Goal: Contribute content: Contribute content

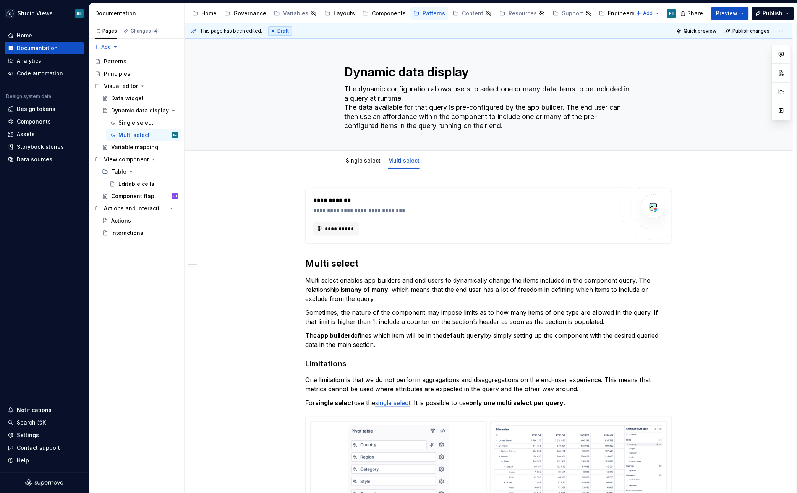
type textarea "*"
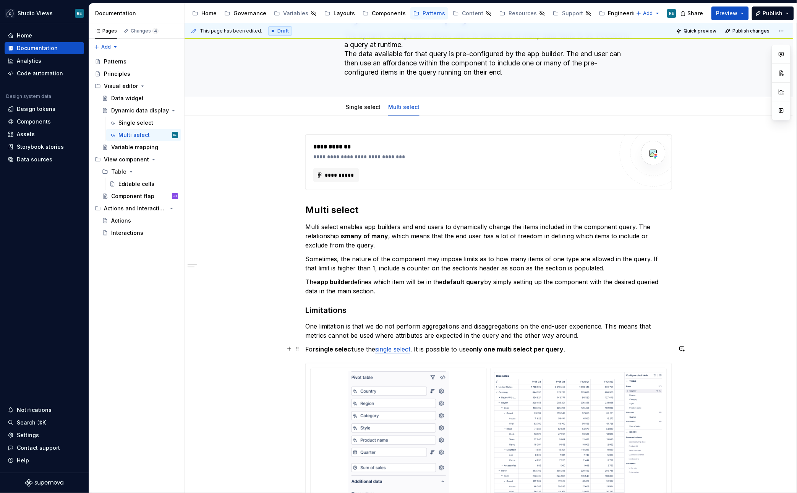
scroll to position [57, 0]
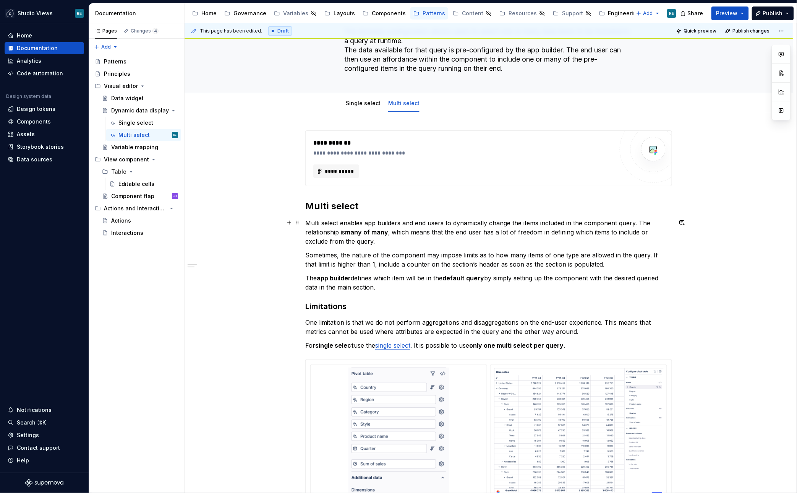
click at [444, 227] on p "Multi select enables app builders and end users to dynamically change the items…" at bounding box center [488, 232] width 367 height 28
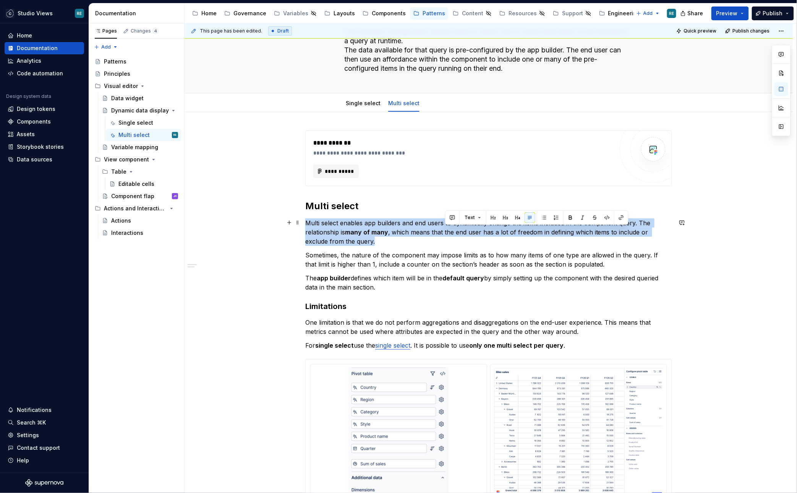
click at [444, 227] on p "Multi select enables app builders and end users to dynamically change the items…" at bounding box center [488, 232] width 367 height 28
click at [514, 224] on p "Multi select enables app builders and end users to dynamically change the items…" at bounding box center [488, 232] width 367 height 28
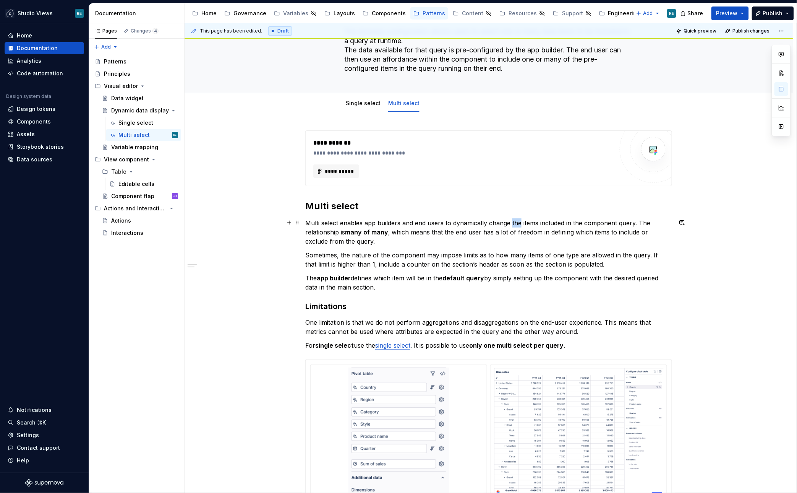
click at [514, 224] on p "Multi select enables app builders and end users to dynamically change the items…" at bounding box center [488, 232] width 367 height 28
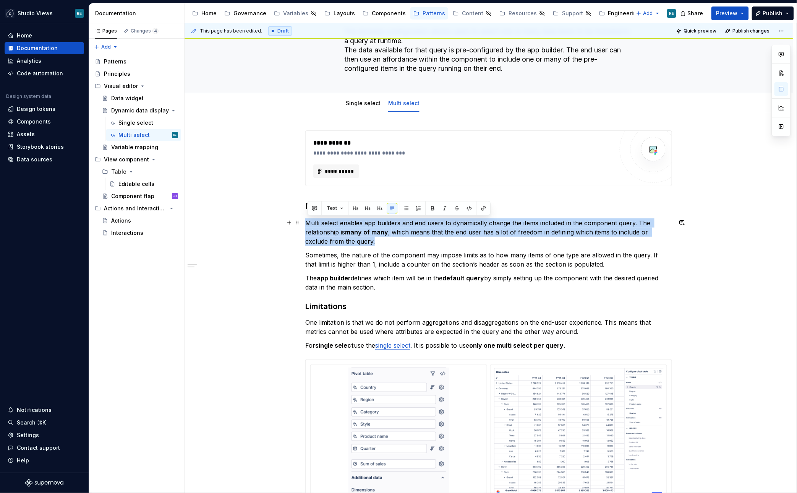
click at [514, 224] on p "Multi select enables app builders and end users to dynamically change the items…" at bounding box center [488, 232] width 367 height 28
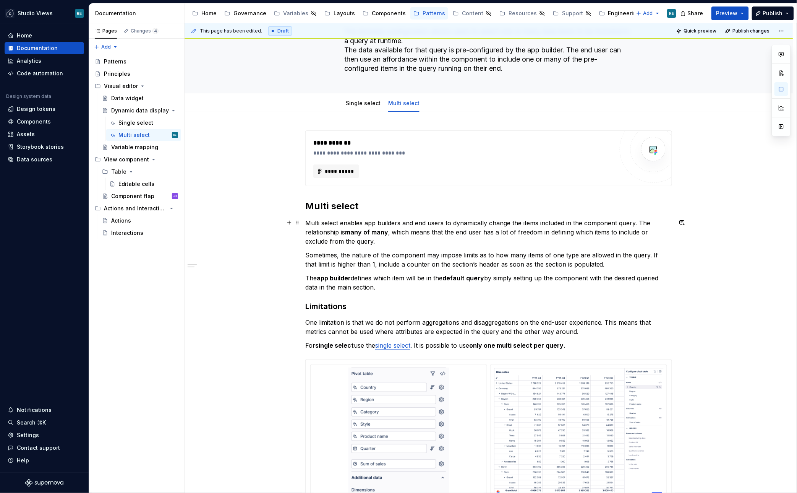
click at [575, 229] on p "Multi select enables app builders and end users to dynamically change the items…" at bounding box center [488, 232] width 367 height 28
click at [642, 220] on p "Multi select enables app builders and end users to dynamically change the items…" at bounding box center [488, 232] width 367 height 28
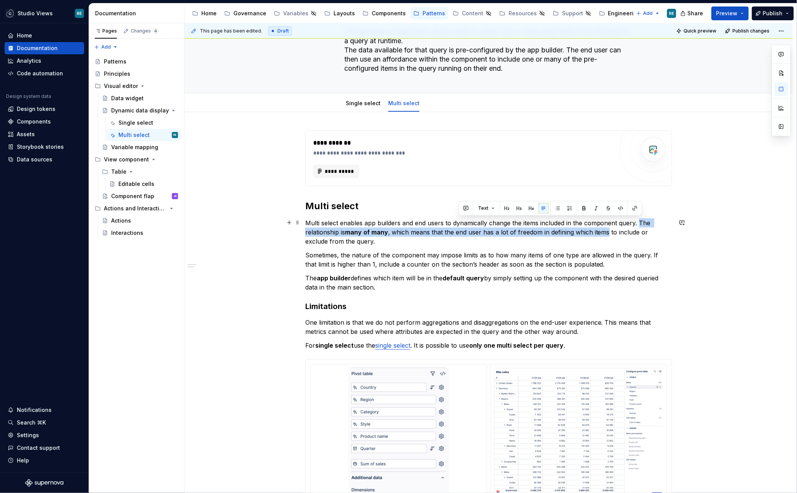
drag, startPoint x: 642, startPoint y: 220, endPoint x: 603, endPoint y: 235, distance: 41.8
click at [603, 235] on p "Multi select enables app builders and end users to dynamically change the items…" at bounding box center [488, 232] width 367 height 28
click at [482, 232] on p "Multi select enables app builders and end users to dynamically change the items…" at bounding box center [488, 232] width 367 height 28
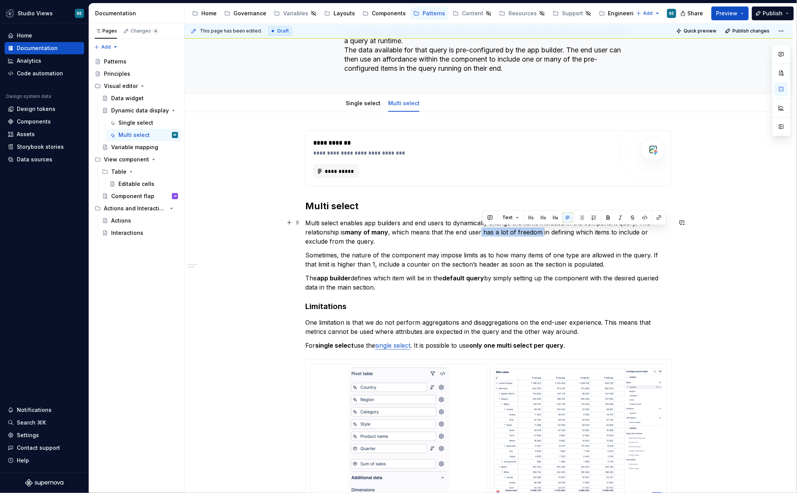
drag, startPoint x: 482, startPoint y: 232, endPoint x: 541, endPoint y: 231, distance: 58.9
click at [541, 231] on p "Multi select enables app builders and end users to dynamically change the items…" at bounding box center [488, 232] width 367 height 28
click at [489, 232] on p "Multi select enables app builders and end users to dynamically change the items…" at bounding box center [488, 232] width 367 height 28
drag, startPoint x: 489, startPoint y: 232, endPoint x: 522, endPoint y: 232, distance: 33.2
click at [522, 232] on p "Multi select enables app builders and end users to dynamically change the items…" at bounding box center [488, 232] width 367 height 28
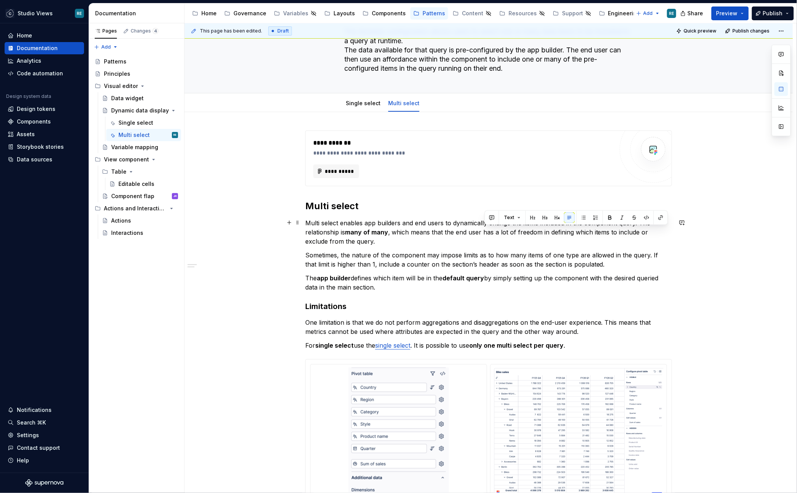
click at [486, 230] on p "Multi select enables app builders and end users to dynamically change the items…" at bounding box center [488, 232] width 367 height 28
drag, startPoint x: 486, startPoint y: 230, endPoint x: 578, endPoint y: 228, distance: 91.4
click at [578, 228] on p "Multi select enables app builders and end users to dynamically change the items…" at bounding box center [488, 232] width 367 height 28
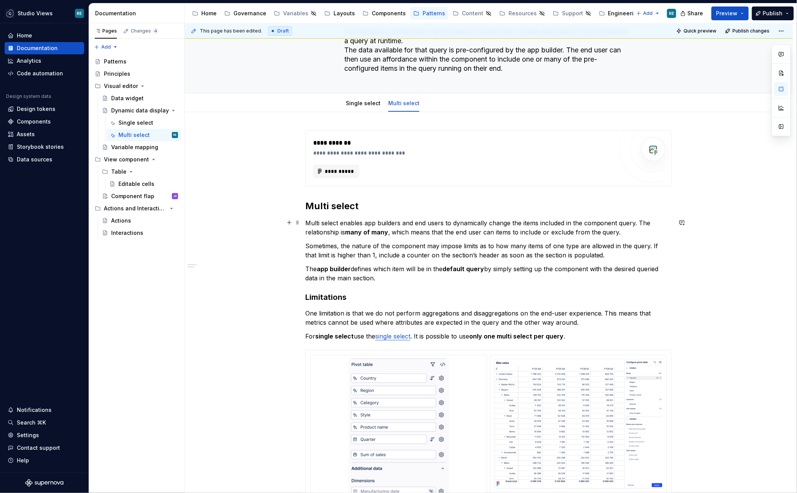
click at [498, 231] on p "Multi select enables app builders and end users to dynamically change the items…" at bounding box center [488, 227] width 367 height 18
drag, startPoint x: 498, startPoint y: 231, endPoint x: 518, endPoint y: 231, distance: 19.5
click at [518, 231] on p "Multi select enables app builders and end users to dynamically change the items…" at bounding box center [488, 227] width 367 height 18
click at [593, 229] on p "Multi select enables app builders and end users to dynamically change the items…" at bounding box center [488, 227] width 367 height 18
click at [551, 230] on p "Multi select enables app builders and end users to dynamically change the items…" at bounding box center [488, 227] width 367 height 18
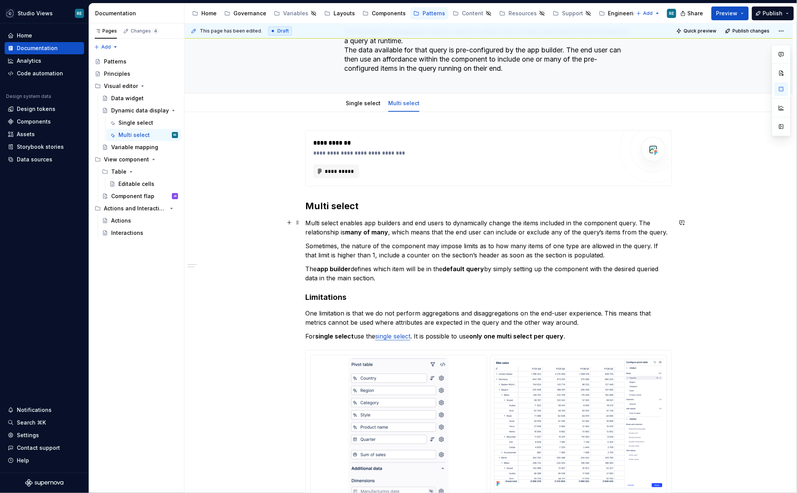
click at [626, 233] on p "Multi select enables app builders and end users to dynamically change the items…" at bounding box center [488, 227] width 367 height 18
drag, startPoint x: 626, startPoint y: 233, endPoint x: 653, endPoint y: 232, distance: 26.8
click at [654, 233] on p "Multi select enables app builders and end users to dynamically change the items…" at bounding box center [488, 227] width 367 height 18
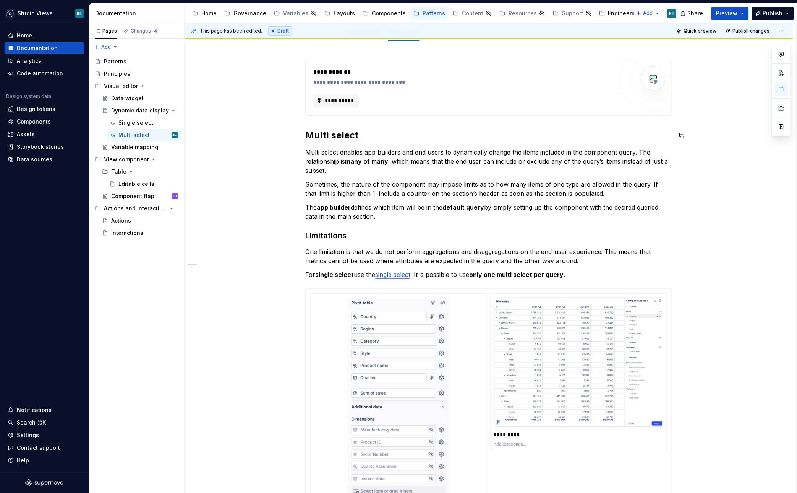
scroll to position [121, 0]
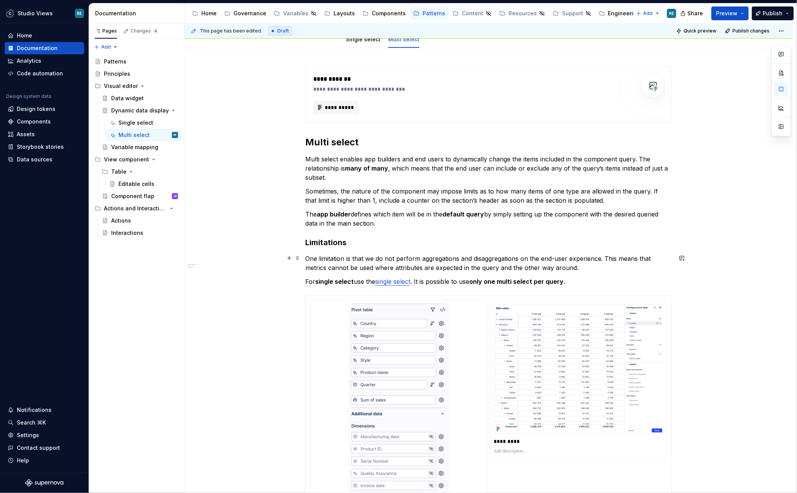
click at [429, 264] on p "One limitation is that we do not perform aggregations and disaggregations on th…" at bounding box center [488, 263] width 367 height 18
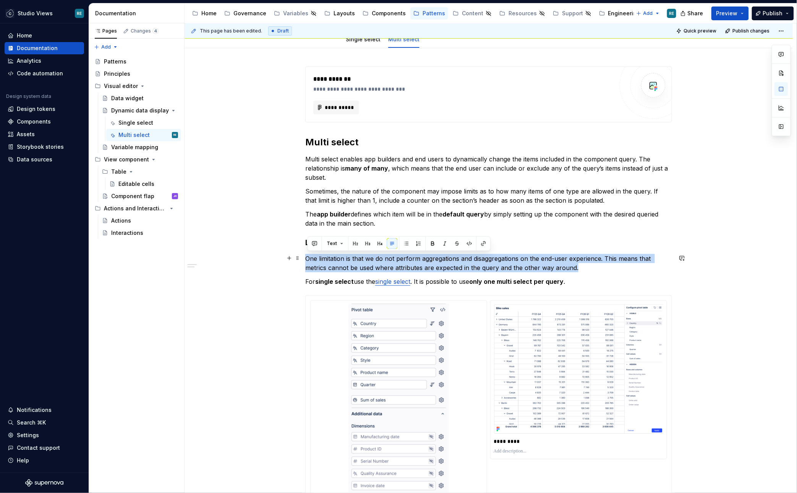
click at [429, 264] on p "One limitation is that we do not perform aggregations and disaggregations on th…" at bounding box center [488, 263] width 367 height 18
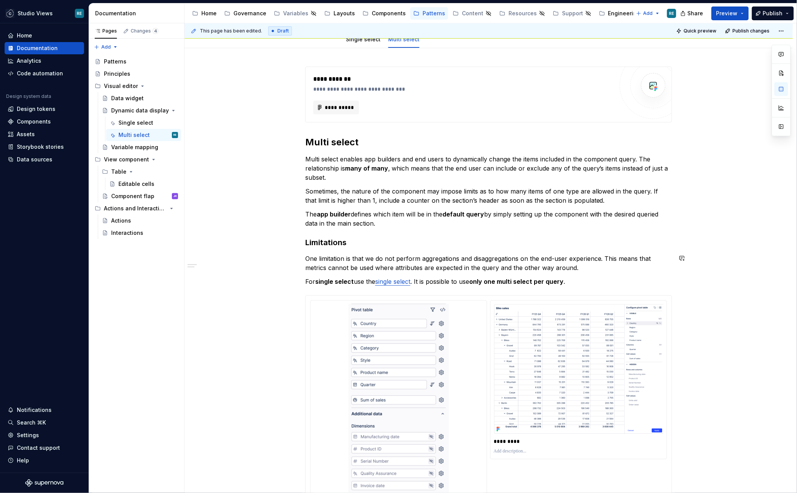
click at [473, 272] on div "**********" at bounding box center [488, 334] width 367 height 536
click at [576, 263] on p "One limitation is that we do not perform aggregations and disaggregations on th…" at bounding box center [488, 263] width 367 height 18
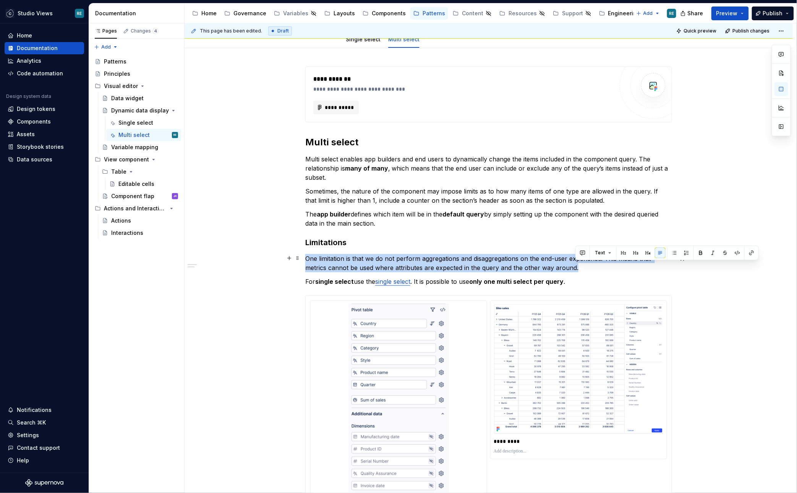
click at [576, 263] on p "One limitation is that we do not perform aggregations and disaggregations on th…" at bounding box center [488, 263] width 367 height 18
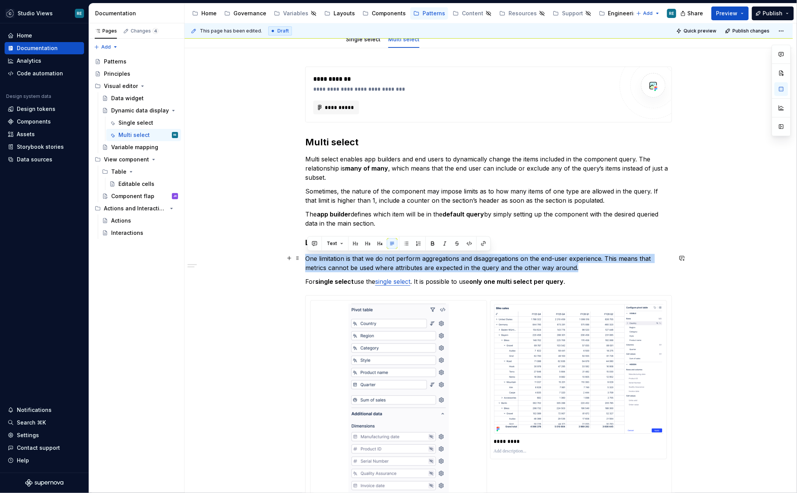
click at [615, 265] on p "One limitation is that we do not perform aggregations and disaggregations on th…" at bounding box center [488, 263] width 367 height 18
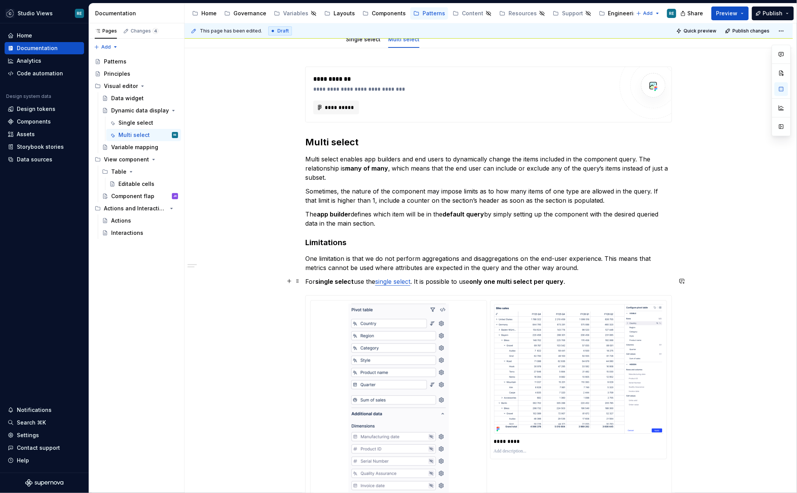
click at [349, 279] on strong "single select" at bounding box center [334, 281] width 39 height 8
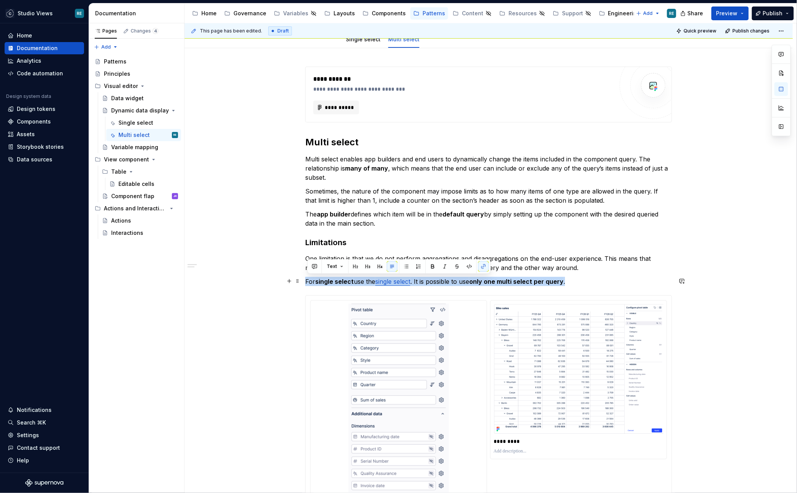
click at [495, 283] on strong "only one multi select per query" at bounding box center [516, 281] width 94 height 8
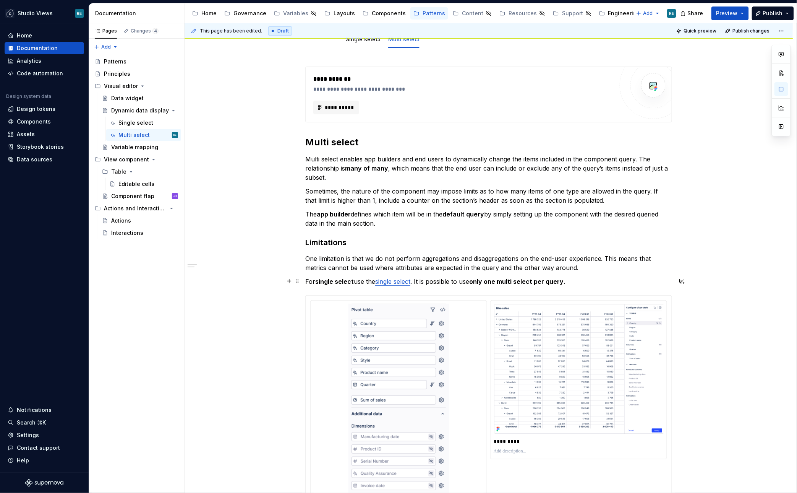
click at [423, 279] on p "For single select use the single select . It is possible to use only one multi …" at bounding box center [488, 281] width 367 height 9
click at [427, 279] on p "For single select use the single select . It is possible to use only one multi …" at bounding box center [488, 281] width 367 height 9
click at [443, 280] on p "For single select use the single select . It is possible to use only one multi …" at bounding box center [488, 281] width 367 height 9
drag, startPoint x: 443, startPoint y: 280, endPoint x: 420, endPoint y: 279, distance: 23.3
click at [420, 280] on p "For single select use the single select . It is possible to use only one multi …" at bounding box center [488, 281] width 367 height 9
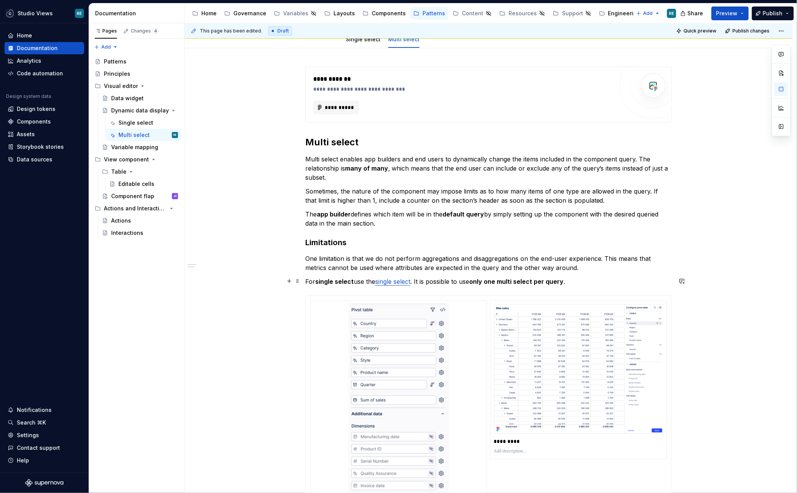
click at [554, 282] on strong "only one multi select per query" at bounding box center [516, 281] width 94 height 8
click at [573, 282] on p "For single select use the single select . It is possible to use only one multi …" at bounding box center [488, 281] width 367 height 9
drag, startPoint x: 573, startPoint y: 282, endPoint x: 420, endPoint y: 280, distance: 153.6
click at [420, 280] on p "For single select use the single select . It is possible to use only one multi …" at bounding box center [488, 281] width 367 height 9
click at [311, 277] on p "For single select use the single select ." at bounding box center [488, 281] width 367 height 9
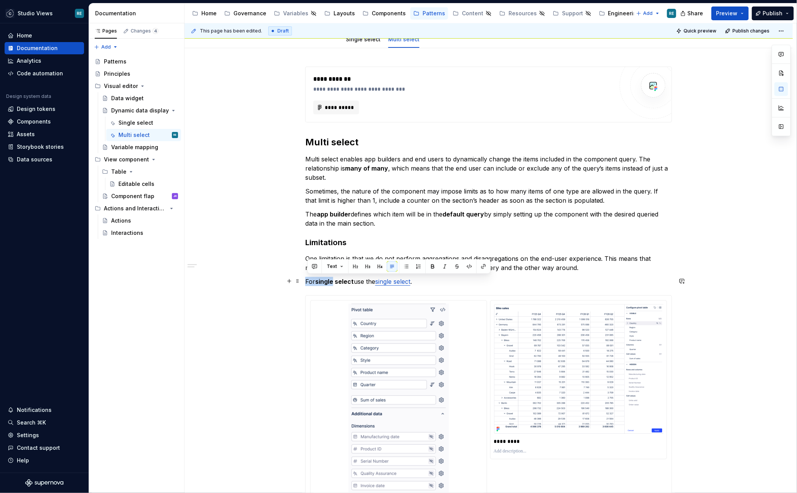
drag, startPoint x: 311, startPoint y: 277, endPoint x: 320, endPoint y: 276, distance: 9.6
click at [320, 277] on p "For single select use the single select ." at bounding box center [488, 281] width 367 height 9
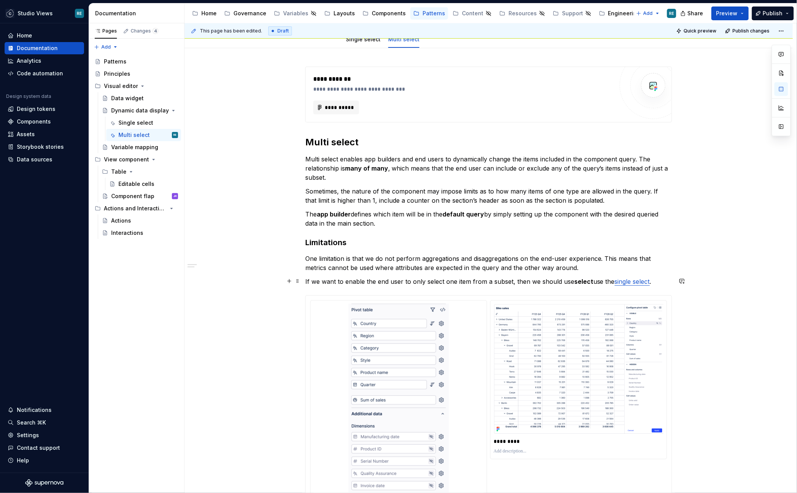
click at [579, 281] on strong "select" at bounding box center [583, 281] width 19 height 8
drag, startPoint x: 579, startPoint y: 281, endPoint x: 605, endPoint y: 281, distance: 25.6
click at [605, 281] on p "If we want to enable the end user to only select one item from a subset, then w…" at bounding box center [488, 281] width 367 height 9
click at [418, 277] on p "If we want to enable the end user to only select one item from a subset, then w…" at bounding box center [488, 281] width 367 height 9
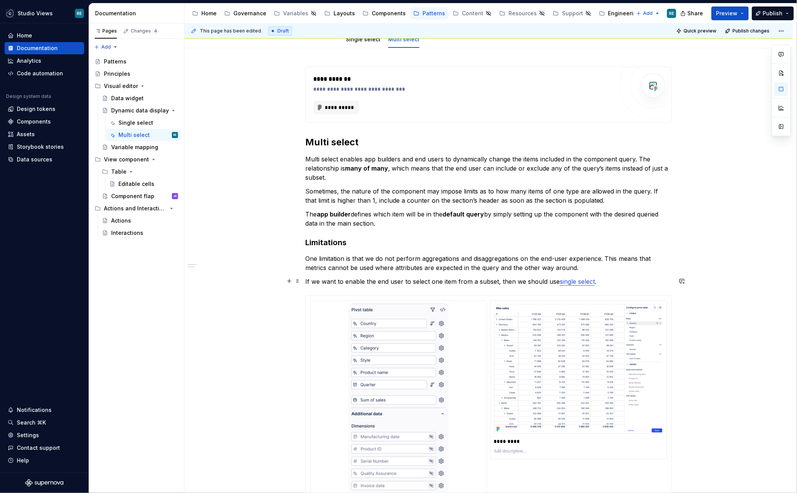
click at [429, 280] on p "If we want to enable the end user to select one item from a subset, then we sho…" at bounding box center [488, 281] width 367 height 9
click at [394, 224] on p "The app builder defines which item will be in the default query by simply setti…" at bounding box center [488, 218] width 367 height 18
click at [374, 198] on p "Sometimes, the nature of the component may impose limits as to how many items o…" at bounding box center [488, 195] width 367 height 18
drag, startPoint x: 374, startPoint y: 198, endPoint x: 405, endPoint y: 198, distance: 31.0
click at [405, 198] on p "Sometimes, the nature of the component may impose limits as to how many items o…" at bounding box center [488, 195] width 367 height 18
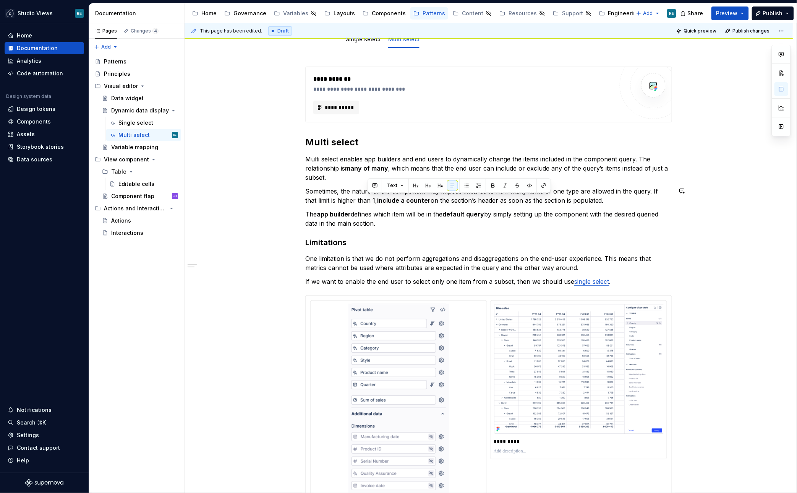
click at [512, 220] on p "The app builder defines which item will be in the default query by simply setti…" at bounding box center [488, 218] width 367 height 18
click at [413, 177] on p "Multi select enables app builders and end users to dynamically change the items…" at bounding box center [488, 168] width 367 height 28
click at [330, 173] on p "Multi select enables app builders and end users to dynamically change the items…" at bounding box center [488, 168] width 367 height 28
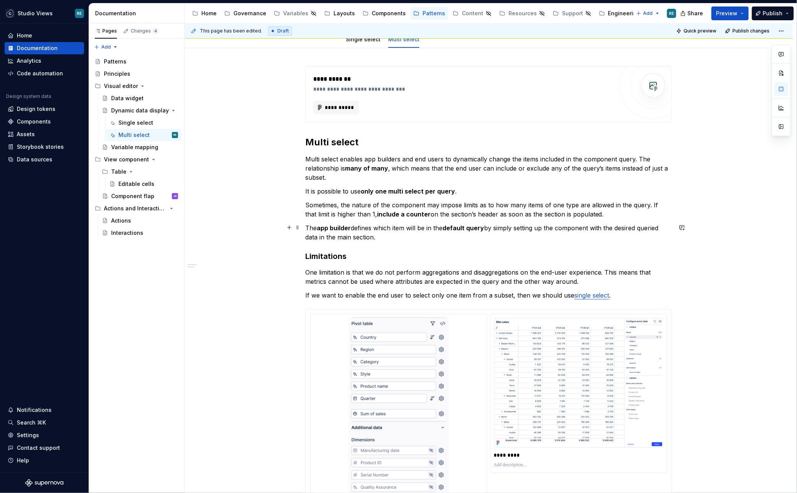
click at [333, 220] on div "**********" at bounding box center [488, 341] width 367 height 550
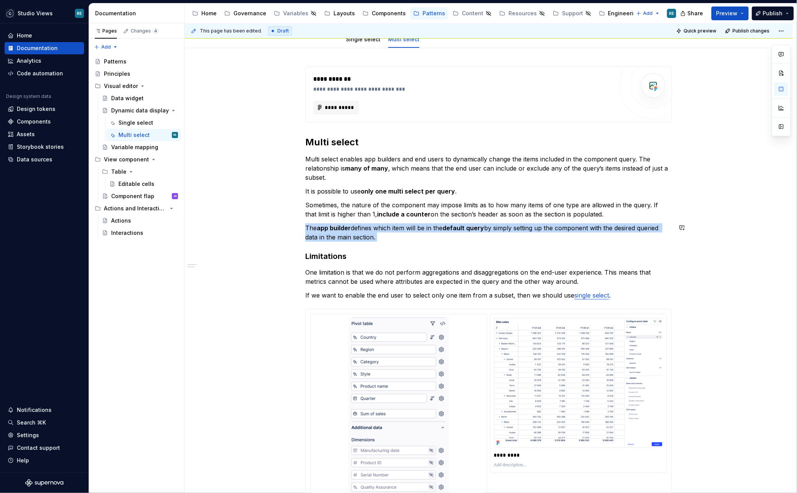
click at [333, 220] on div "**********" at bounding box center [488, 341] width 367 height 550
copy p "The app builder defines which item will be in the default query by simply setti…"
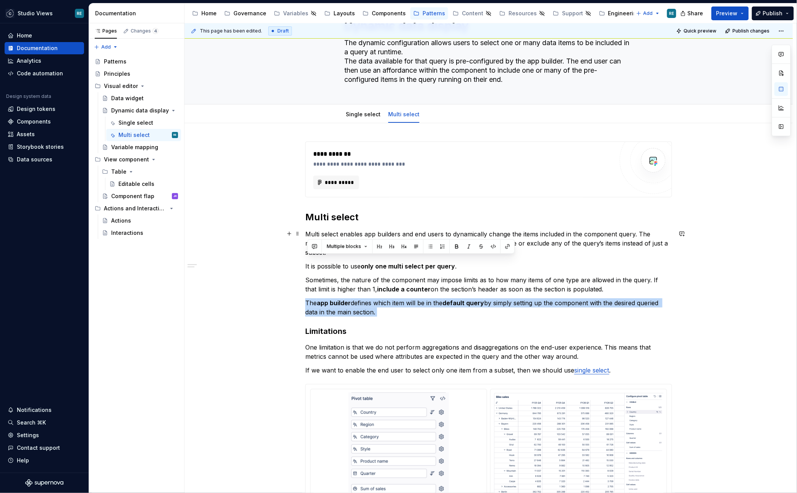
scroll to position [0, 0]
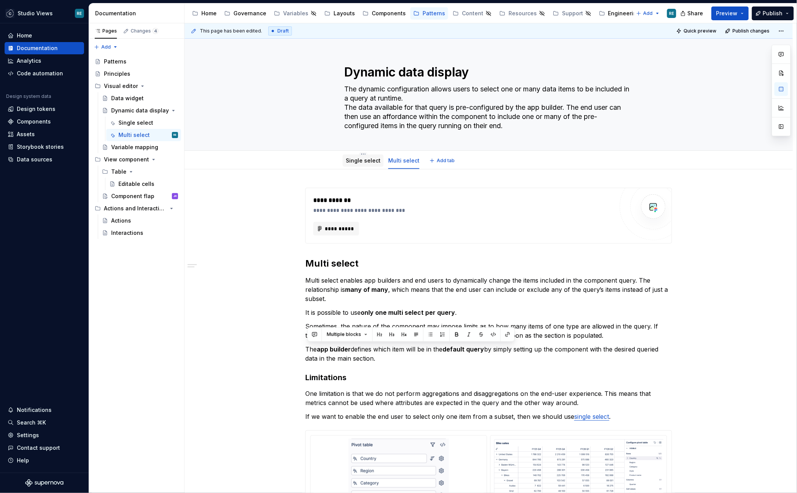
click at [365, 167] on div at bounding box center [363, 167] width 41 height 1
click at [365, 165] on div "Single select" at bounding box center [363, 160] width 41 height 12
click at [365, 159] on link "Single select" at bounding box center [363, 160] width 35 height 6
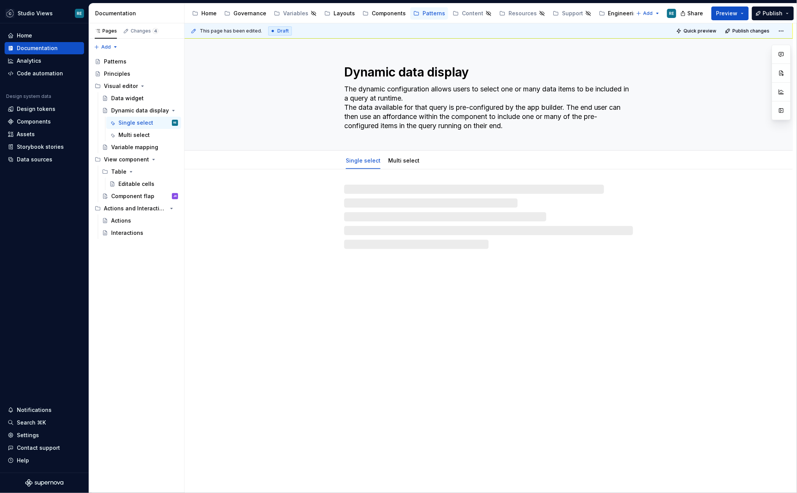
type textarea "*"
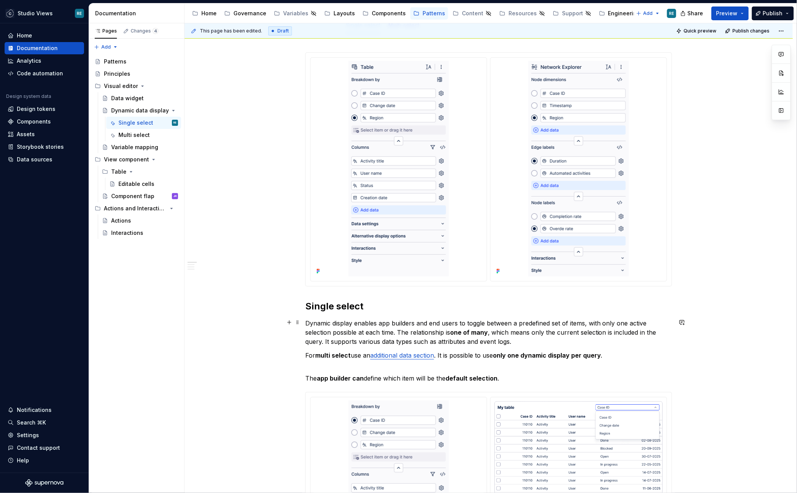
scroll to position [138, 0]
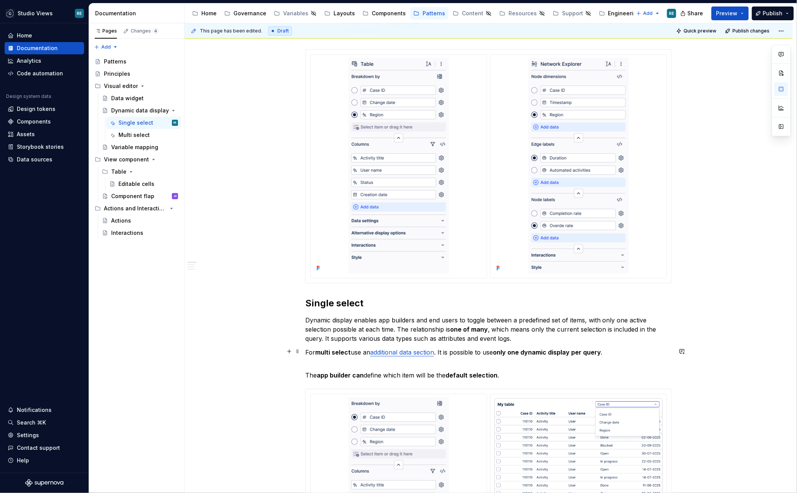
click at [332, 363] on p "For multi select use an additional data section . It is possible to use only on…" at bounding box center [488, 356] width 367 height 18
click at [510, 377] on p "The app builder can define which item will be the default selection ." at bounding box center [488, 374] width 367 height 9
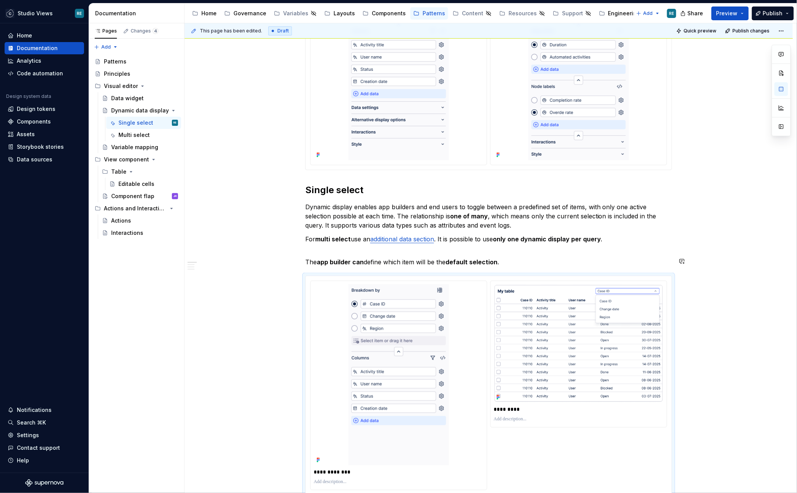
click at [501, 260] on p "The app builder can define which item will be the default selection ." at bounding box center [488, 261] width 367 height 9
click at [503, 258] on p "The app builder can define which item will be the default selection ." at bounding box center [488, 261] width 367 height 9
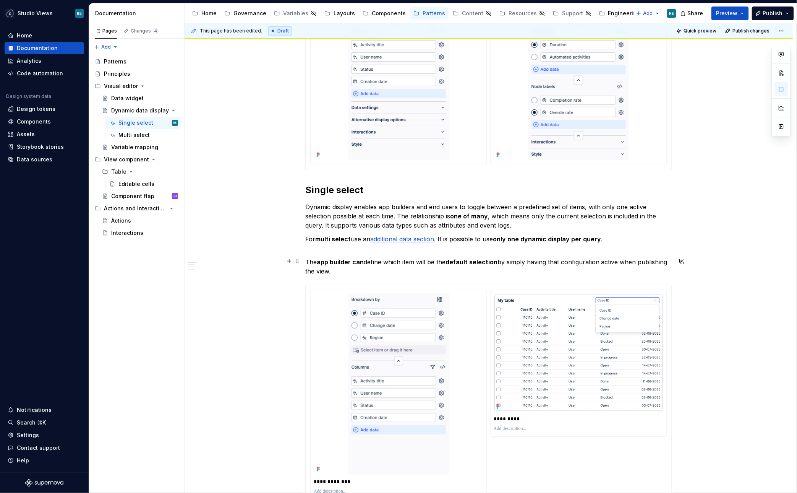
click at [574, 263] on p "The app builder can define which item will be the default selection by simply h…" at bounding box center [488, 266] width 367 height 18
drag, startPoint x: 574, startPoint y: 263, endPoint x: 613, endPoint y: 261, distance: 39.0
click at [613, 261] on p "The app builder can define which item will be the default selection by simply h…" at bounding box center [488, 266] width 367 height 18
drag, startPoint x: 613, startPoint y: 261, endPoint x: 322, endPoint y: 269, distance: 291.3
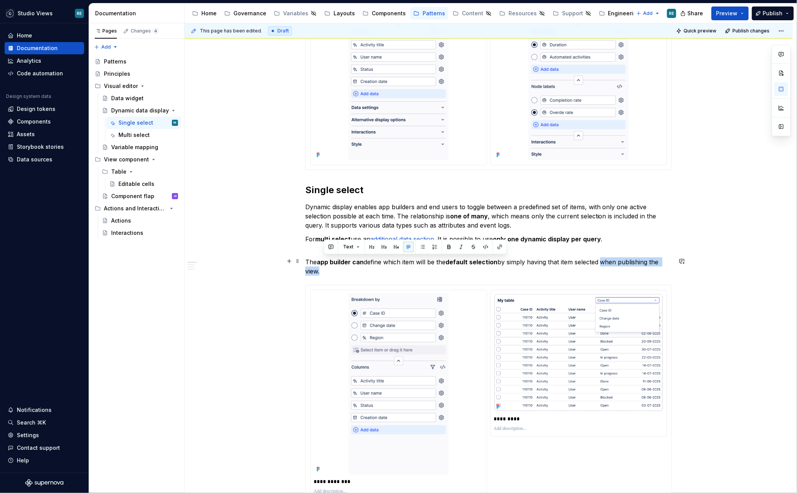
click at [322, 269] on p "The app builder can define which item will be the default selection by simply h…" at bounding box center [488, 266] width 367 height 18
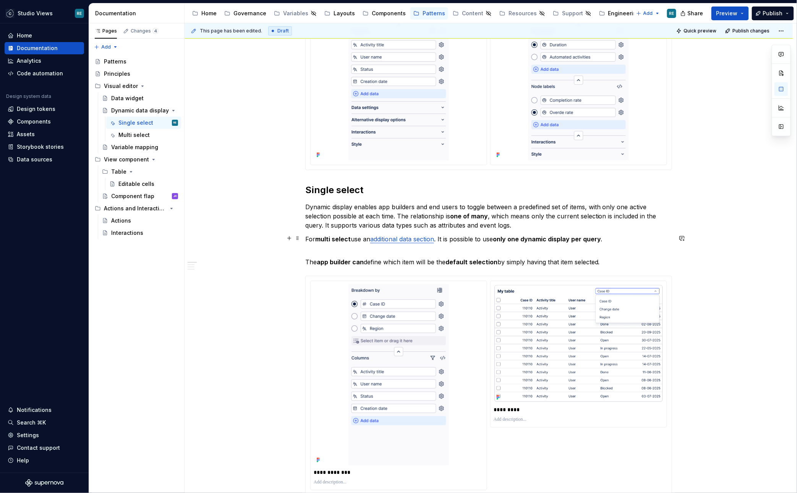
click at [365, 248] on p "For multi select use an additional data section . It is possible to use only on…" at bounding box center [488, 243] width 367 height 18
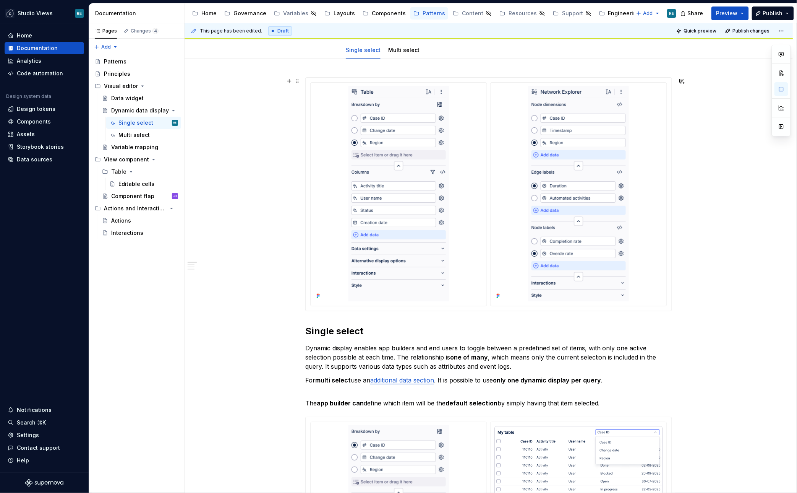
scroll to position [83, 0]
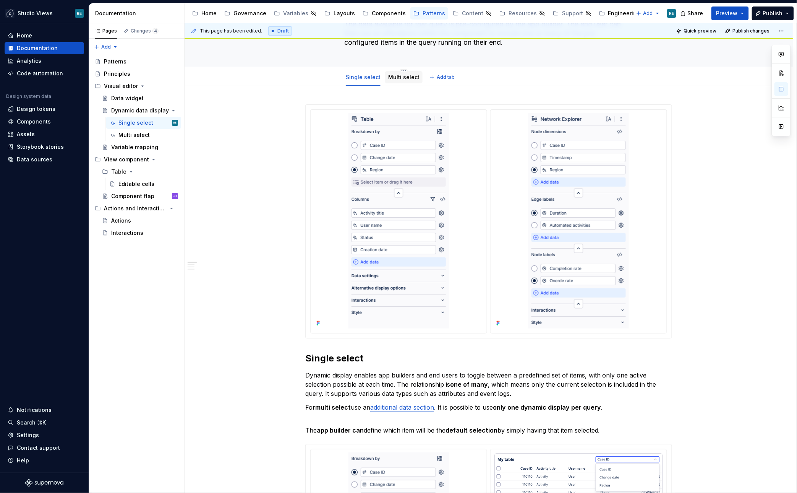
click at [397, 77] on link "Multi select" at bounding box center [403, 77] width 31 height 6
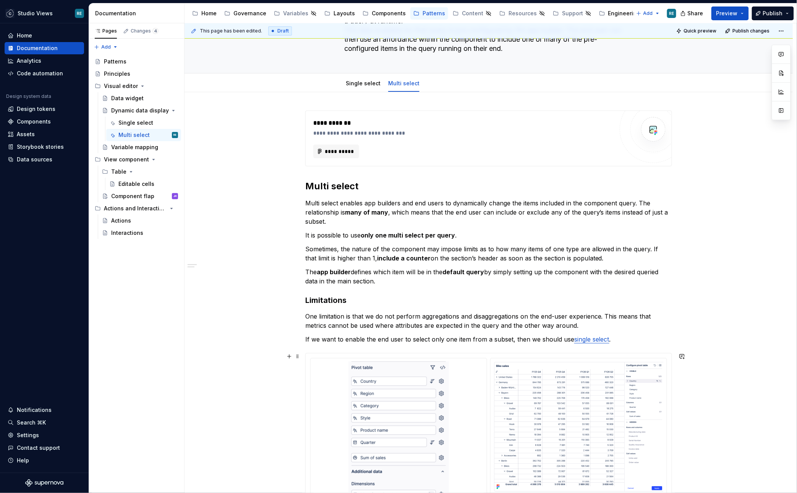
scroll to position [82, 0]
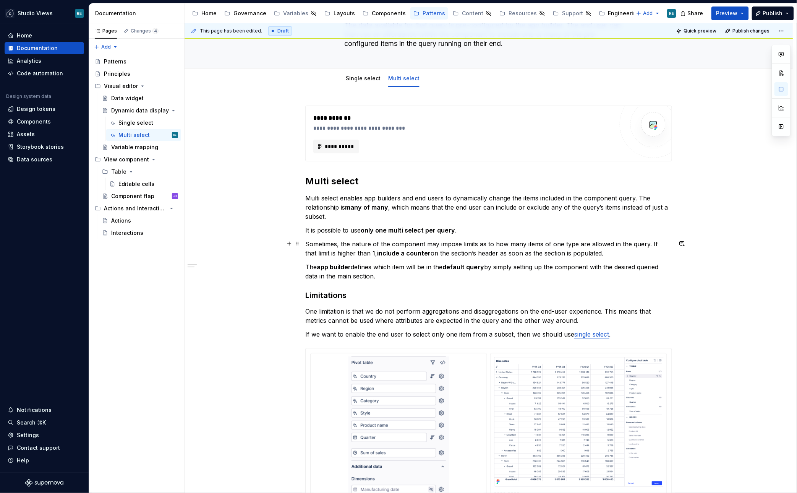
click at [310, 256] on div "**********" at bounding box center [488, 380] width 367 height 550
click at [350, 78] on link "Single select" at bounding box center [363, 78] width 35 height 6
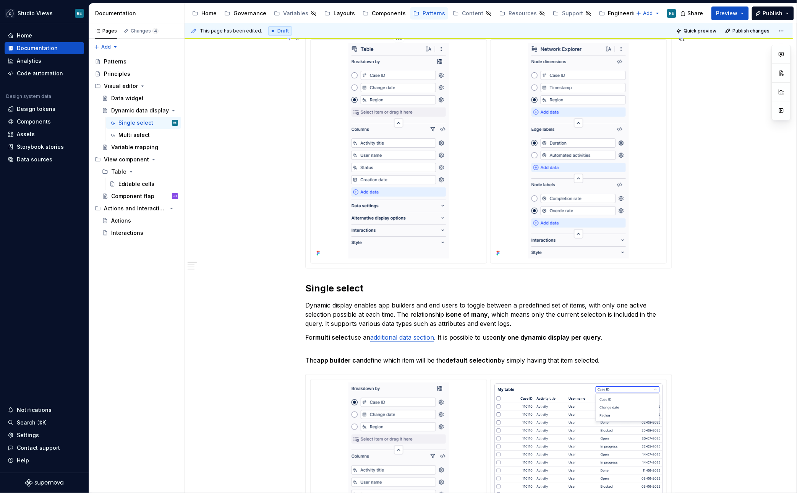
scroll to position [189, 0]
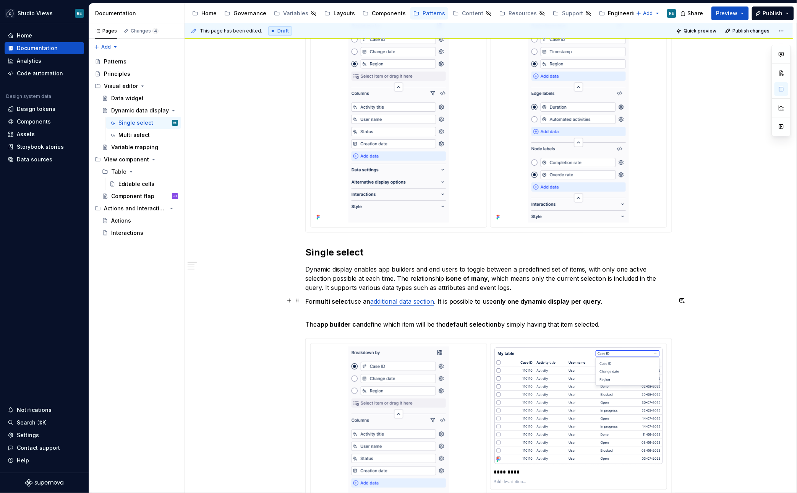
click at [319, 309] on p "For multi select use an additional data section . It is possible to use only on…" at bounding box center [488, 306] width 367 height 18
click at [394, 298] on link "additional data section" at bounding box center [402, 301] width 64 height 8
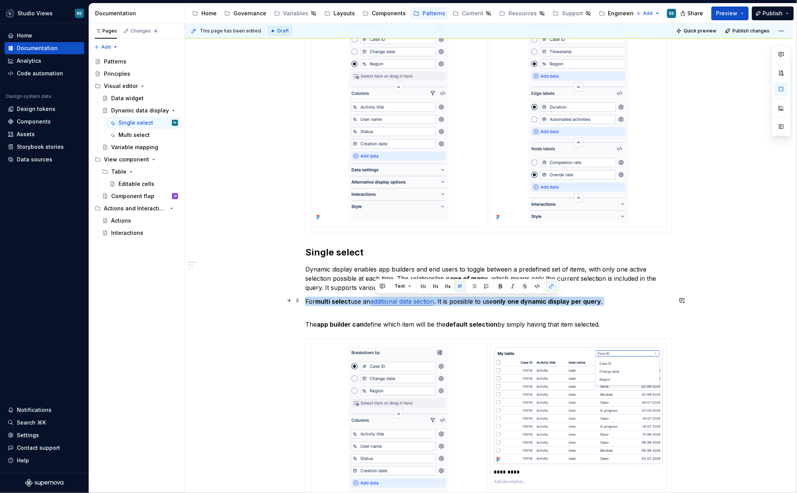
click at [394, 298] on link "additional data section" at bounding box center [402, 301] width 64 height 8
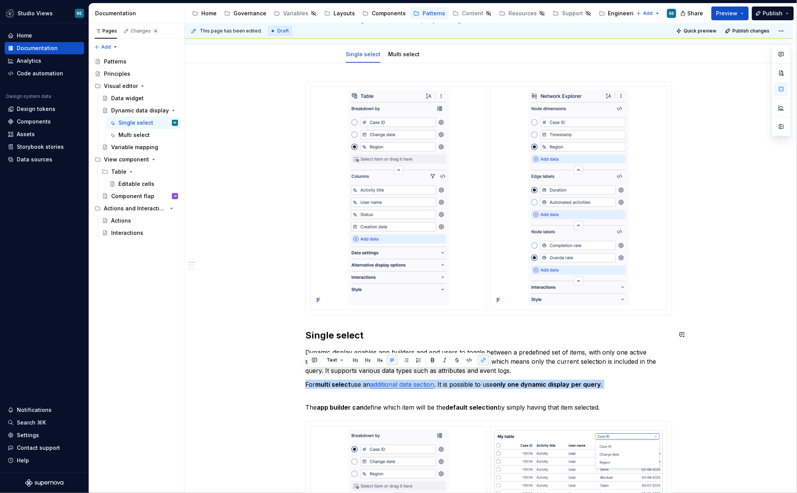
scroll to position [103, 0]
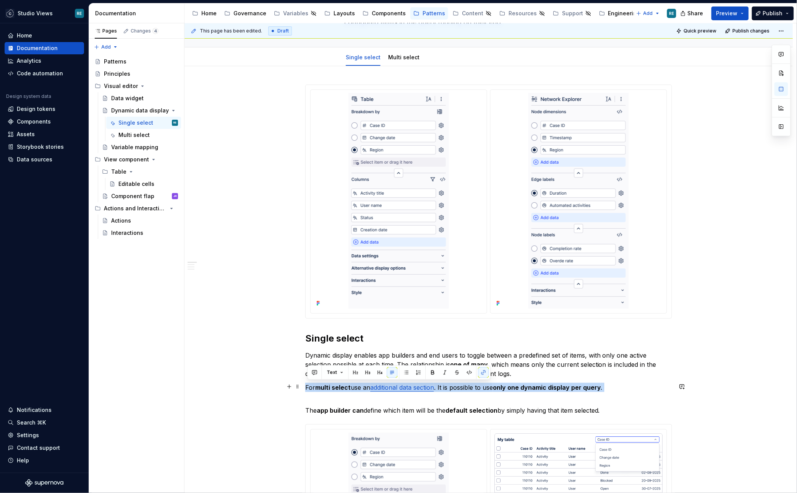
click at [484, 394] on p "For multi select use an additional data section . It is possible to use only on…" at bounding box center [488, 392] width 367 height 18
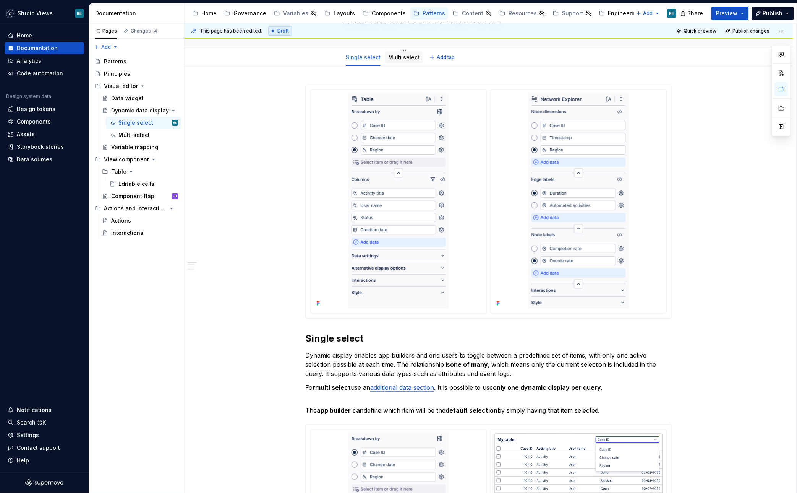
click at [406, 55] on link "Multi select" at bounding box center [403, 57] width 31 height 6
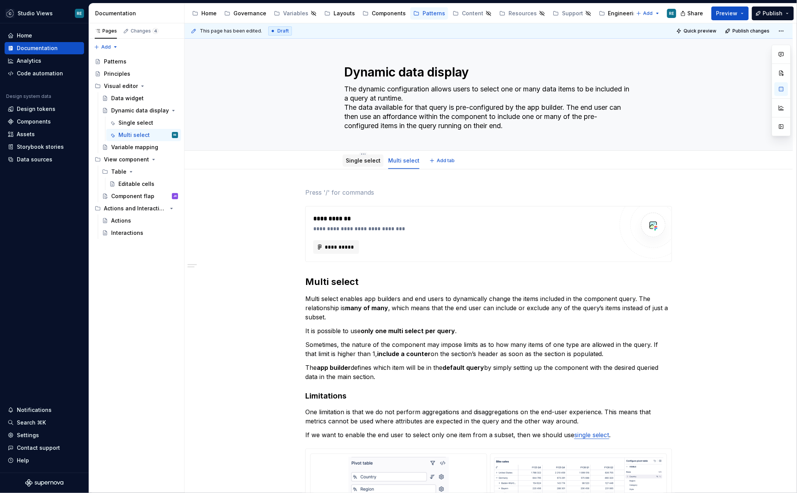
click at [365, 157] on link "Single select" at bounding box center [363, 160] width 35 height 6
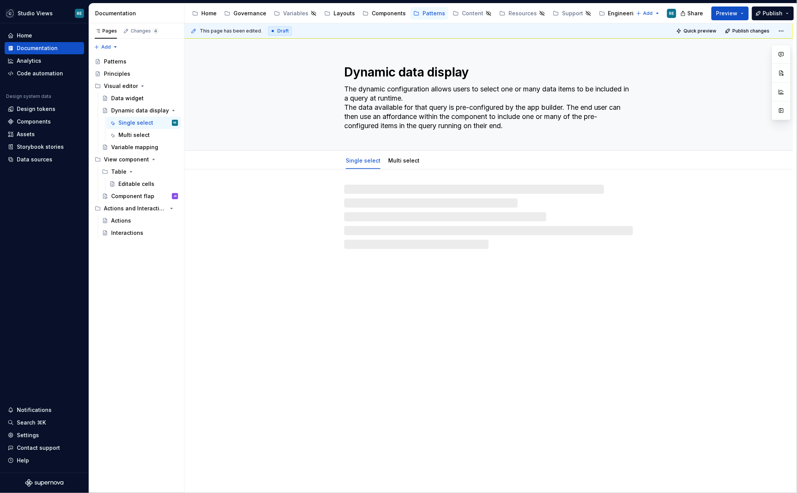
type textarea "*"
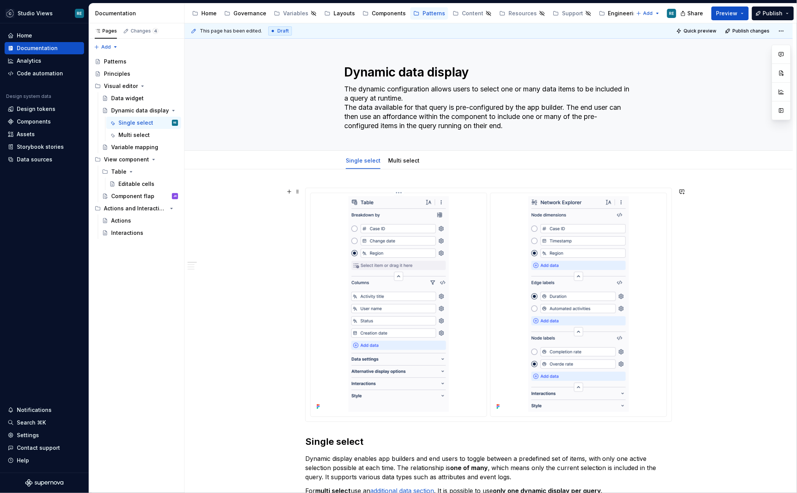
scroll to position [108, 0]
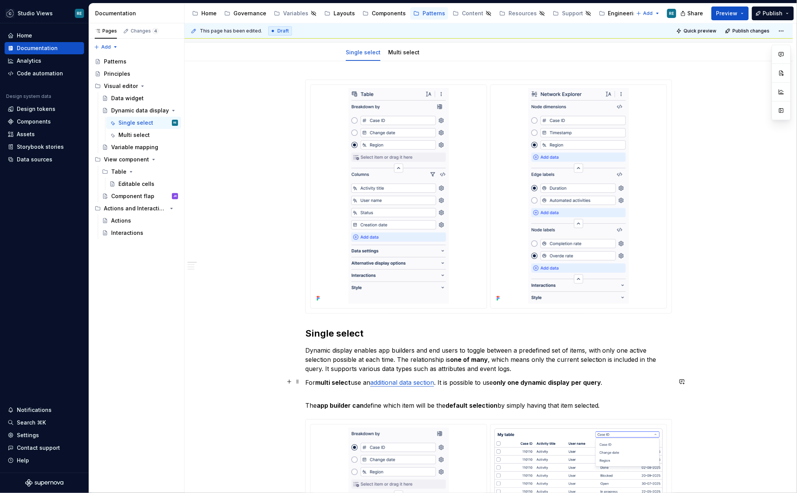
click at [444, 379] on p "For multi select use an additional data section . It is possible to use only on…" at bounding box center [488, 387] width 367 height 18
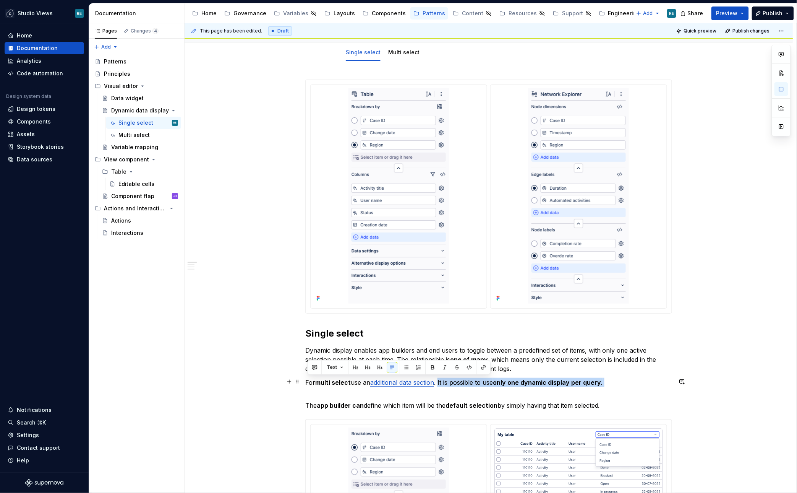
drag, startPoint x: 444, startPoint y: 379, endPoint x: 608, endPoint y: 381, distance: 163.6
click at [608, 381] on p "For multi select use an additional data section . It is possible to use only on…" at bounding box center [488, 387] width 367 height 18
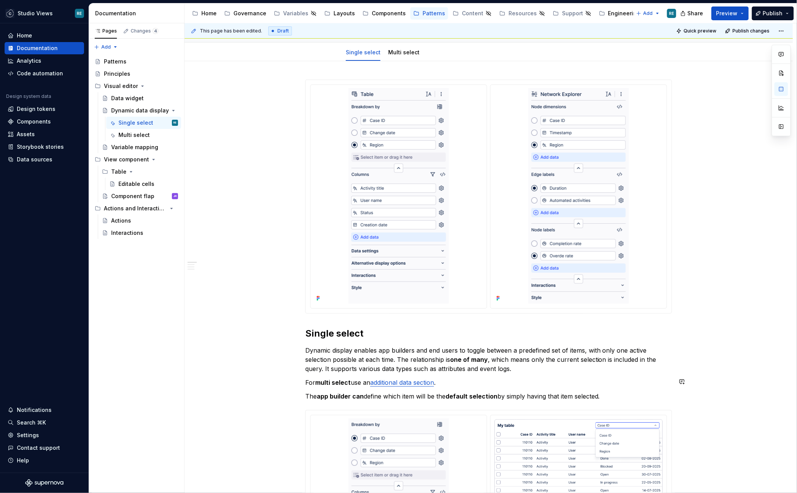
click at [577, 370] on p "Dynamic display enables app builders and end users to toggle between a predefin…" at bounding box center [488, 359] width 367 height 28
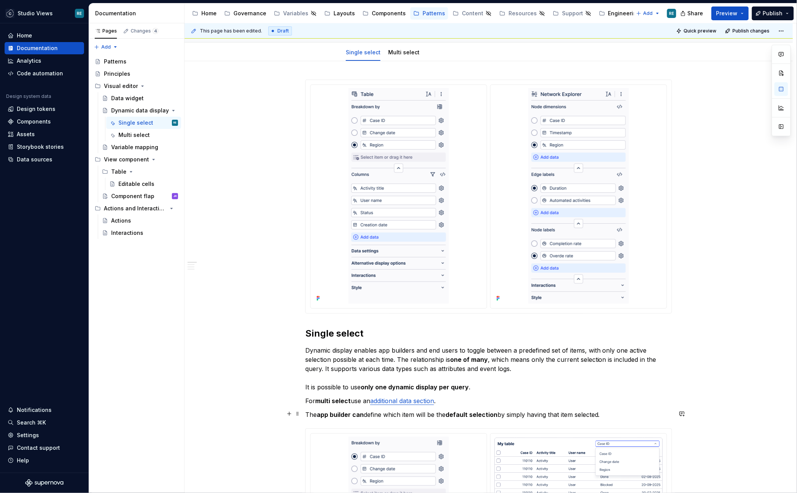
click at [395, 55] on link "Multi select" at bounding box center [403, 52] width 31 height 6
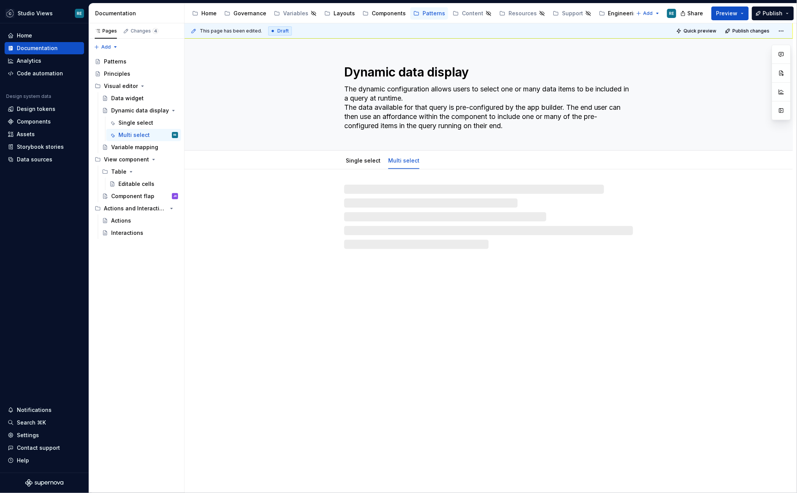
type textarea "*"
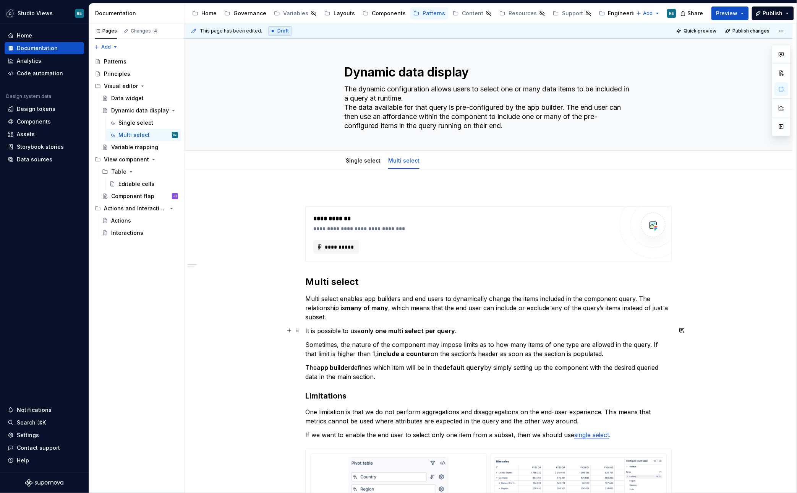
click at [389, 329] on strong "only one multi select per query" at bounding box center [408, 331] width 94 height 8
click at [398, 363] on p "The app builder defines which item will be in the default query by simply setti…" at bounding box center [488, 372] width 367 height 18
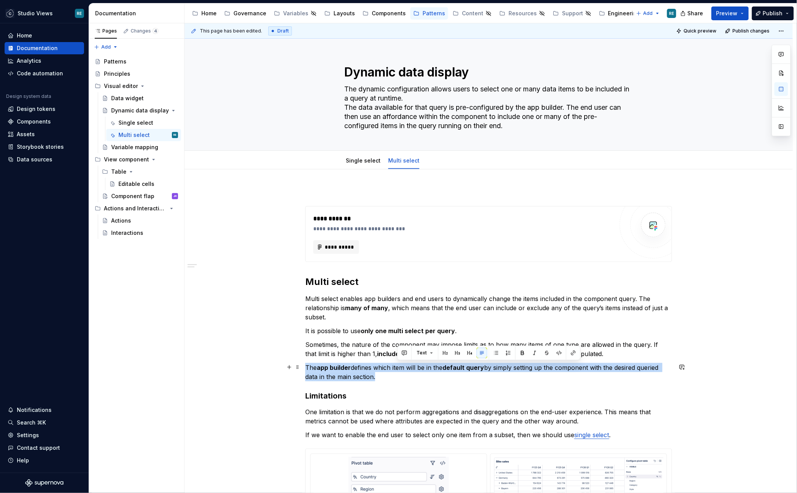
click at [398, 363] on p "The app builder defines which item will be in the default query by simply setti…" at bounding box center [488, 372] width 367 height 18
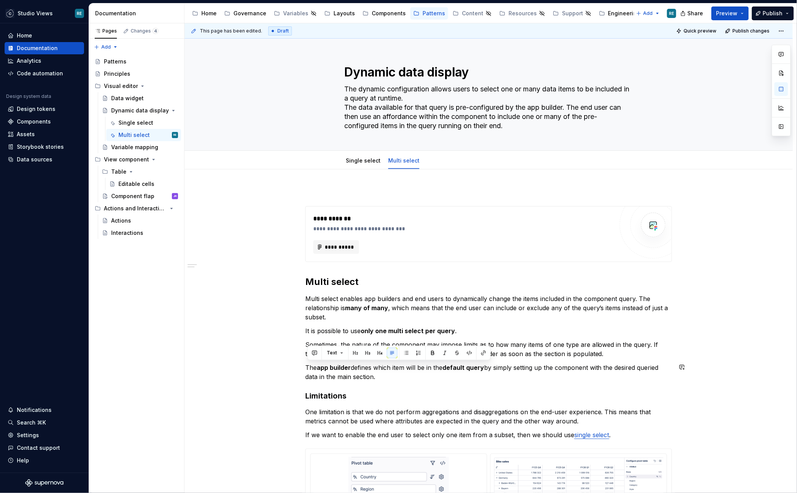
click at [419, 384] on div "**********" at bounding box center [488, 472] width 367 height 568
click at [401, 368] on p "The app builder defines which item will be in the default query by simply setti…" at bounding box center [488, 372] width 367 height 18
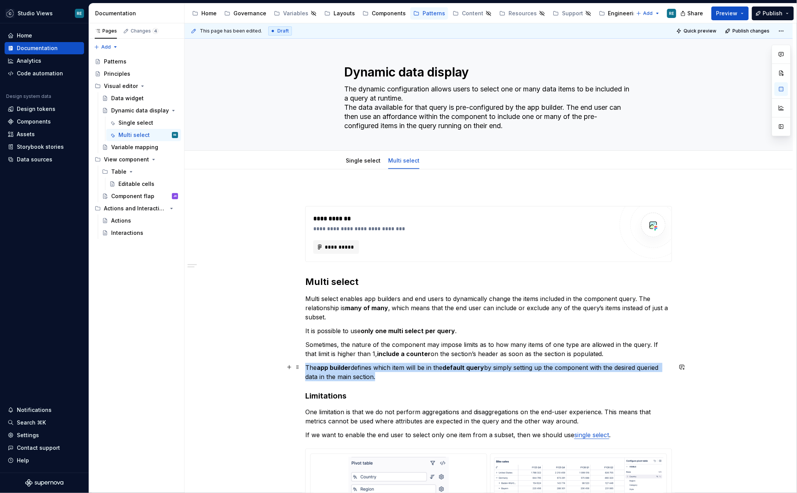
click at [401, 368] on p "The app builder defines which item will be in the default query by simply setti…" at bounding box center [488, 372] width 367 height 18
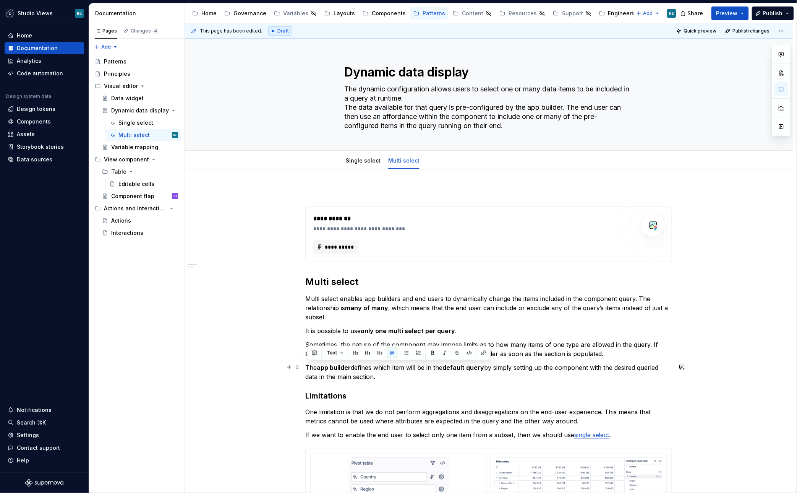
click at [429, 382] on div "**********" at bounding box center [488, 472] width 367 height 568
click at [463, 328] on p "It is possible to use only one multi select per query ." at bounding box center [488, 330] width 367 height 9
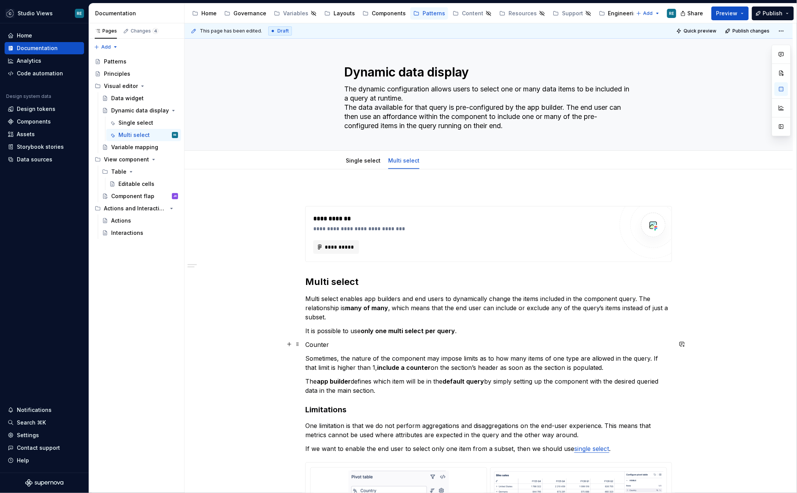
click at [316, 344] on p "Counter" at bounding box center [488, 344] width 367 height 9
click at [378, 331] on button "button" at bounding box center [379, 329] width 11 height 11
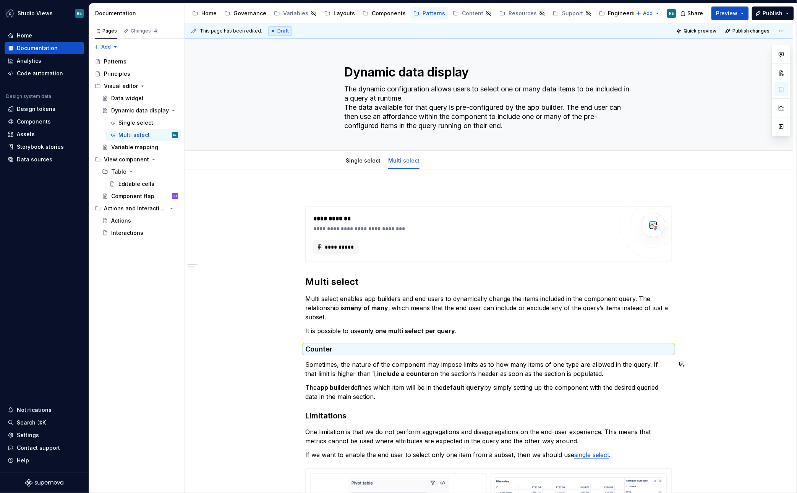
click at [364, 357] on div "**********" at bounding box center [488, 482] width 367 height 588
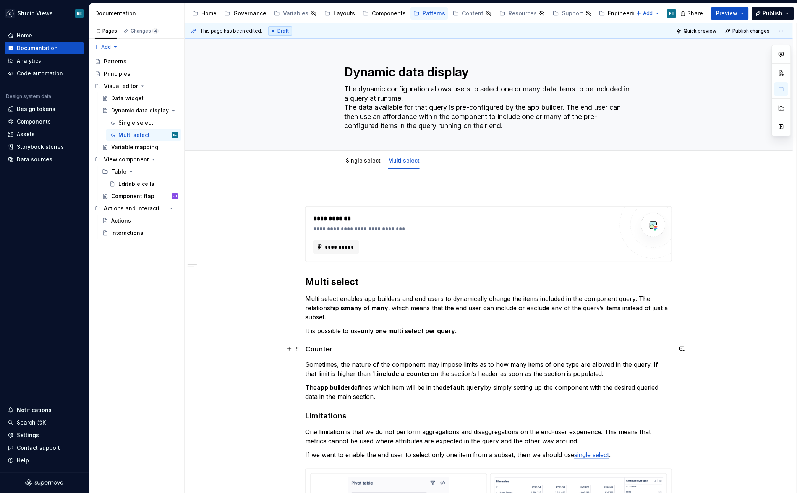
click at [310, 347] on h4 "Counter" at bounding box center [488, 348] width 367 height 9
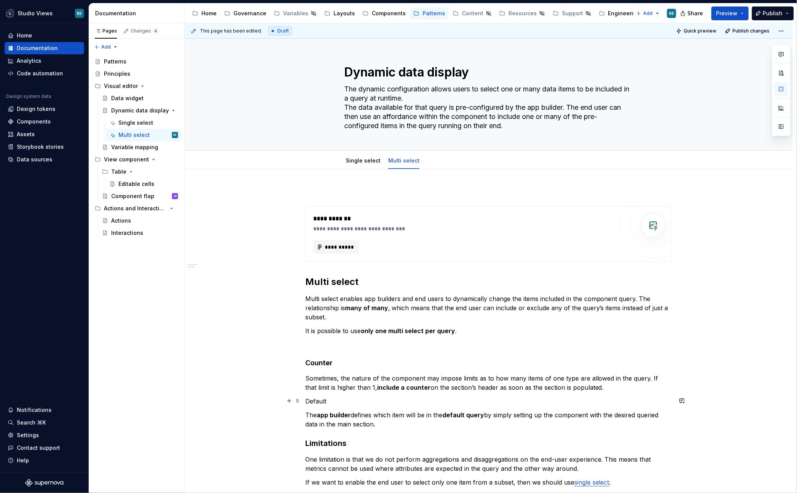
click at [321, 400] on p "Default" at bounding box center [488, 400] width 367 height 9
click at [375, 386] on button "button" at bounding box center [379, 386] width 11 height 11
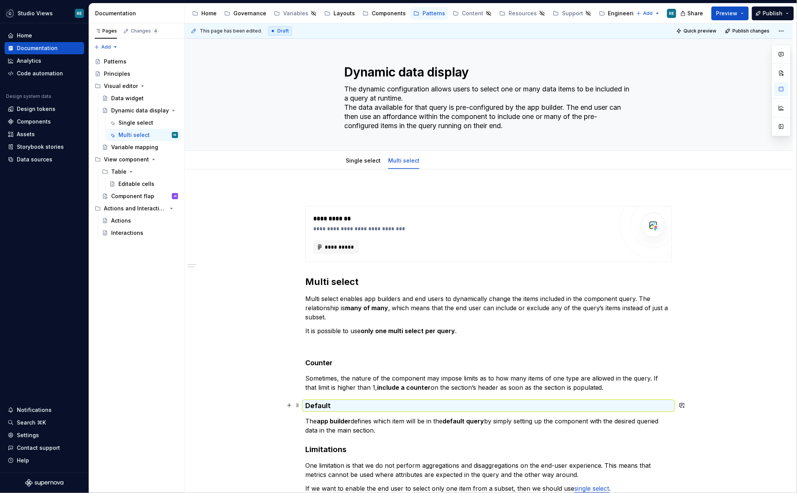
click at [305, 405] on h4 "Default" at bounding box center [488, 405] width 367 height 9
click at [307, 352] on div "**********" at bounding box center [488, 498] width 367 height 621
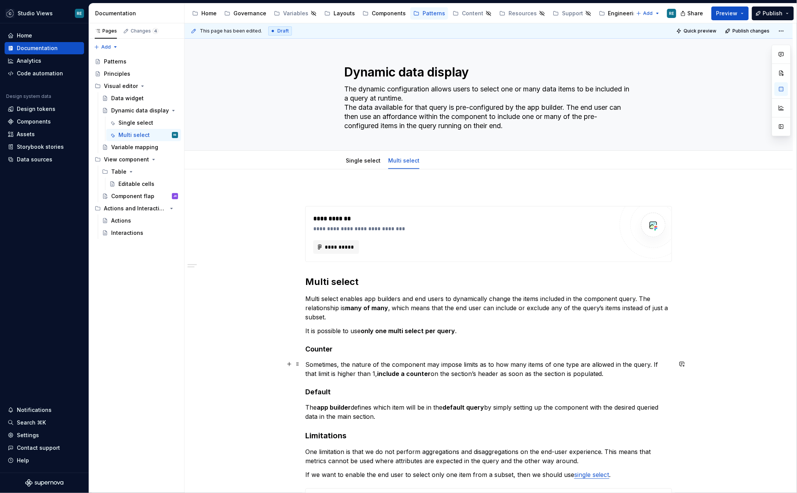
click at [315, 371] on p "Sometimes, the nature of the component may impose limits as to how many items o…" at bounding box center [488, 369] width 367 height 18
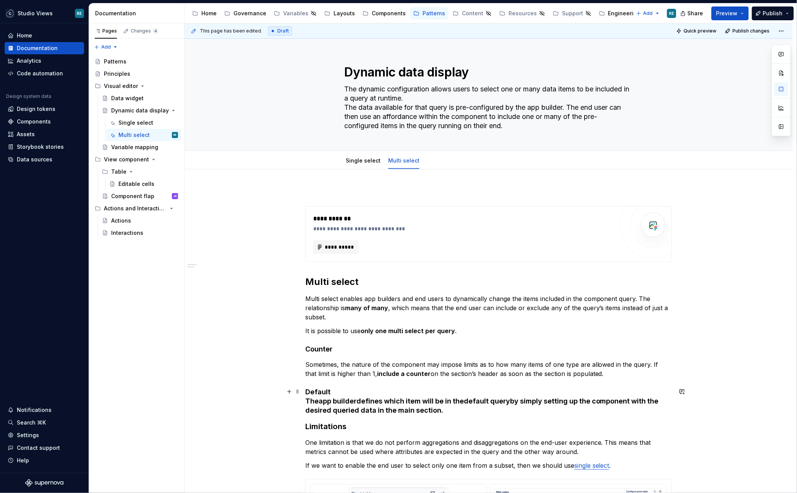
click at [324, 405] on h4 "Default The app builder defines which item will be in the default query by simp…" at bounding box center [488, 401] width 367 height 28
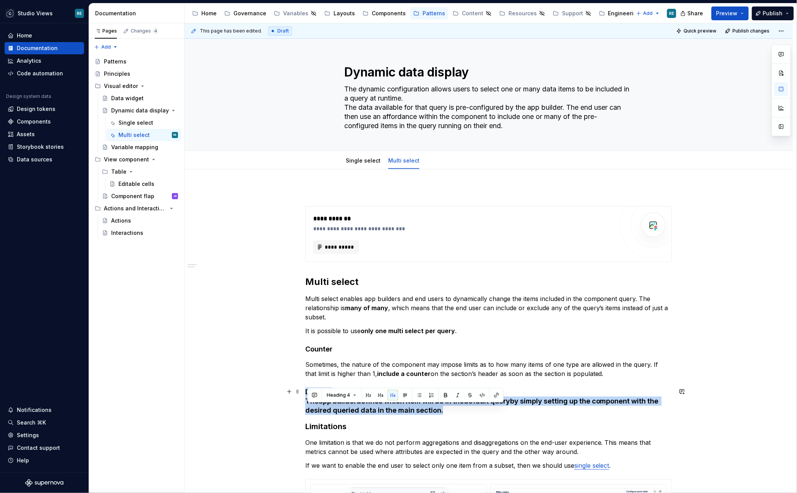
click at [324, 406] on h4 "Default The app builder defines which item will be in the default query by simp…" at bounding box center [488, 401] width 367 height 28
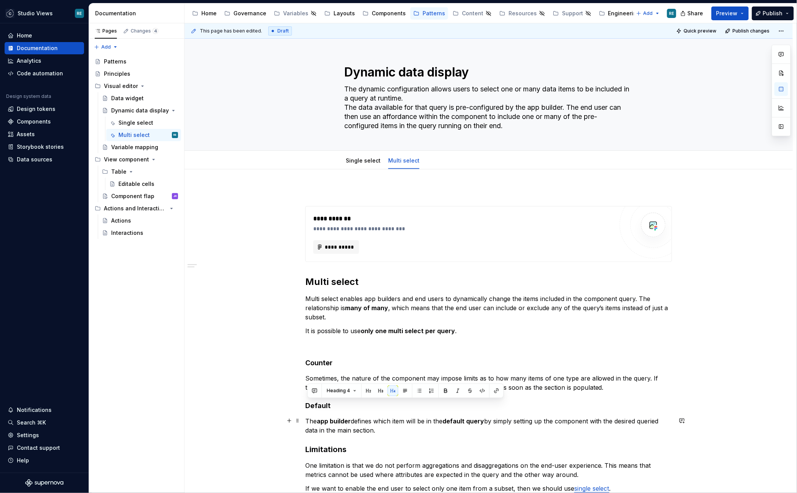
click at [332, 417] on strong "app builder" at bounding box center [334, 421] width 34 height 8
click at [313, 353] on div "**********" at bounding box center [488, 498] width 367 height 621
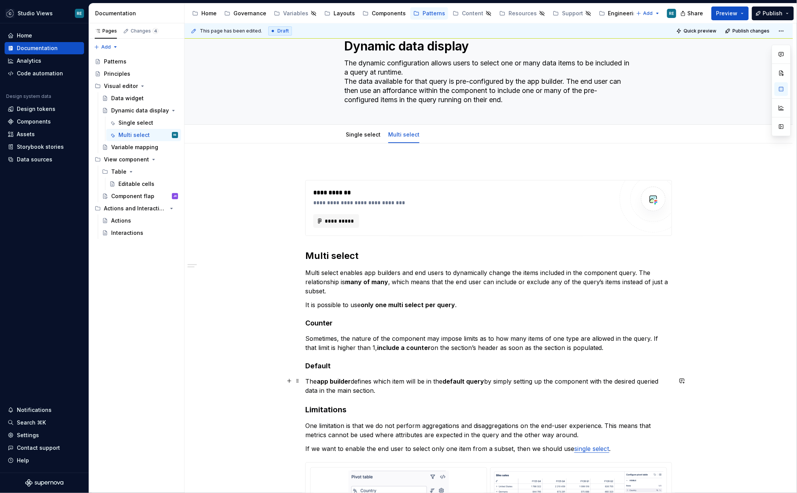
scroll to position [36, 0]
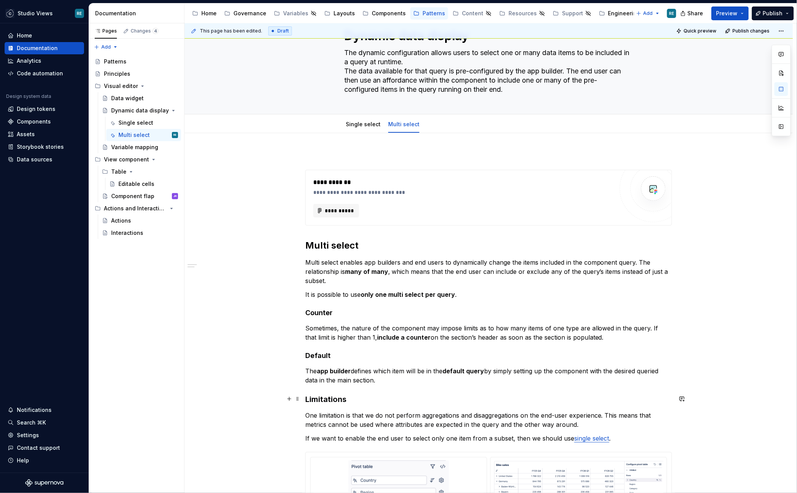
click at [317, 396] on h3 "Limitations" at bounding box center [488, 399] width 367 height 11
click at [333, 290] on p "It is possible to use only one multi select per query ." at bounding box center [488, 294] width 367 height 9
click at [456, 305] on div "**********" at bounding box center [488, 455] width 367 height 608
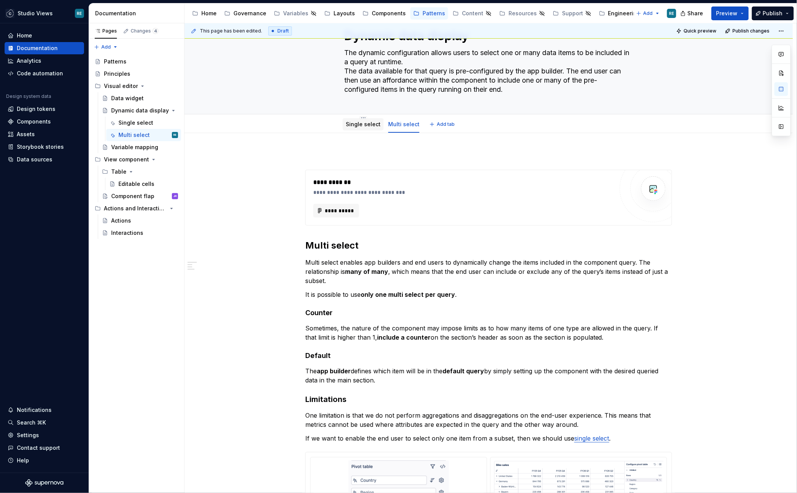
click at [357, 122] on link "Single select" at bounding box center [363, 124] width 35 height 6
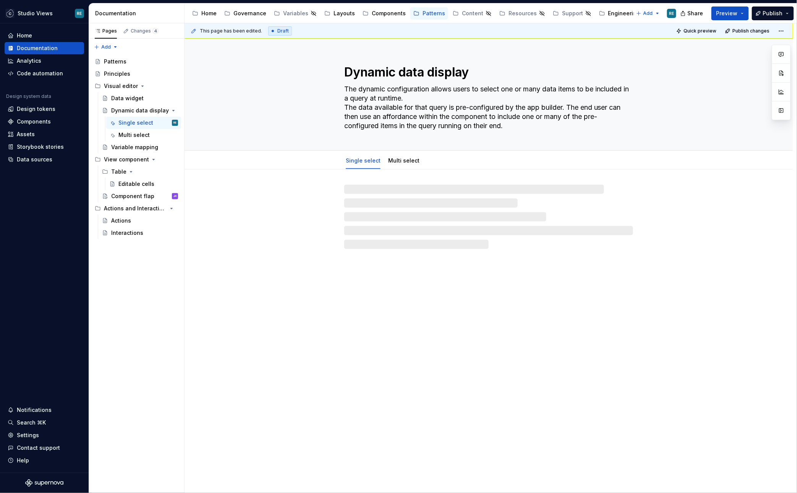
type textarea "*"
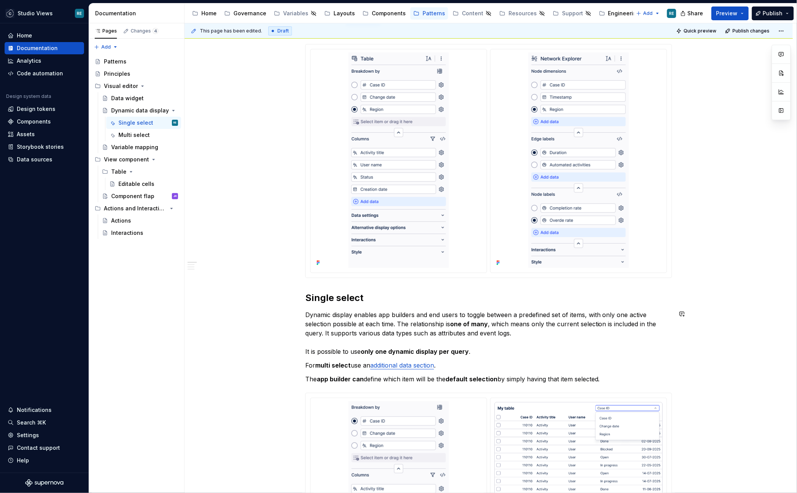
scroll to position [158, 0]
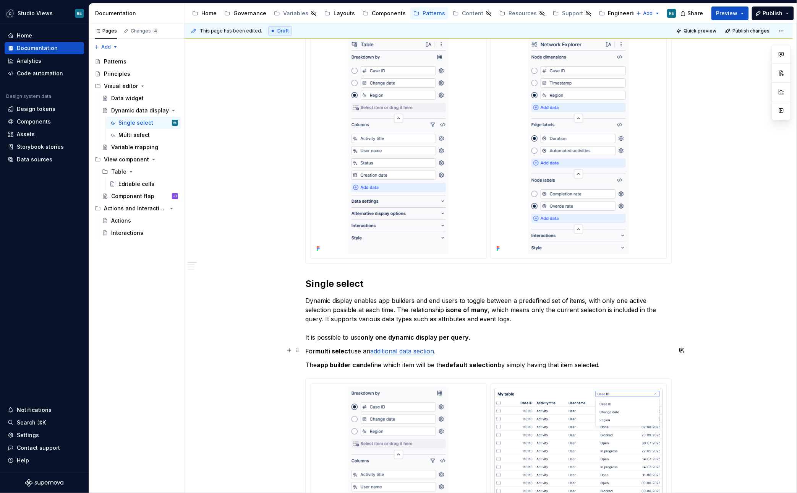
click at [318, 350] on p "For multi select use an additional data section ." at bounding box center [488, 350] width 367 height 9
click at [541, 347] on p "For multi select use an additional data section ." at bounding box center [488, 350] width 367 height 9
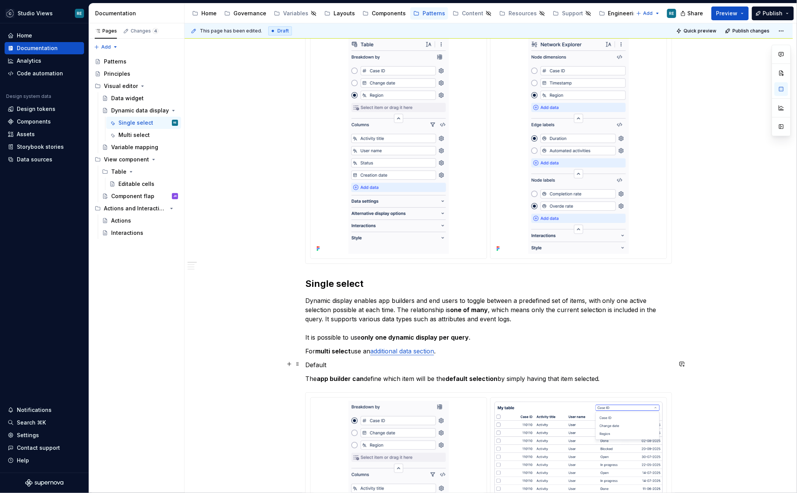
click at [309, 365] on p "Default" at bounding box center [488, 364] width 367 height 9
click at [378, 351] on button "button" at bounding box center [379, 349] width 11 height 11
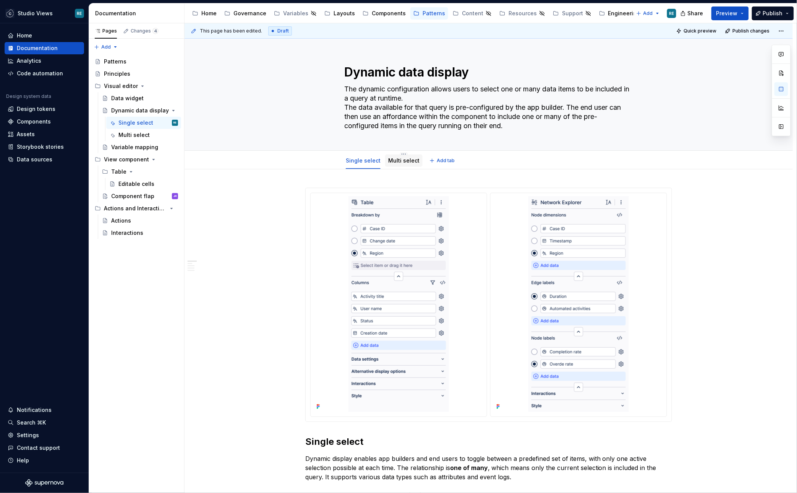
click at [406, 158] on link "Multi select" at bounding box center [403, 160] width 31 height 6
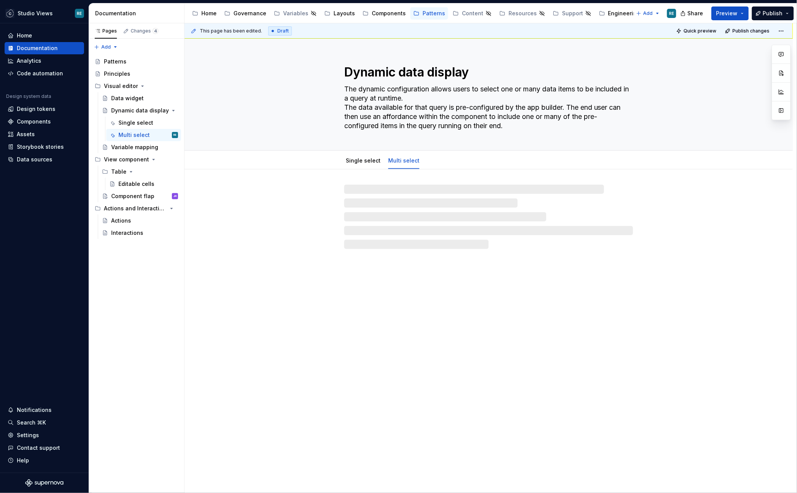
type textarea "*"
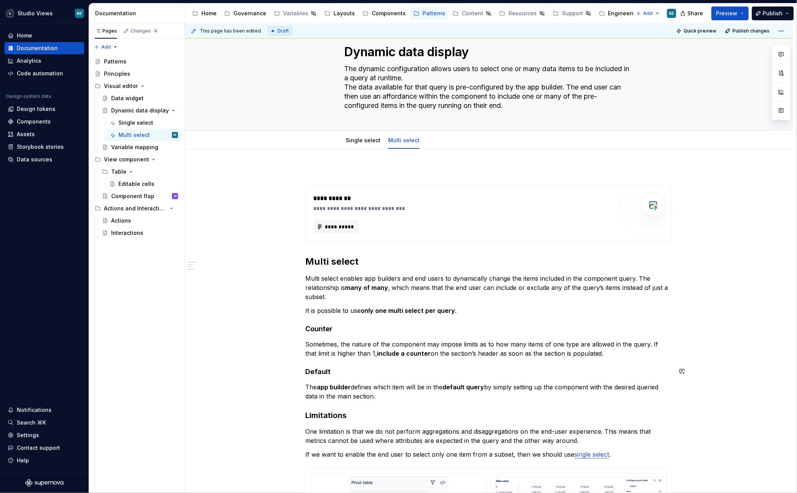
scroll to position [24, 0]
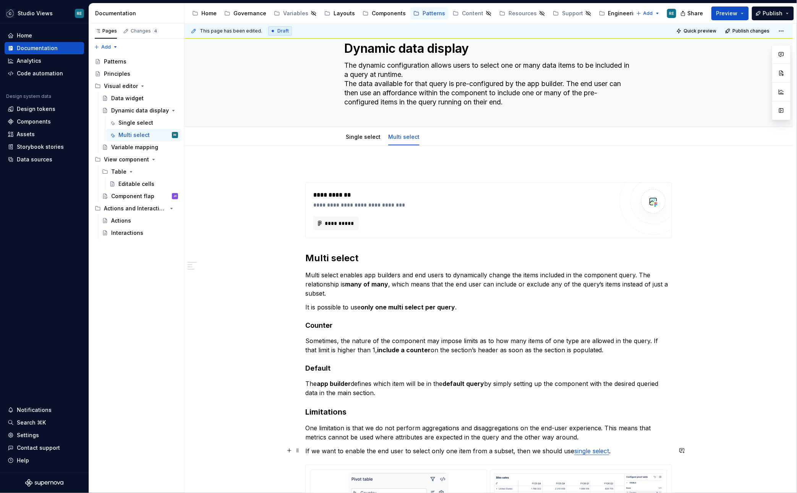
click at [390, 449] on p "If we want to enable the end user to select only one item from a subset, then w…" at bounding box center [488, 450] width 367 height 9
click at [474, 309] on p "It is possible to use only one multi select per query ." at bounding box center [488, 306] width 367 height 9
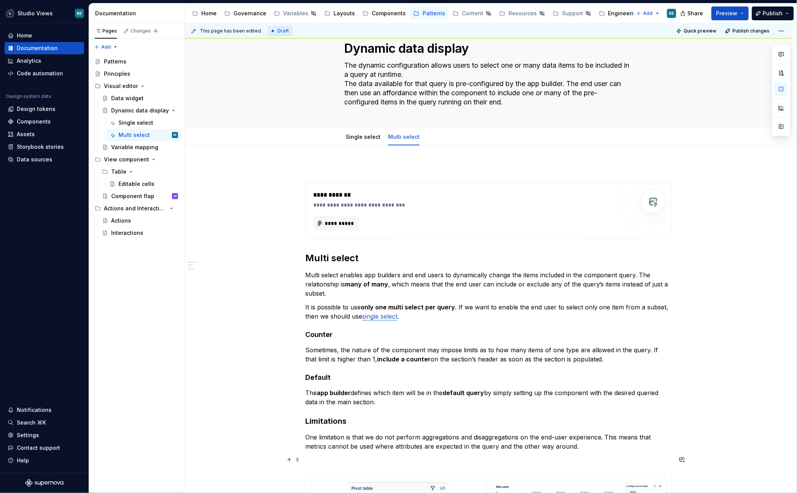
click at [336, 466] on div "**********" at bounding box center [488, 472] width 367 height 617
click at [458, 305] on p "It is possible to use only one multi select per query . If we want to enable th…" at bounding box center [488, 311] width 367 height 18
click at [355, 142] on div "Single select" at bounding box center [363, 137] width 41 height 12
click at [316, 166] on p at bounding box center [488, 168] width 367 height 9
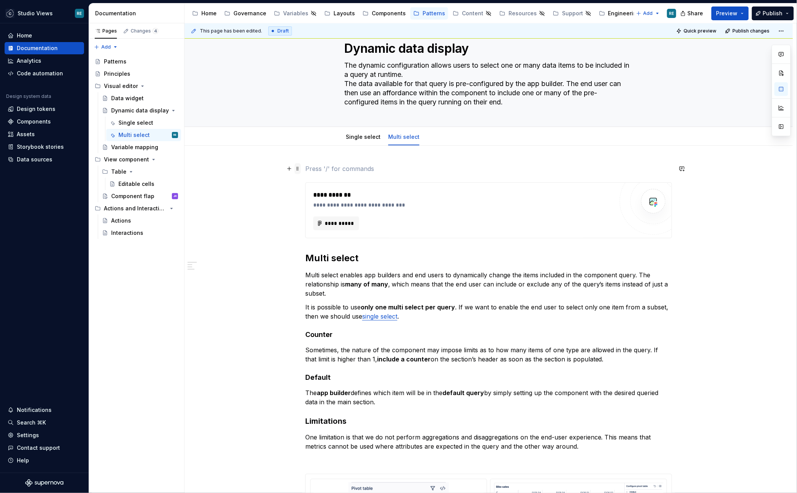
click at [300, 166] on span at bounding box center [298, 168] width 6 height 11
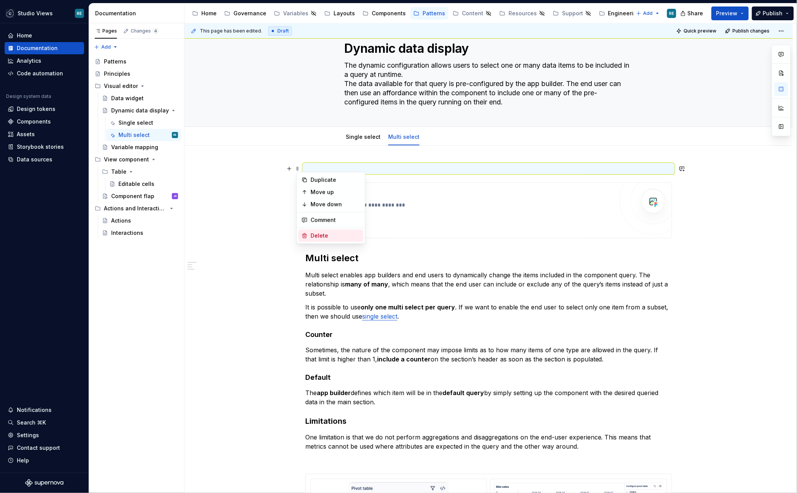
click at [311, 232] on div "Delete" at bounding box center [336, 236] width 50 height 8
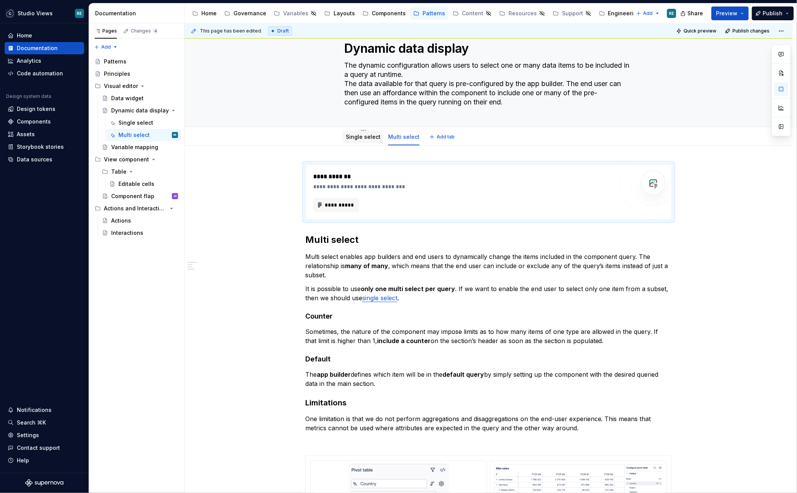
click at [363, 135] on link "Single select" at bounding box center [363, 136] width 35 height 6
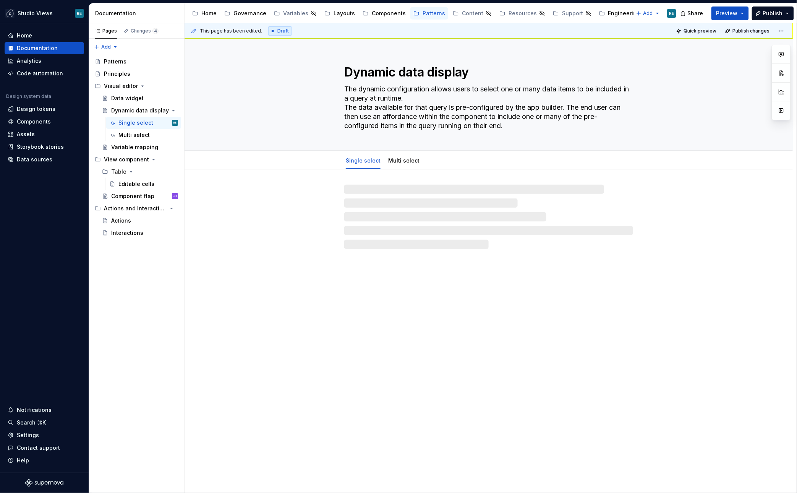
type textarea "*"
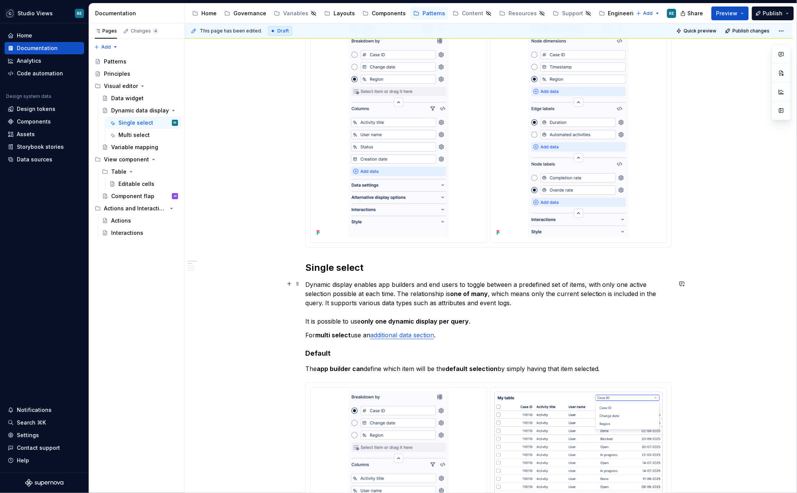
scroll to position [193, 0]
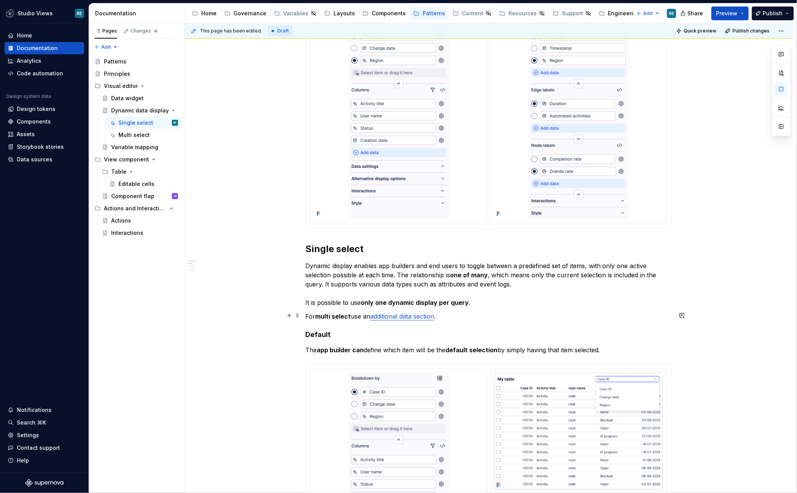
click at [336, 314] on strong "multi select" at bounding box center [333, 316] width 36 height 8
click at [311, 314] on p "For multi select use an additional data section ." at bounding box center [488, 315] width 367 height 9
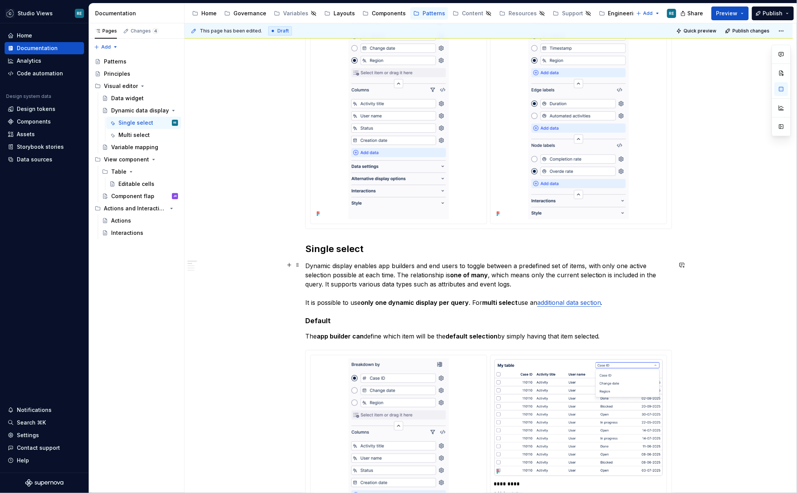
click at [478, 298] on p "Dynamic display enables app builders and end users to toggle between a predefin…" at bounding box center [488, 284] width 367 height 46
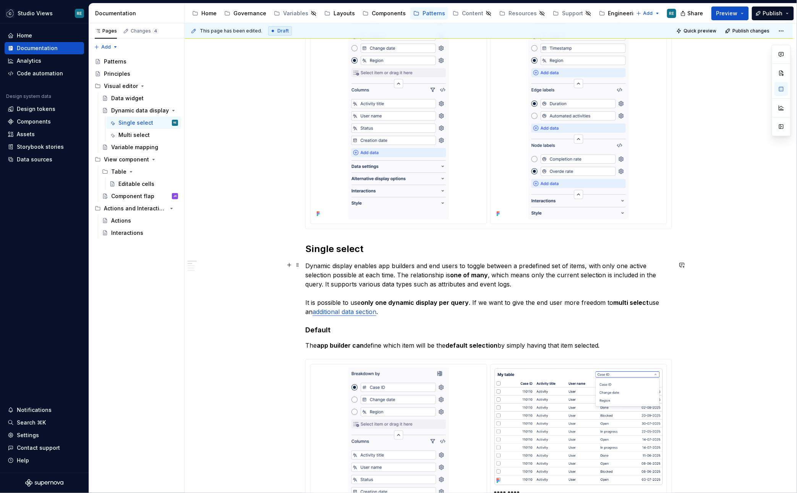
click at [569, 301] on p "Dynamic display enables app builders and end users to toggle between a predefin…" at bounding box center [488, 288] width 367 height 55
click at [609, 301] on p "Dynamic display enables app builders and end users to toggle between a predefin…" at bounding box center [488, 288] width 367 height 55
type textarea "*"
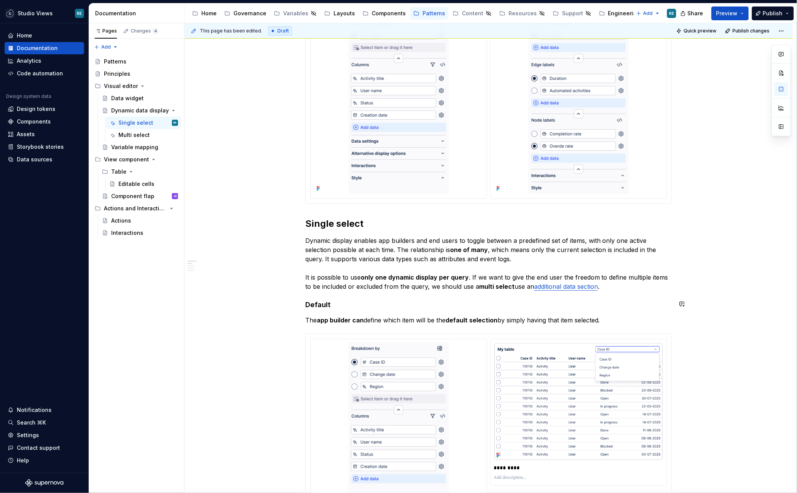
scroll to position [231, 0]
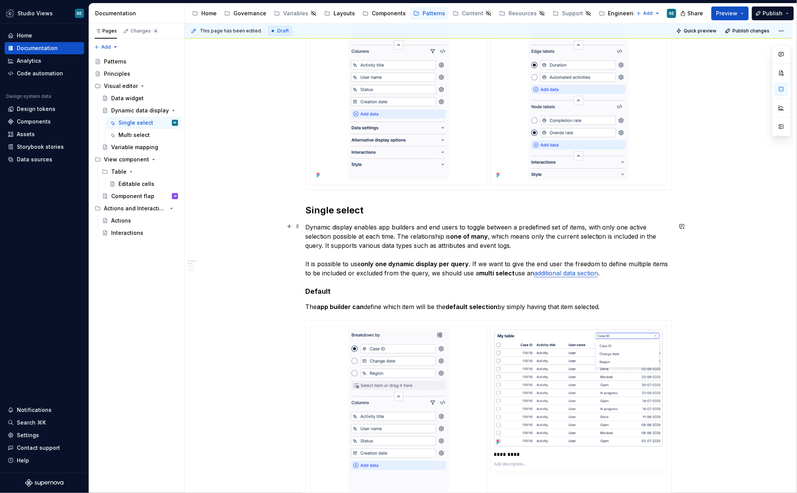
click at [485, 274] on strong "multi select" at bounding box center [497, 273] width 36 height 8
drag, startPoint x: 485, startPoint y: 274, endPoint x: 506, endPoint y: 274, distance: 21.0
click at [507, 274] on strong "multi select" at bounding box center [497, 273] width 36 height 8
click at [486, 269] on p "Dynamic display enables app builders and end users to toggle between a predefin…" at bounding box center [488, 249] width 367 height 55
drag, startPoint x: 486, startPoint y: 269, endPoint x: 500, endPoint y: 269, distance: 13.4
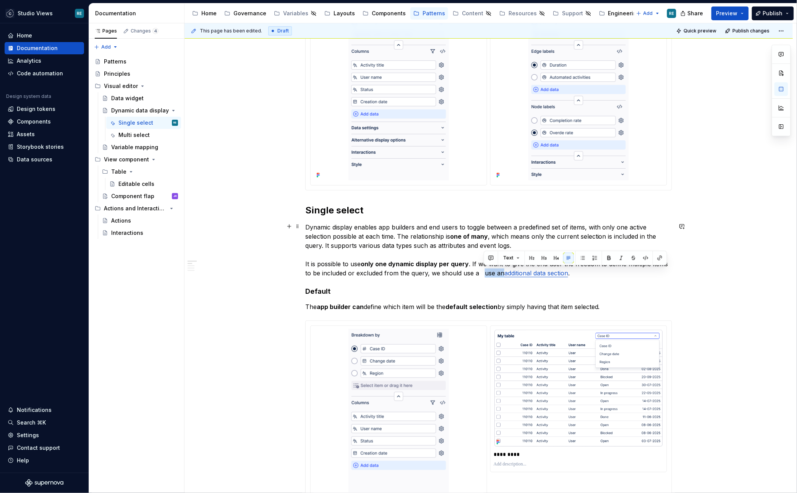
click at [500, 269] on p "Dynamic display enables app builders and end users to toggle between a predefin…" at bounding box center [488, 249] width 367 height 55
click at [489, 271] on link "additional data section" at bounding box center [511, 273] width 64 height 8
click at [527, 257] on button "button" at bounding box center [532, 256] width 11 height 11
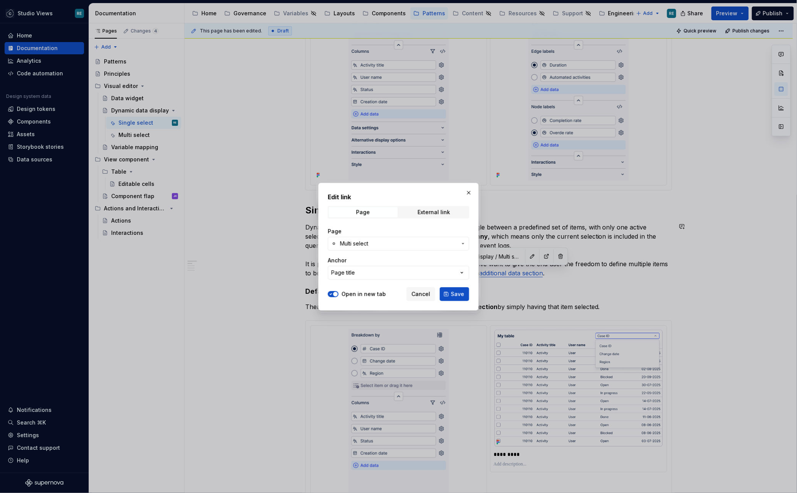
click at [396, 244] on span "Multi select" at bounding box center [398, 244] width 117 height 8
type input "addition"
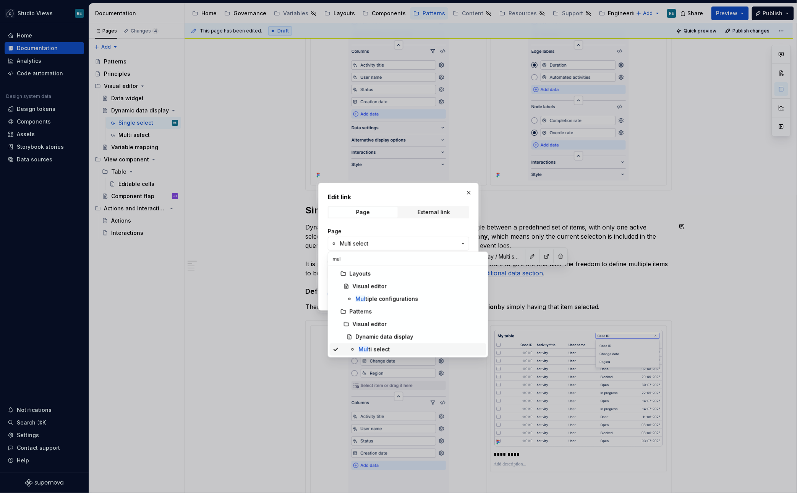
type input "mul"
click at [384, 347] on div "Mul ti select" at bounding box center [374, 349] width 31 height 8
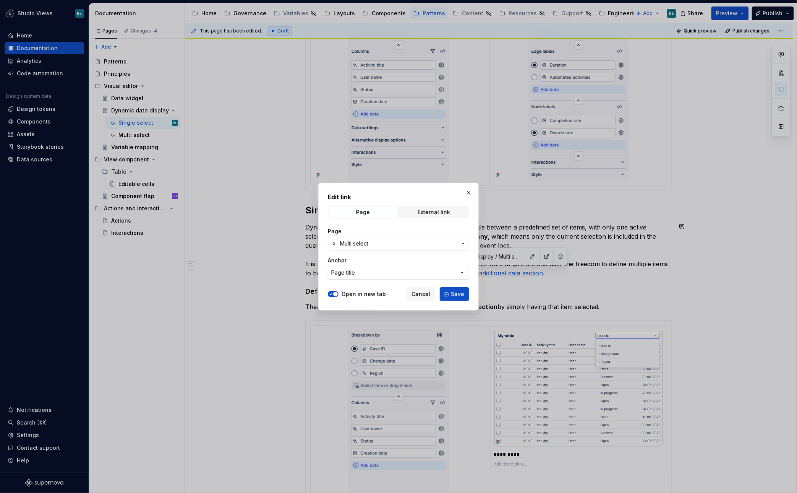
click at [376, 274] on button "Page title" at bounding box center [398, 273] width 141 height 14
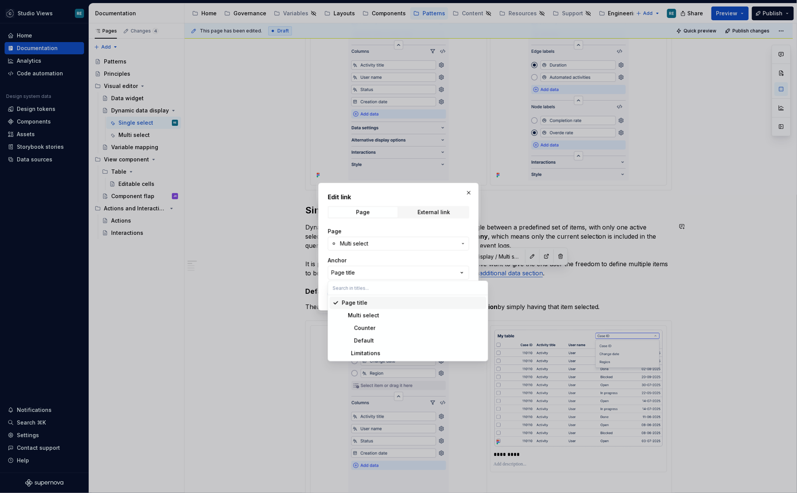
click at [376, 274] on div "Edit link Page External link Page Multi select Anchor Page title Open in new ta…" at bounding box center [398, 246] width 797 height 493
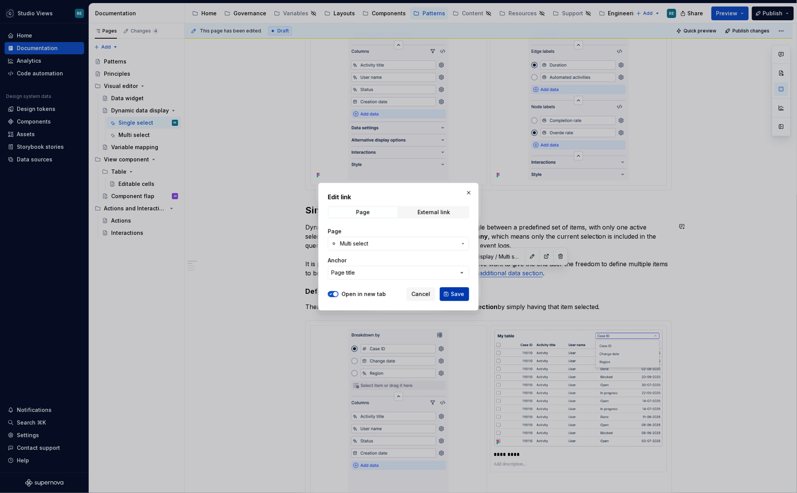
click at [451, 297] on button "Save" at bounding box center [454, 294] width 29 height 14
type textarea "*"
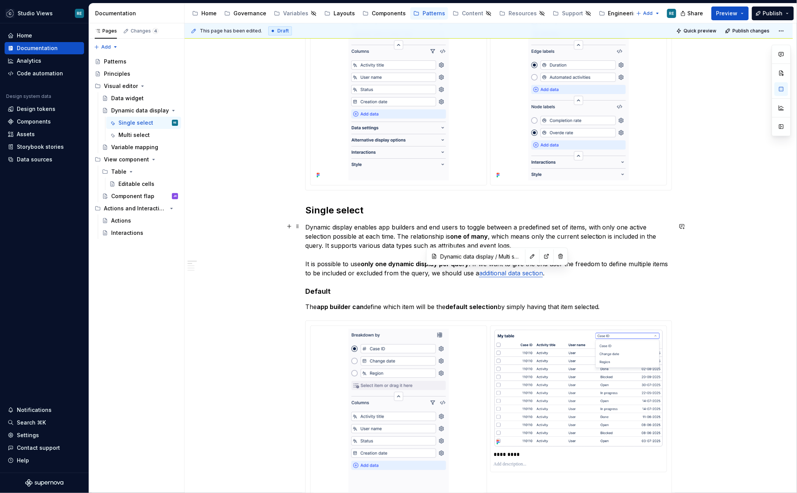
click at [486, 273] on link "additional data section" at bounding box center [511, 273] width 64 height 8
drag, startPoint x: 486, startPoint y: 273, endPoint x: 530, endPoint y: 273, distance: 43.2
click at [530, 273] on link "additional data section" at bounding box center [511, 273] width 64 height 8
click at [486, 271] on strong "multi select" at bounding box center [497, 273] width 36 height 8
drag, startPoint x: 486, startPoint y: 271, endPoint x: 502, endPoint y: 271, distance: 15.3
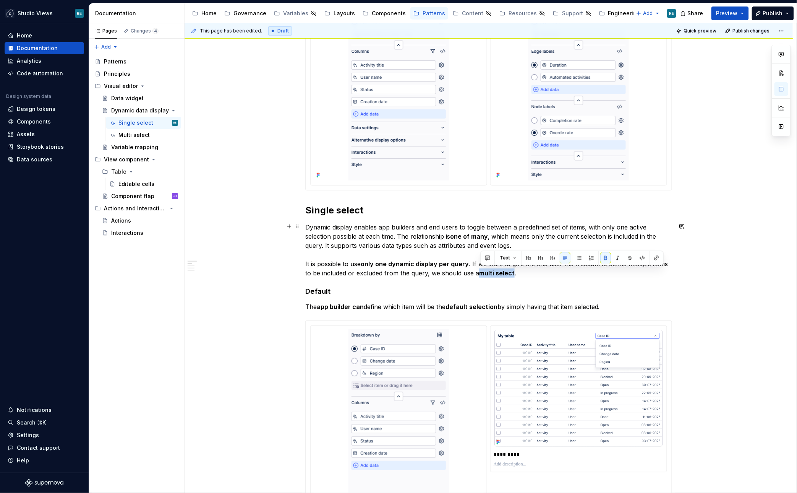
click at [502, 271] on strong "multi select" at bounding box center [497, 273] width 36 height 8
click at [652, 258] on button "button" at bounding box center [656, 258] width 11 height 11
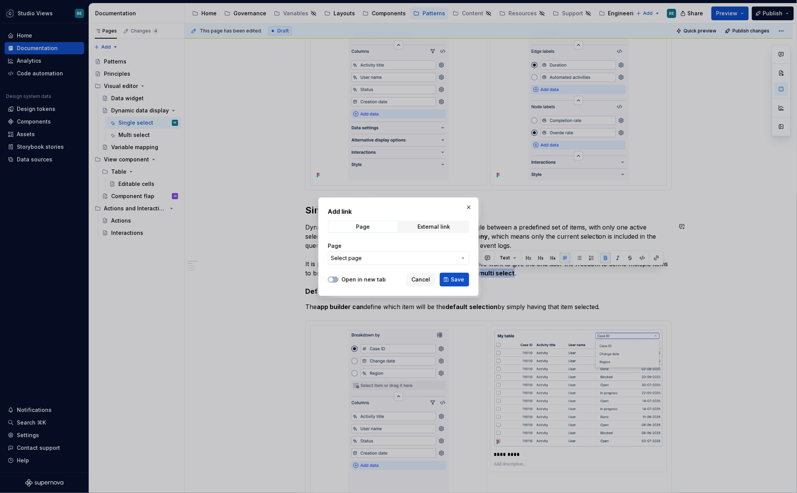
click at [409, 263] on button "Select page" at bounding box center [398, 258] width 141 height 14
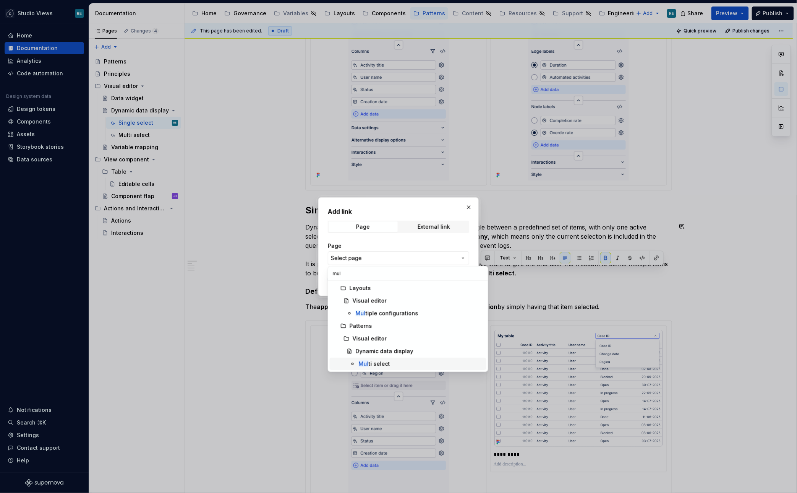
type input "mul"
click at [375, 360] on div "Mul ti select" at bounding box center [374, 364] width 31 height 8
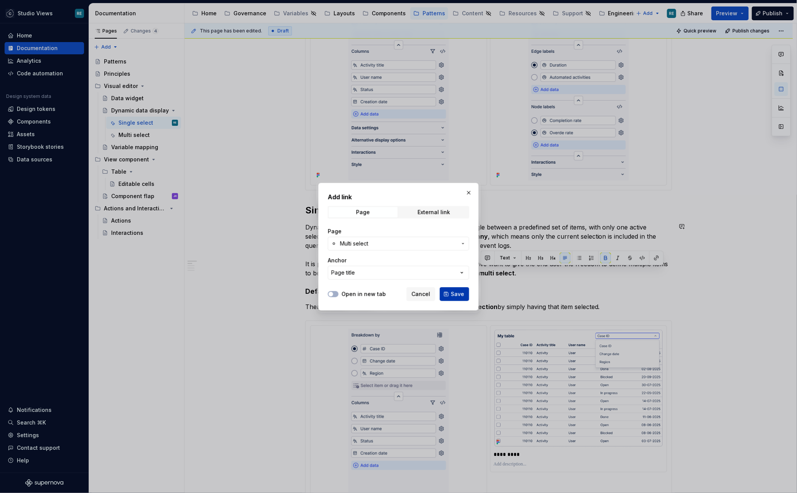
click at [459, 292] on span "Save" at bounding box center [457, 294] width 13 height 8
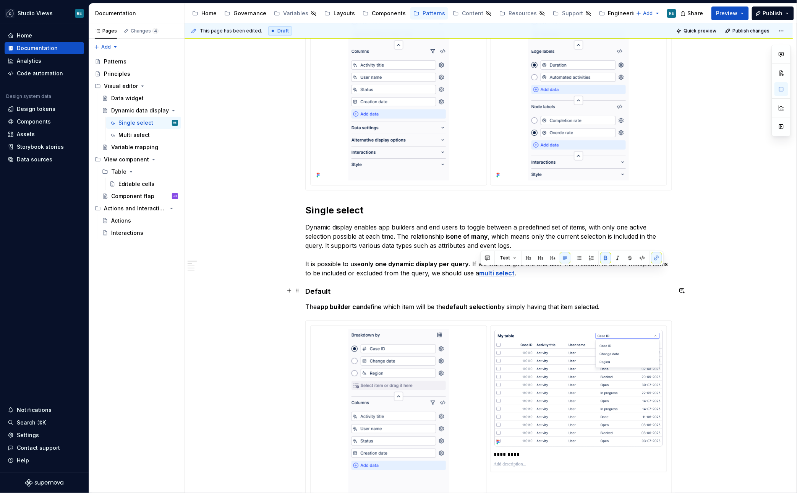
click at [556, 292] on h4 "Default" at bounding box center [488, 291] width 367 height 9
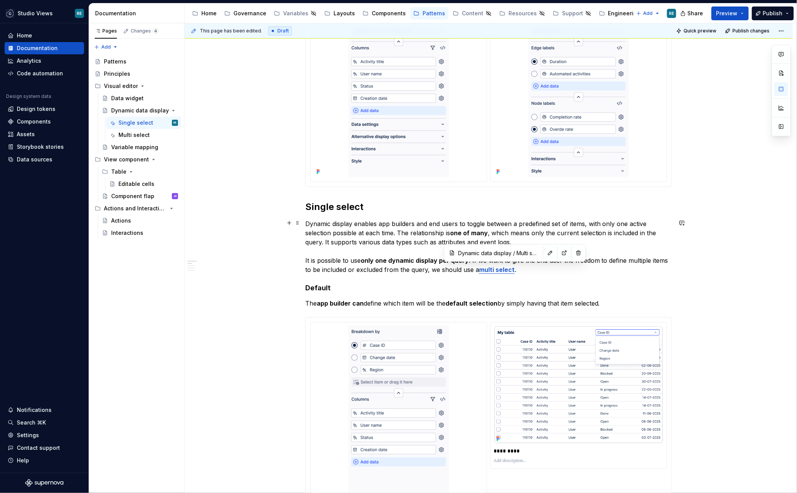
click at [506, 267] on strong "multi select" at bounding box center [497, 270] width 36 height 8
click at [480, 269] on strong "multi select" at bounding box center [497, 270] width 36 height 8
drag, startPoint x: 480, startPoint y: 269, endPoint x: 508, endPoint y: 269, distance: 27.9
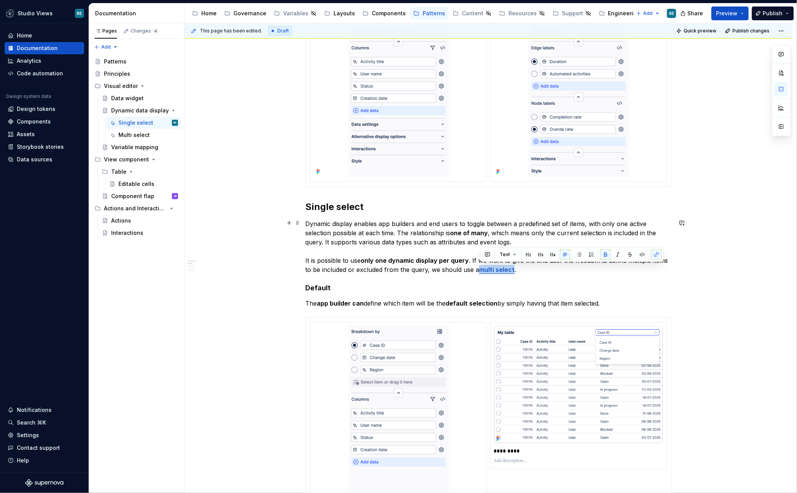
click at [509, 269] on strong "multi select" at bounding box center [497, 270] width 36 height 8
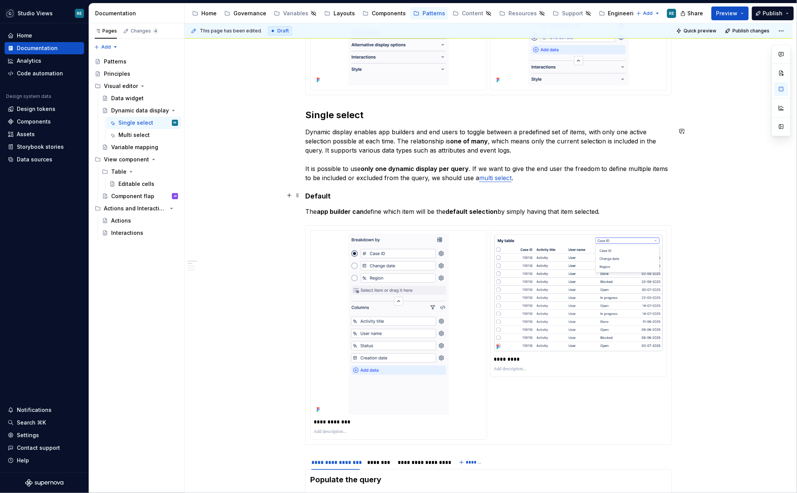
scroll to position [377, 0]
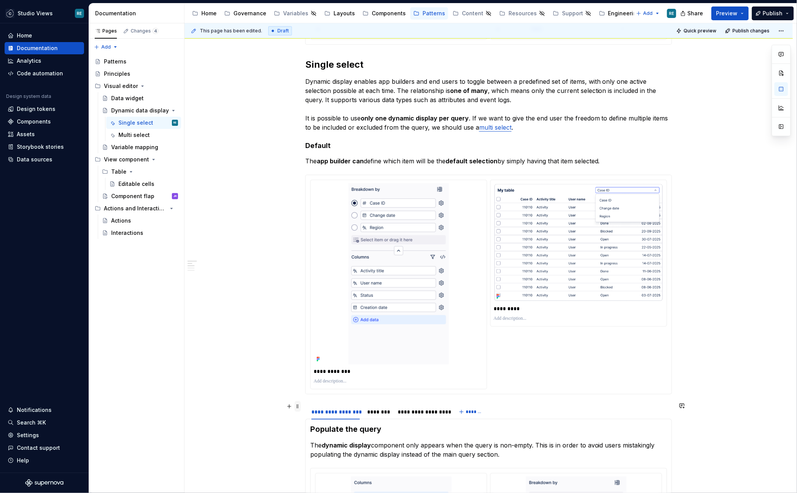
click at [299, 405] on span at bounding box center [298, 406] width 6 height 11
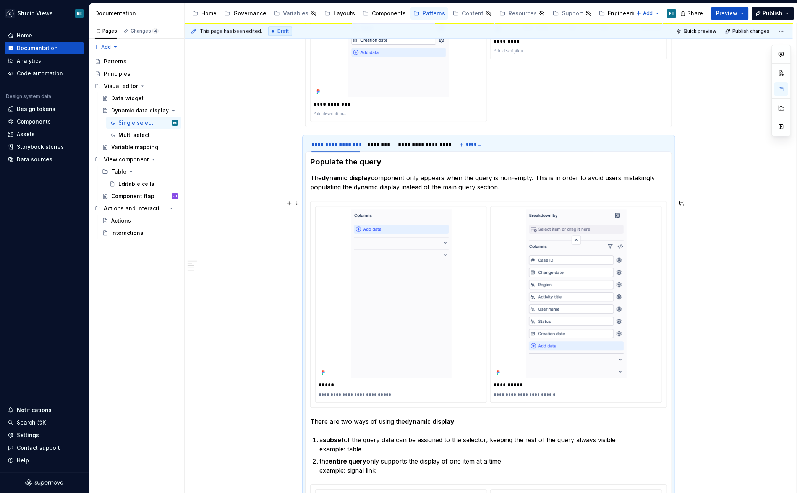
scroll to position [616, 0]
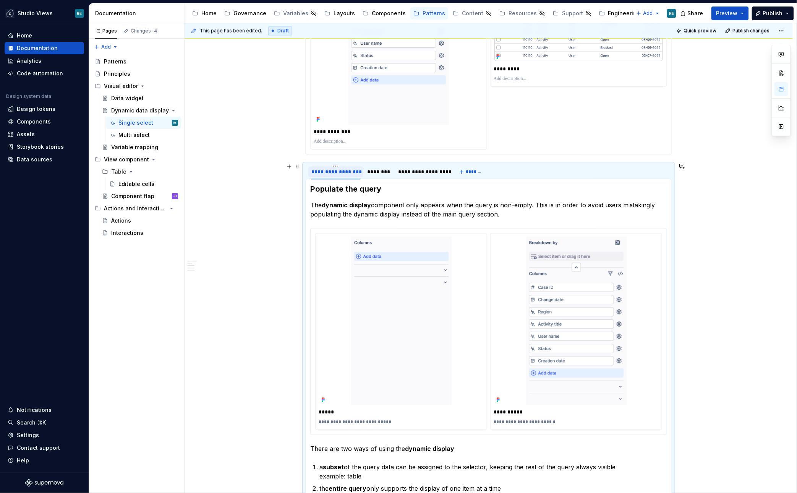
click at [337, 171] on div "**********" at bounding box center [335, 172] width 49 height 8
click at [667, 189] on h3 "Populate the query" at bounding box center [488, 189] width 357 height 11
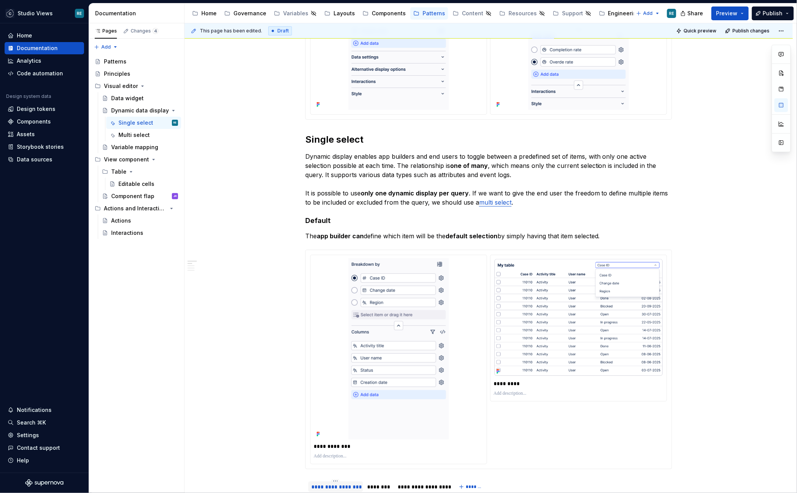
scroll to position [0, 0]
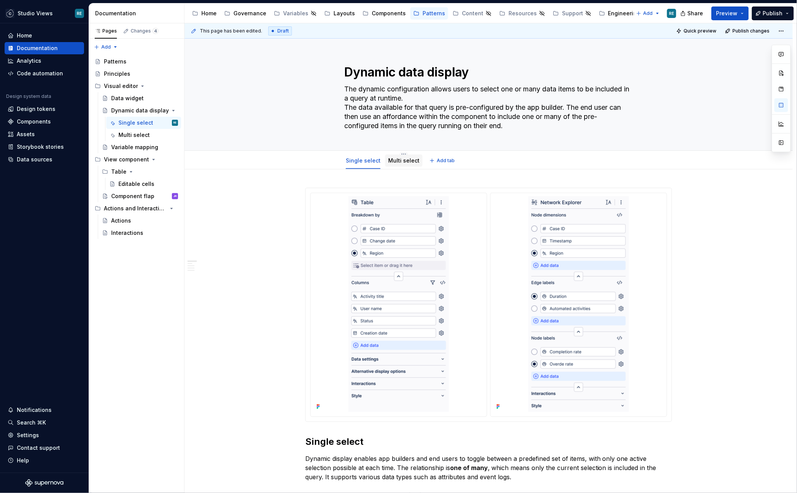
click at [392, 160] on link "Multi select" at bounding box center [403, 160] width 31 height 6
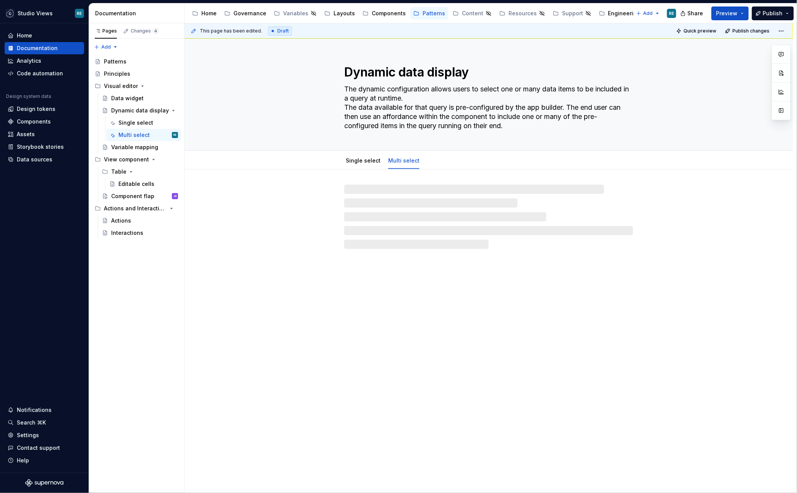
type textarea "*"
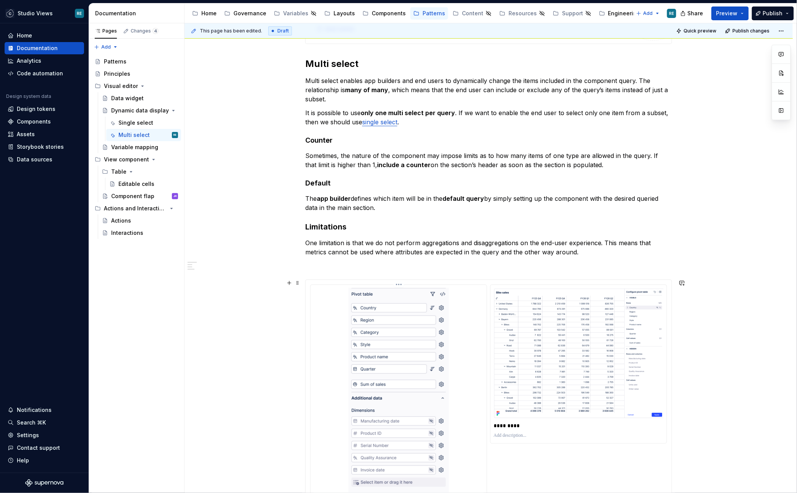
scroll to position [227, 0]
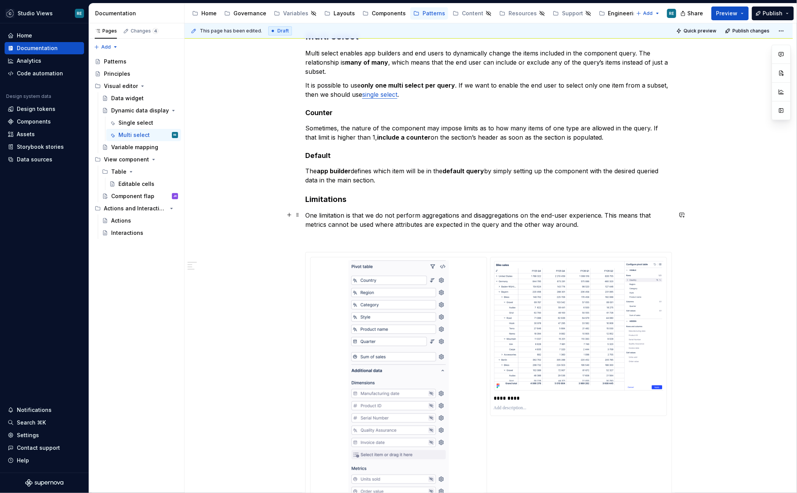
click at [304, 218] on div "**********" at bounding box center [489, 329] width 608 height 774
click at [304, 239] on div "**********" at bounding box center [491, 258] width 612 height 470
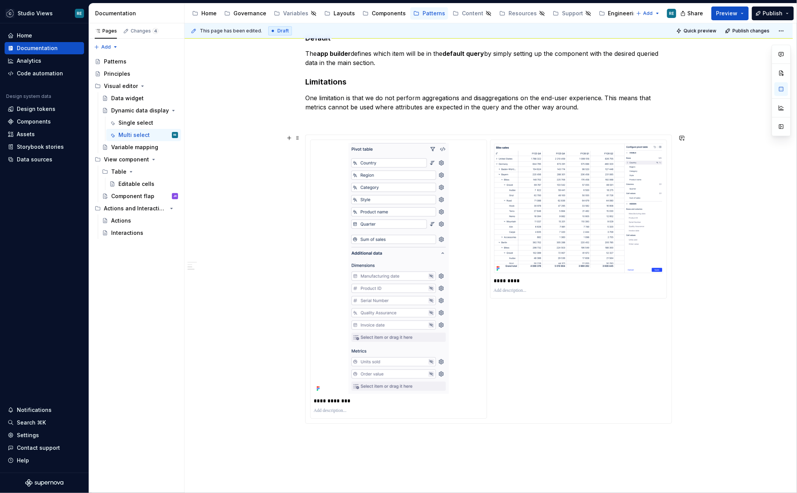
scroll to position [362, 0]
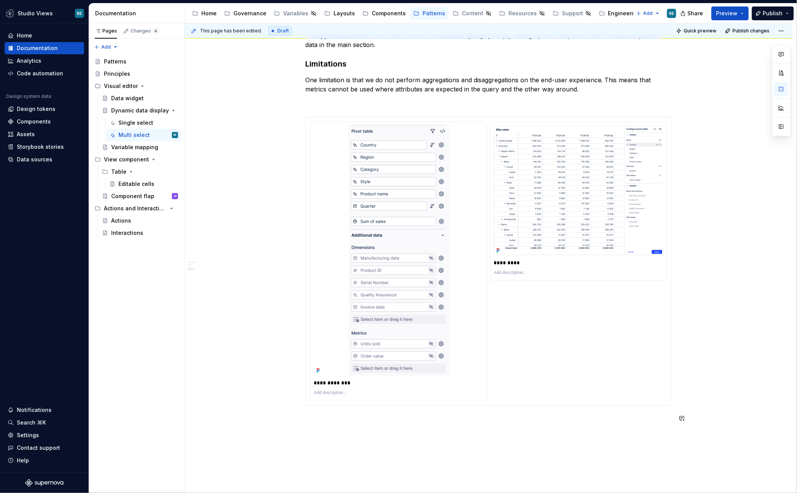
click at [311, 409] on div "**********" at bounding box center [488, 124] width 367 height 598
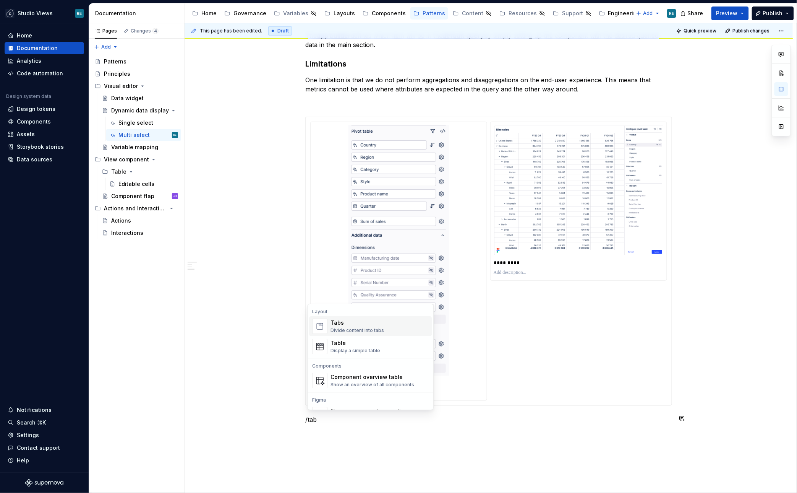
click at [358, 327] on div "Tabs Divide content into tabs" at bounding box center [357, 326] width 53 height 15
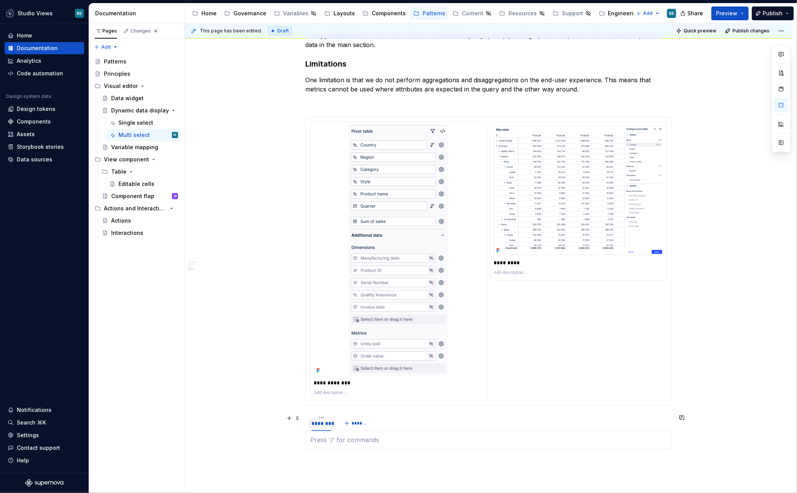
click at [323, 422] on div "********" at bounding box center [321, 423] width 20 height 8
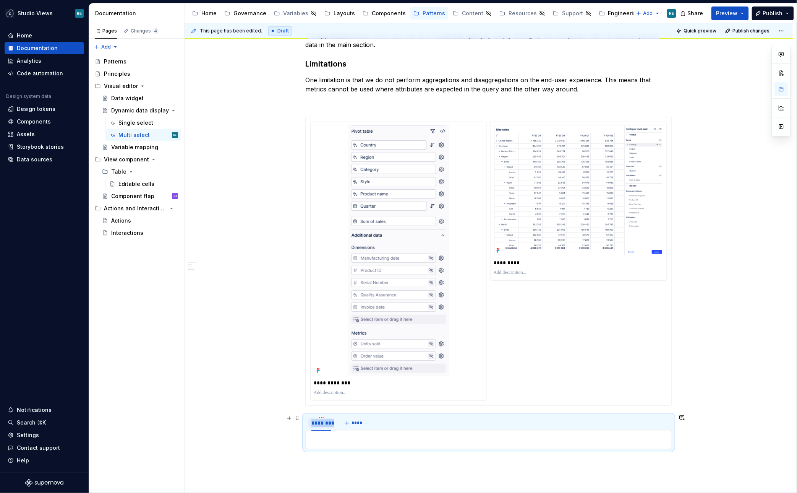
click at [323, 422] on div "********" at bounding box center [321, 423] width 20 height 8
type input "**********"
click at [375, 421] on button "*******" at bounding box center [385, 423] width 30 height 11
click at [415, 421] on span "*******" at bounding box center [416, 423] width 17 height 6
click at [652, 420] on div "**********" at bounding box center [488, 422] width 367 height 15
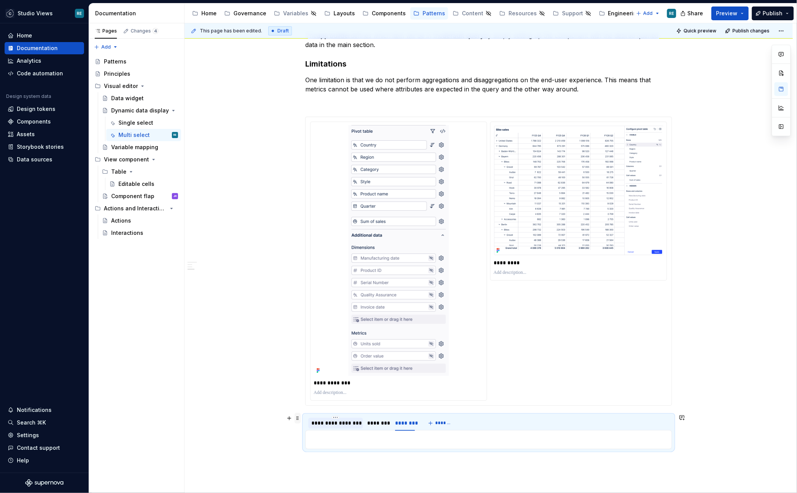
click at [297, 416] on span at bounding box center [298, 418] width 6 height 11
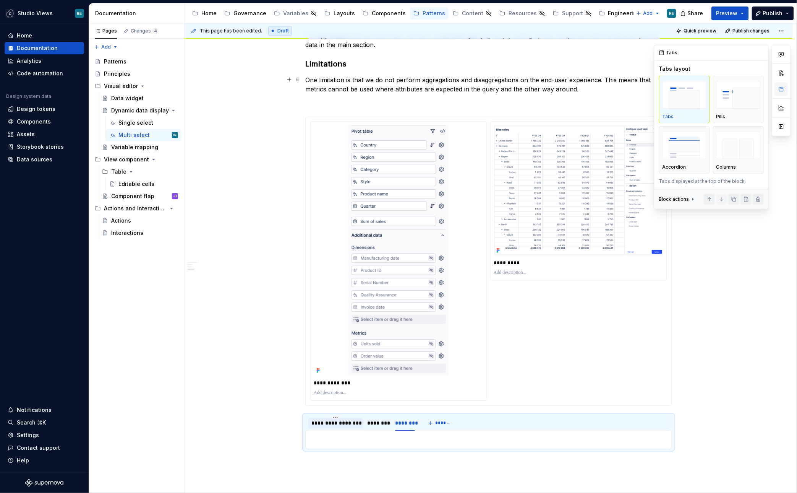
click at [781, 87] on button "button" at bounding box center [782, 89] width 14 height 14
click at [672, 108] on div "button" at bounding box center [685, 94] width 44 height 31
click at [679, 141] on img "button" at bounding box center [685, 145] width 44 height 28
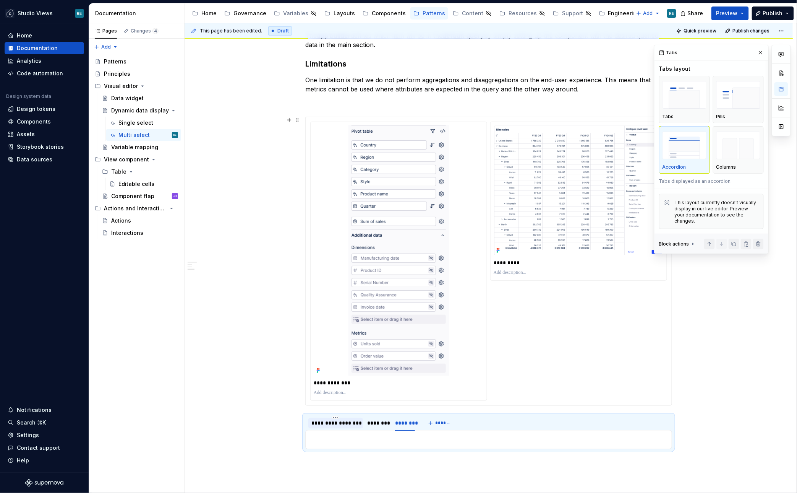
click at [710, 306] on div "**********" at bounding box center [491, 258] width 612 height 470
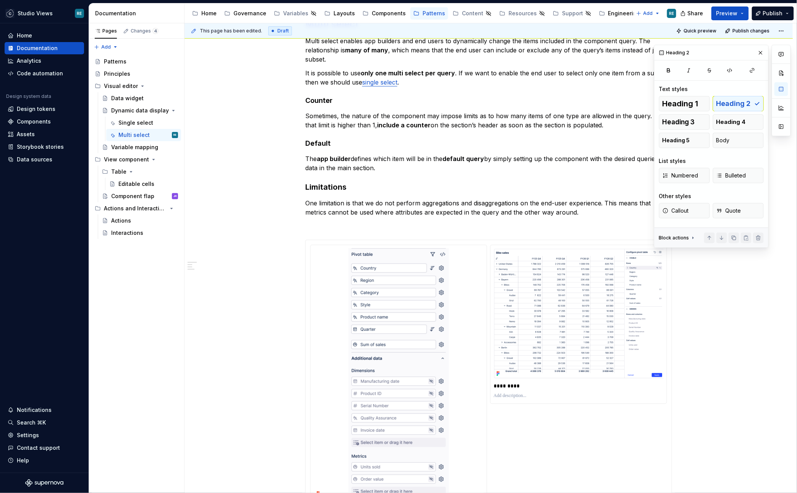
scroll to position [0, 0]
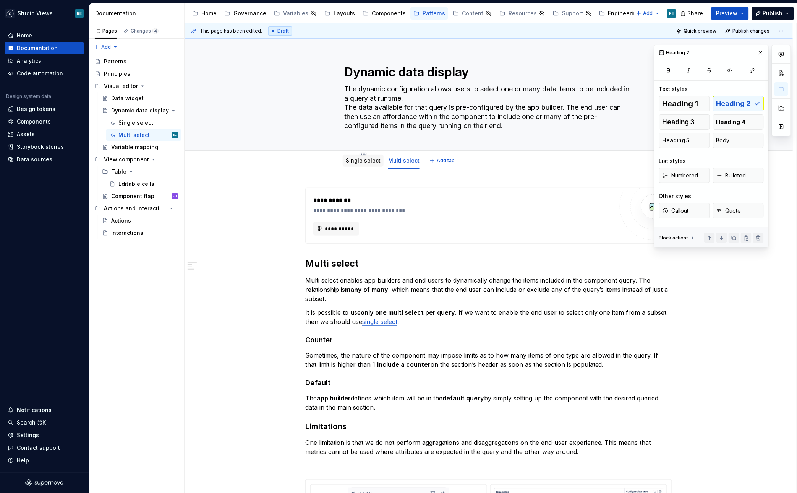
click at [362, 163] on link "Single select" at bounding box center [363, 160] width 35 height 6
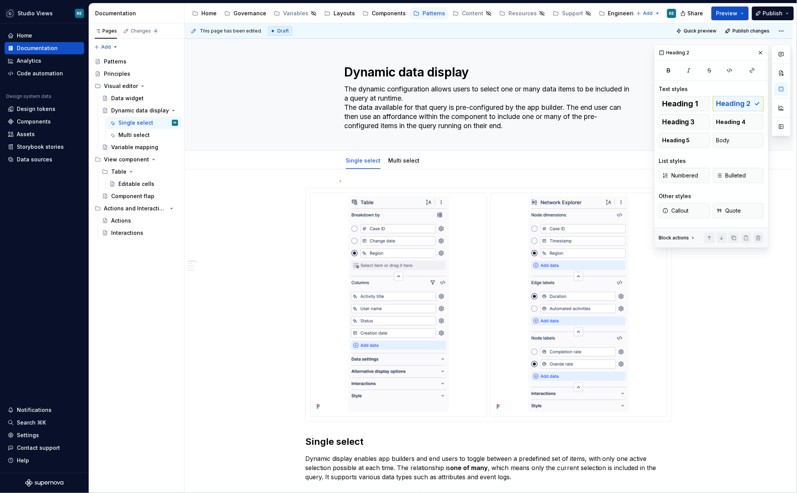
click at [340, 180] on div "This page has been edited. Draft Quick preview Publish changes Dynamic data dis…" at bounding box center [491, 258] width 612 height 470
click at [395, 159] on link "Multi select" at bounding box center [403, 160] width 31 height 6
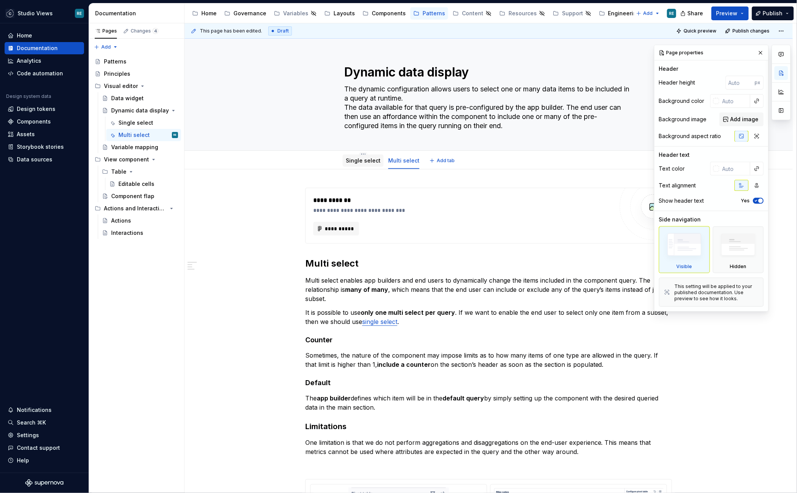
click at [365, 164] on div "Single select" at bounding box center [363, 160] width 35 height 9
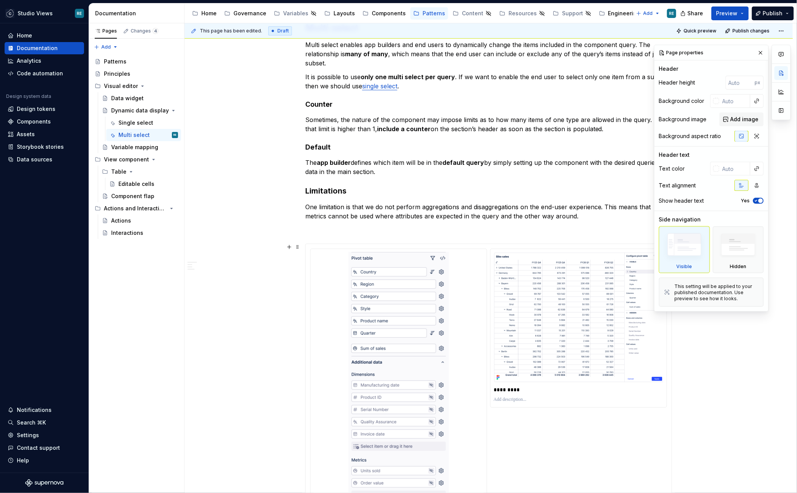
scroll to position [69, 0]
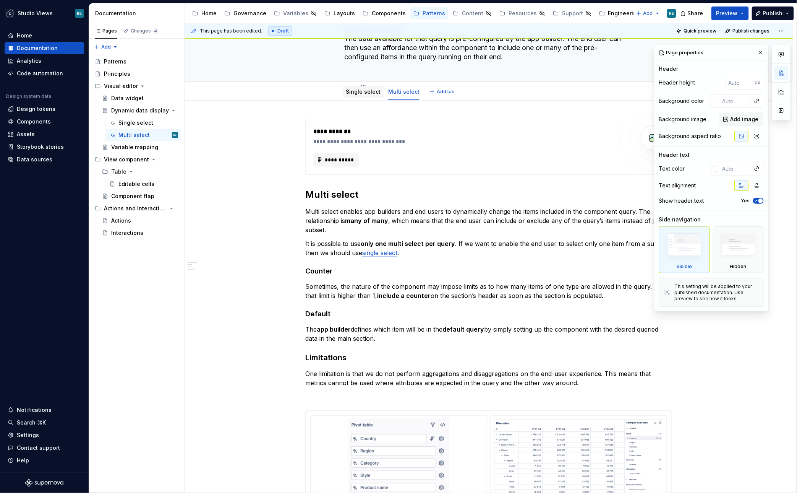
click at [356, 97] on div "Single select" at bounding box center [363, 92] width 41 height 12
click at [369, 93] on link "Single select" at bounding box center [363, 91] width 35 height 6
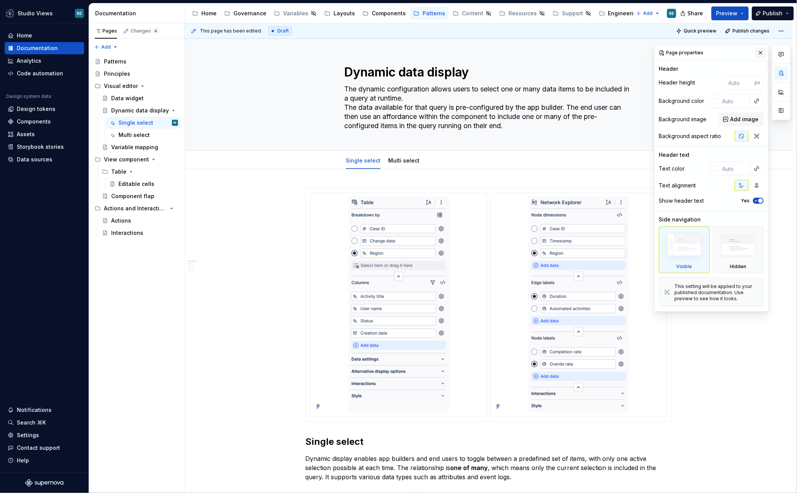
click at [759, 52] on button "button" at bounding box center [760, 52] width 11 height 11
type textarea "*"
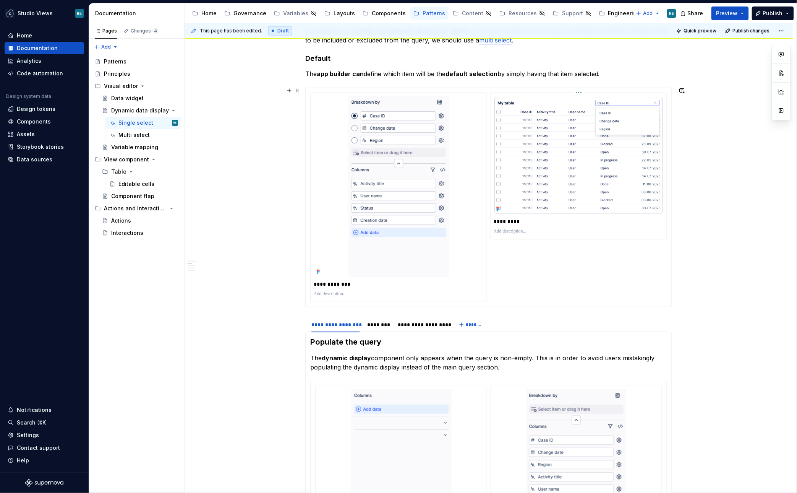
scroll to position [444, 0]
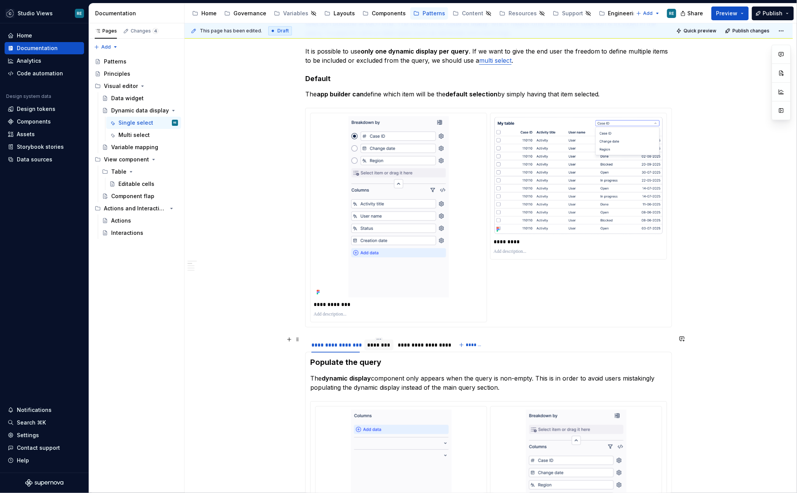
click at [378, 344] on div "********" at bounding box center [379, 345] width 23 height 8
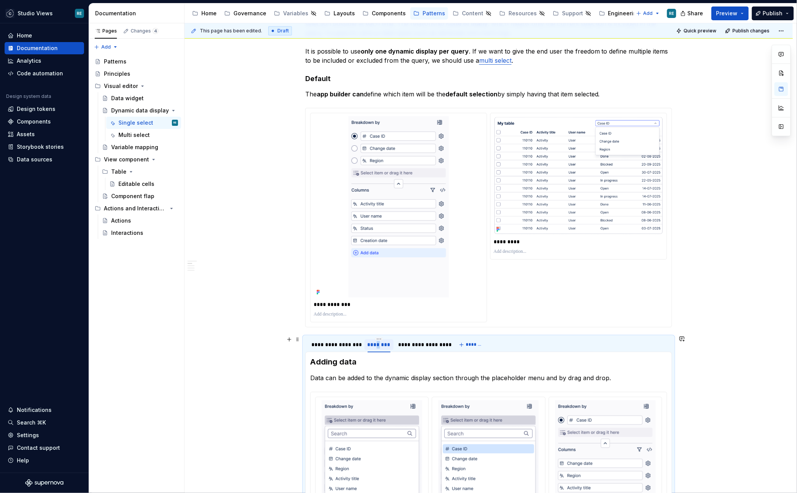
click at [378, 344] on div "********" at bounding box center [379, 345] width 23 height 8
click at [695, 329] on div "**********" at bounding box center [489, 265] width 608 height 1078
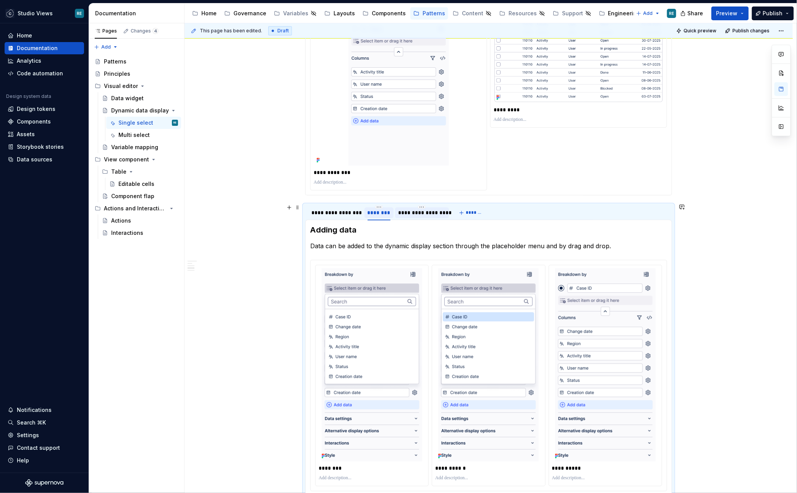
click at [406, 211] on div "**********" at bounding box center [422, 213] width 48 height 8
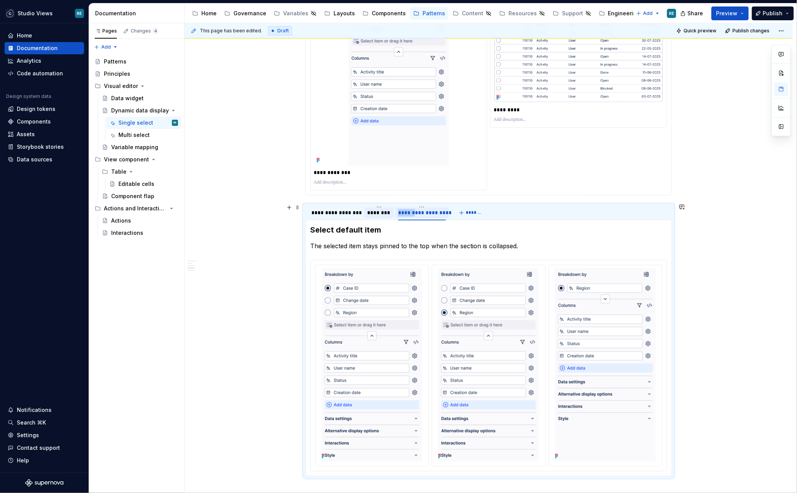
click at [406, 211] on div "**********" at bounding box center [422, 213] width 48 height 8
click at [407, 211] on input "**********" at bounding box center [421, 213] width 53 height 14
click at [440, 206] on input "**********" at bounding box center [422, 213] width 54 height 14
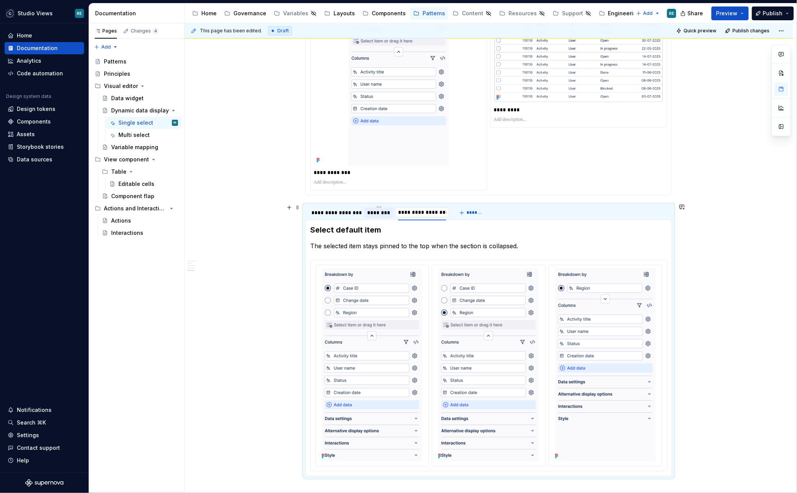
click at [440, 209] on input "**********" at bounding box center [422, 213] width 54 height 14
type input "**********"
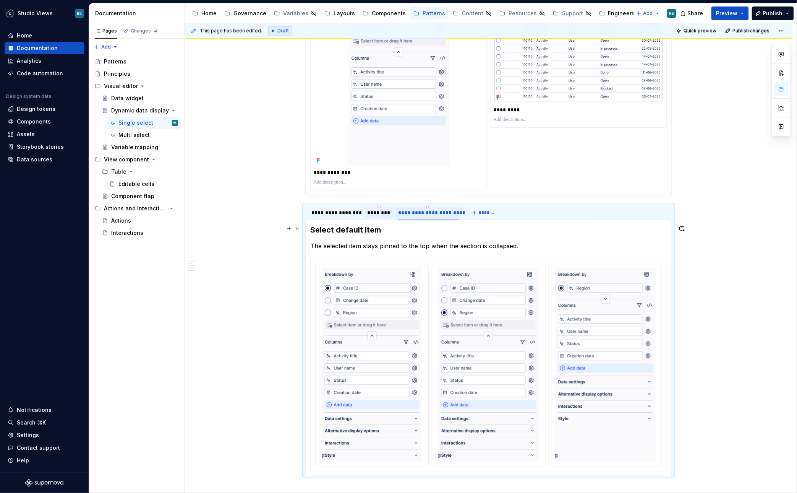
click at [764, 222] on div "**********" at bounding box center [489, 123] width 608 height 1058
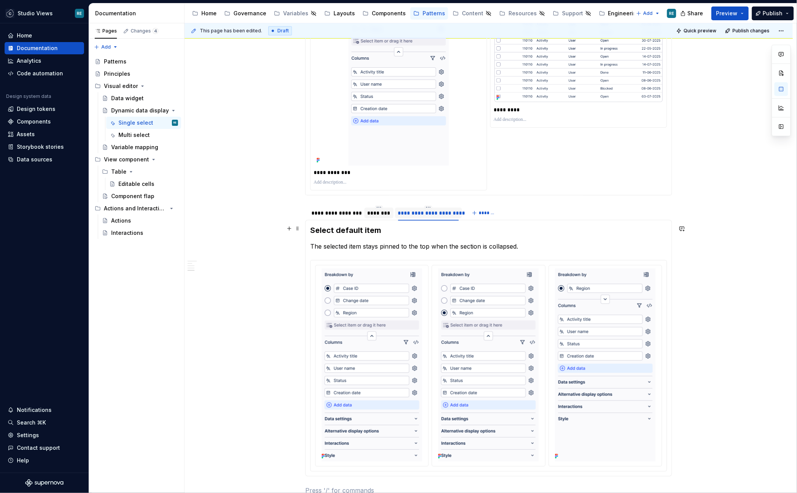
click at [323, 225] on h3 "Select default item" at bounding box center [488, 230] width 357 height 11
drag, startPoint x: 323, startPoint y: 225, endPoint x: 376, endPoint y: 232, distance: 53.7
click at [376, 232] on h3 "Select default item" at bounding box center [488, 230] width 357 height 11
click at [378, 212] on div "********" at bounding box center [379, 213] width 23 height 8
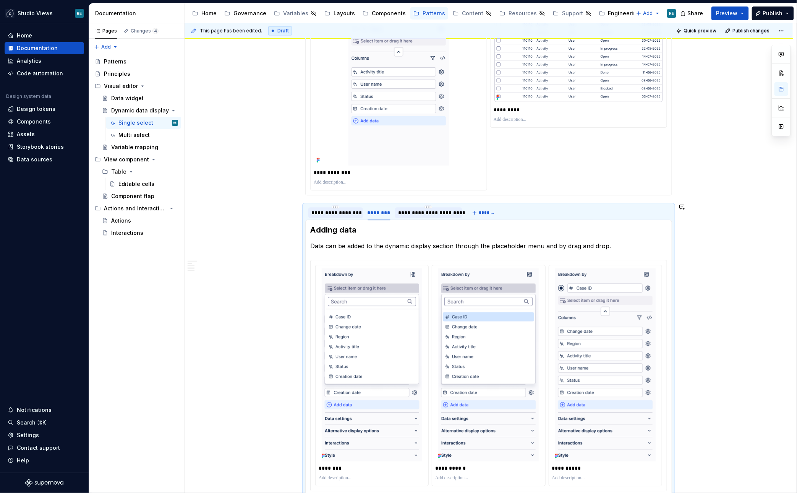
click at [329, 214] on div "**********" at bounding box center [335, 212] width 55 height 11
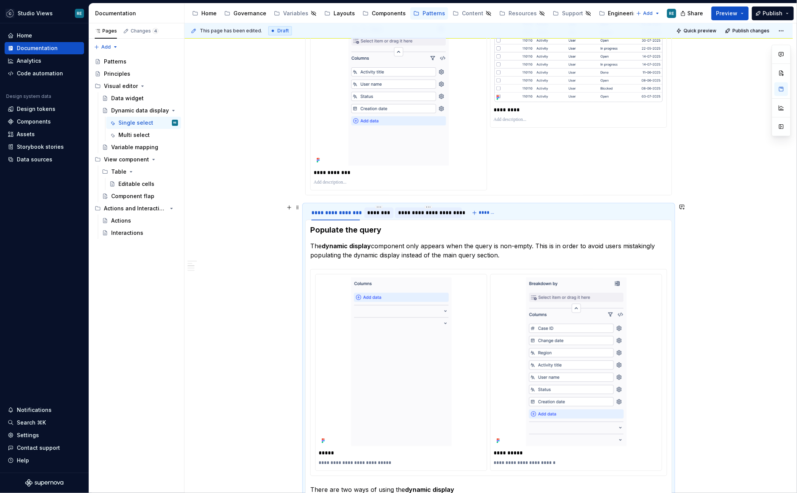
click at [375, 214] on div "********" at bounding box center [379, 213] width 23 height 8
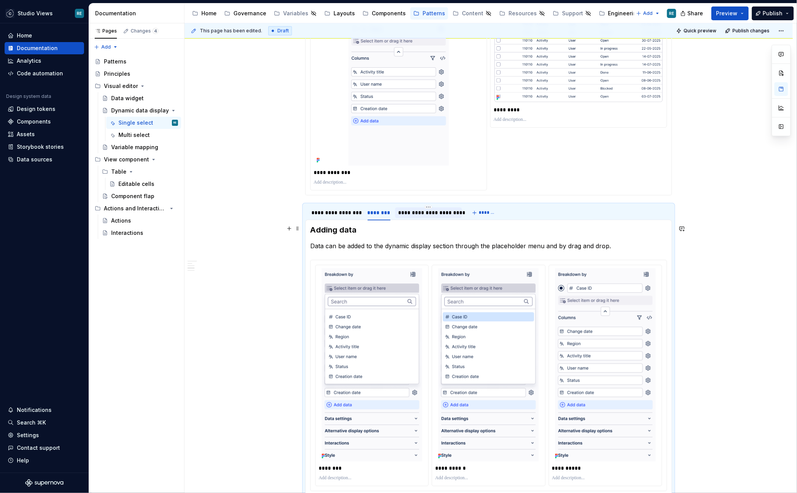
click at [336, 229] on h3 "Adding data" at bounding box center [488, 230] width 357 height 11
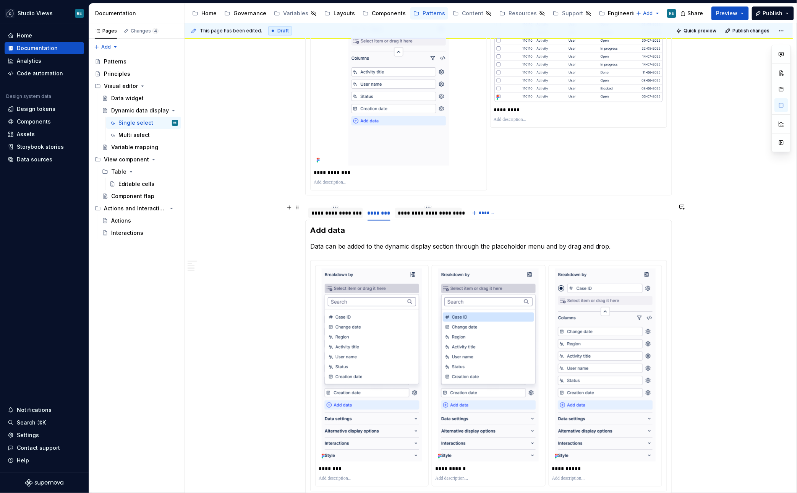
click at [329, 212] on div "**********" at bounding box center [335, 213] width 49 height 8
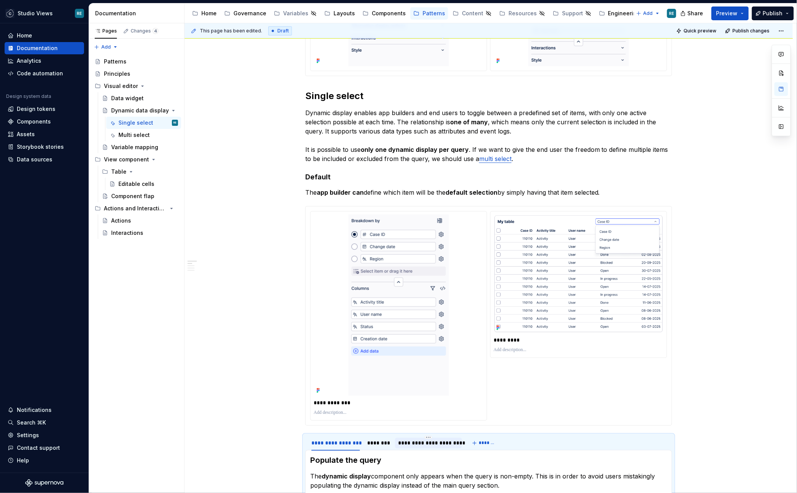
scroll to position [551, 0]
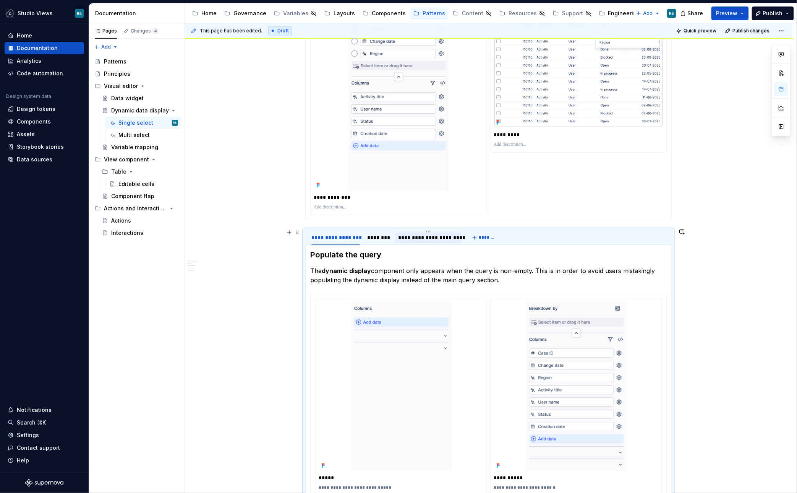
click at [432, 238] on div "**********" at bounding box center [428, 238] width 61 height 8
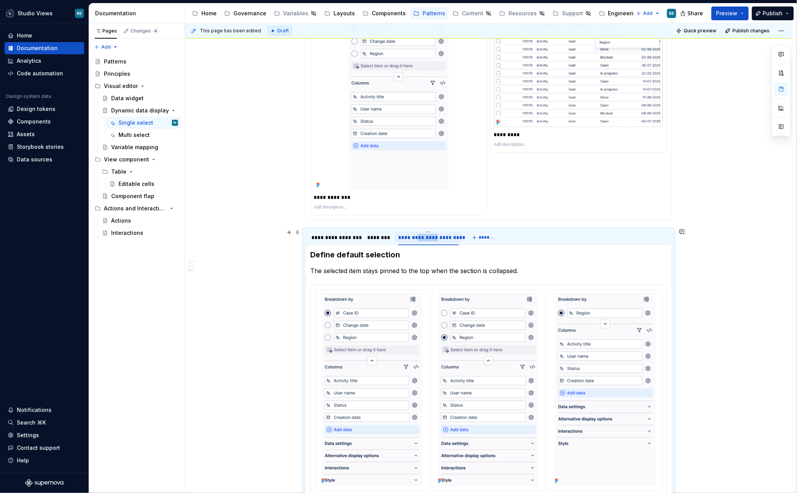
click at [432, 238] on div "**********" at bounding box center [428, 238] width 61 height 8
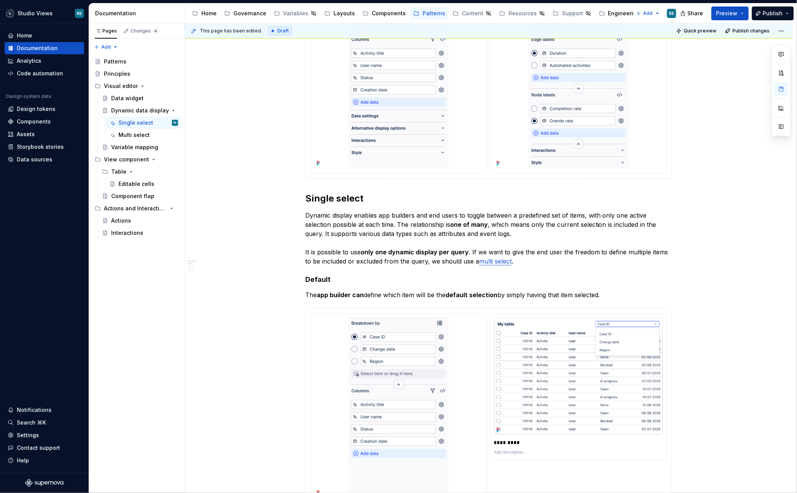
scroll to position [0, 0]
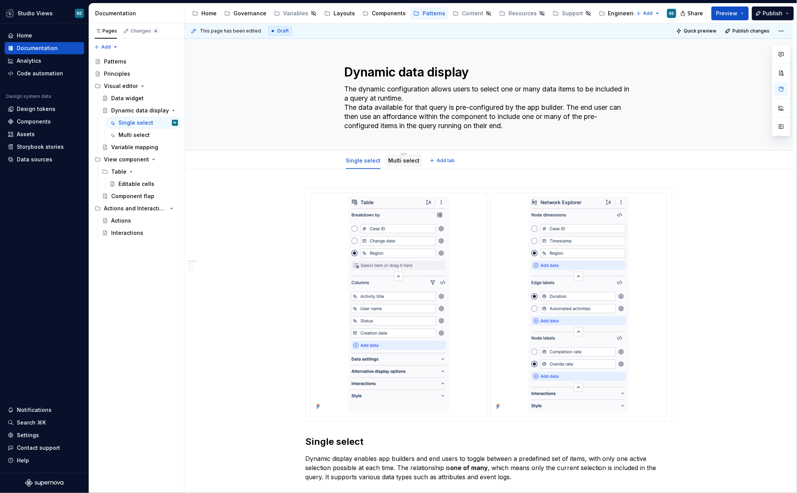
click at [402, 160] on link "Multi select" at bounding box center [403, 160] width 31 height 6
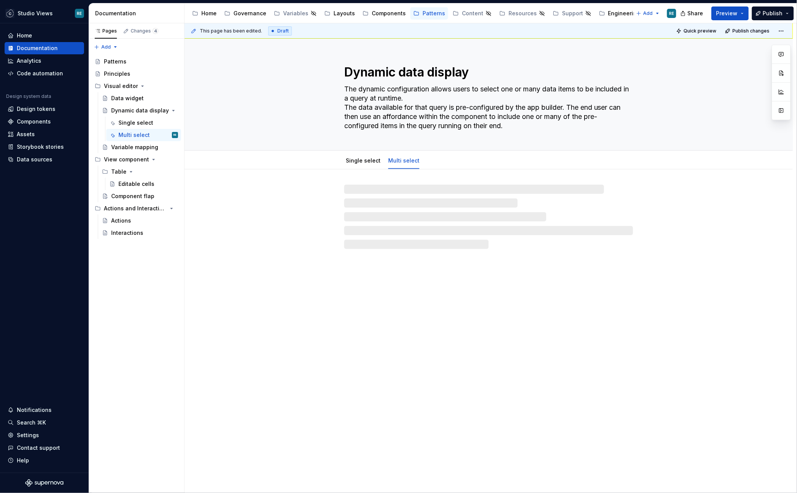
type textarea "*"
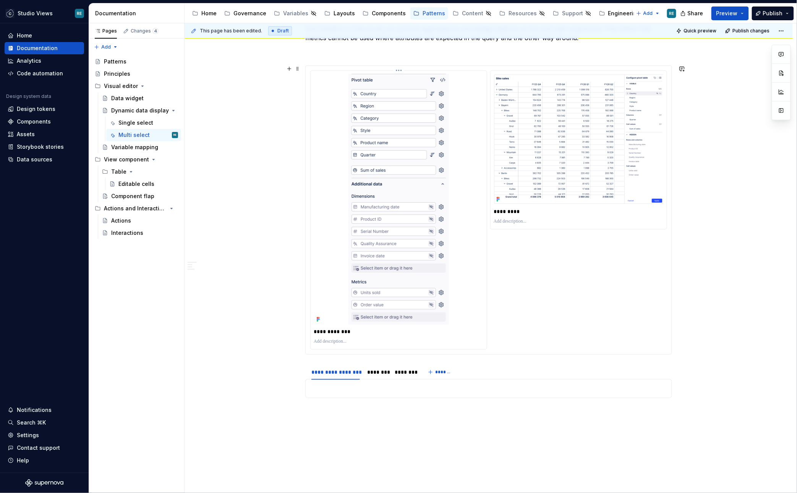
scroll to position [480, 0]
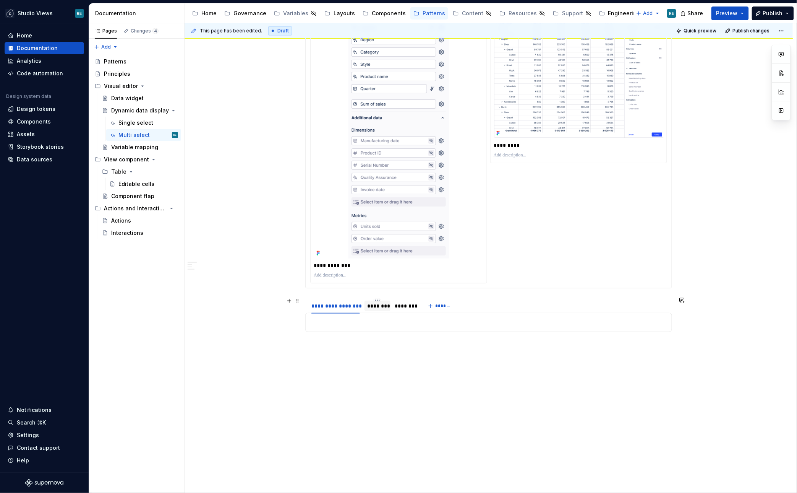
click at [378, 302] on div "********" at bounding box center [378, 306] width 20 height 8
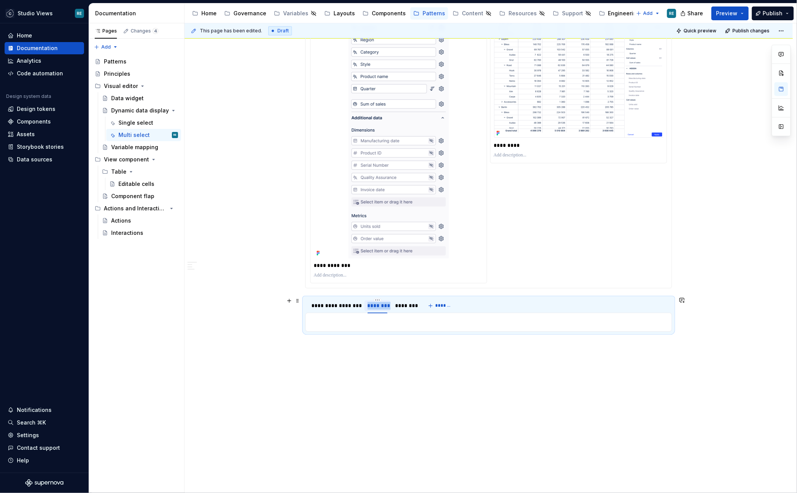
click at [378, 302] on div "********" at bounding box center [378, 306] width 20 height 8
type input "********"
click at [415, 304] on div "********" at bounding box center [408, 306] width 20 height 8
type input "**********"
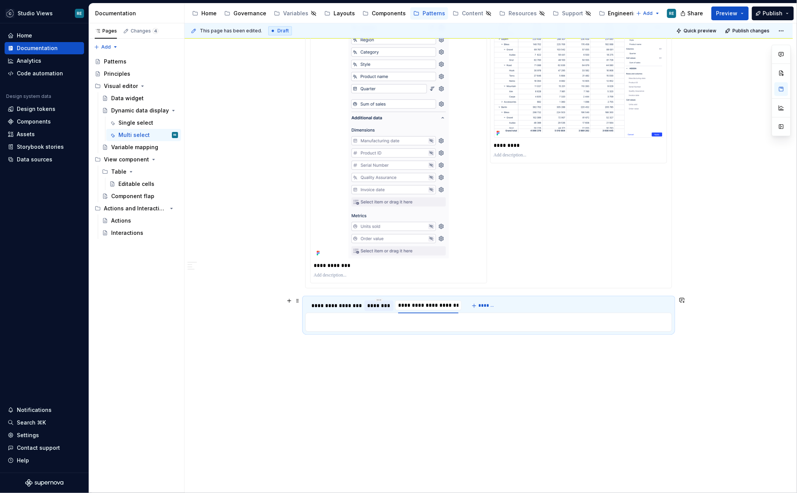
scroll to position [0, 0]
click at [397, 319] on p at bounding box center [488, 322] width 357 height 9
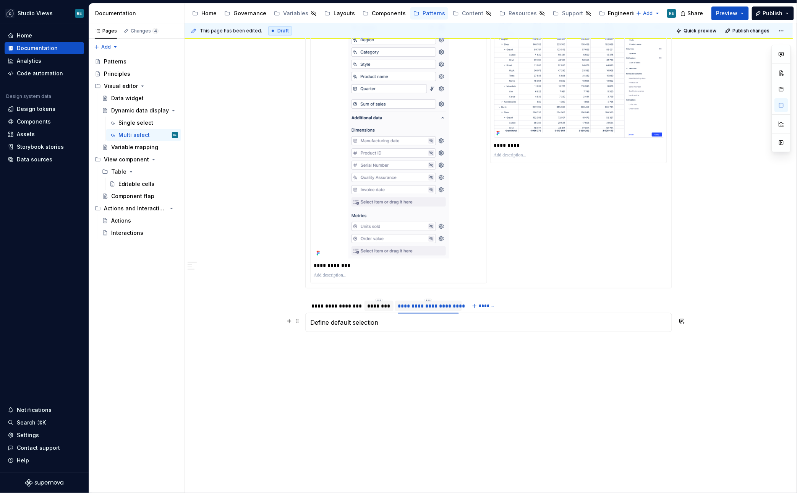
click at [361, 318] on p "Define default selection" at bounding box center [488, 322] width 357 height 9
click at [371, 306] on button "button" at bounding box center [372, 306] width 11 height 11
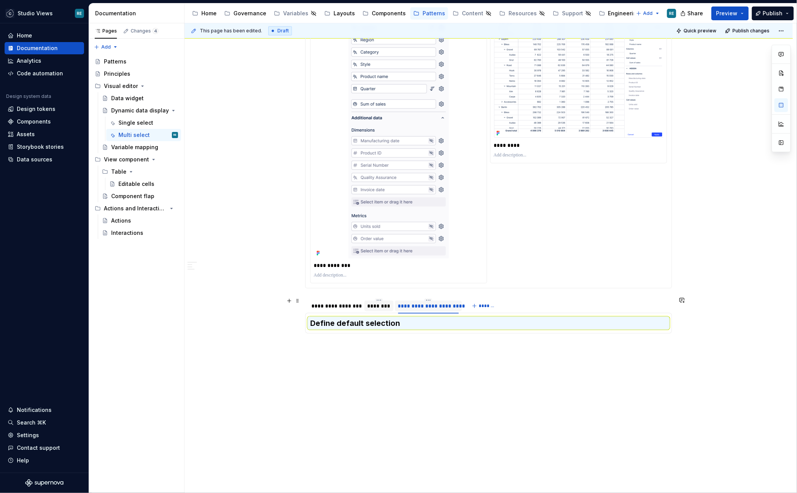
click at [383, 303] on div "********" at bounding box center [379, 306] width 23 height 8
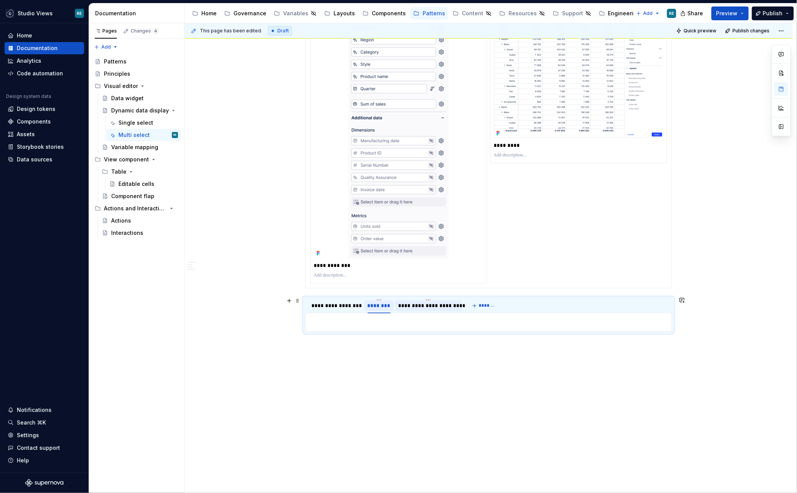
click at [378, 303] on div "********" at bounding box center [379, 306] width 23 height 8
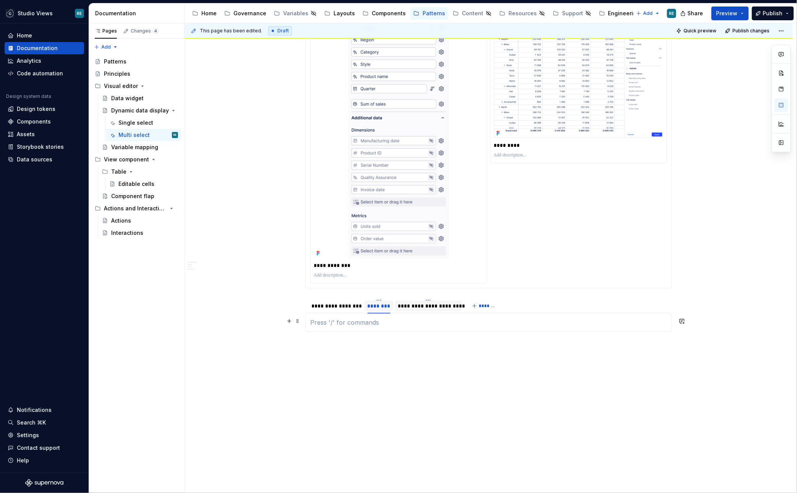
click at [378, 321] on p at bounding box center [488, 322] width 357 height 9
click at [345, 312] on div at bounding box center [335, 312] width 55 height 1
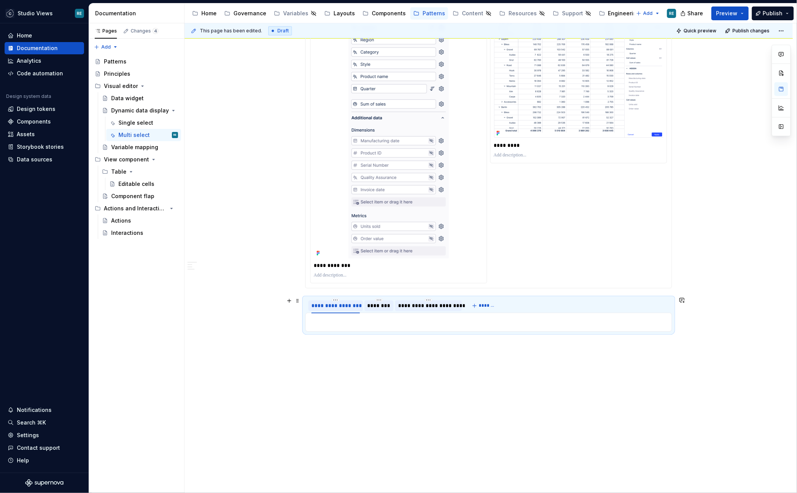
click at [341, 308] on div "**********" at bounding box center [335, 306] width 49 height 8
type input "********"
click at [344, 321] on p at bounding box center [488, 322] width 357 height 9
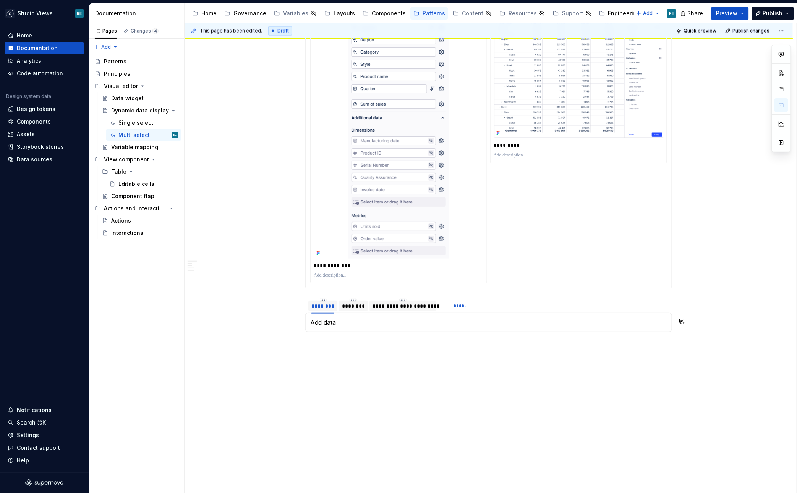
click at [344, 321] on p "Add data" at bounding box center [488, 322] width 357 height 9
click at [368, 306] on button "button" at bounding box center [372, 306] width 11 height 11
click at [383, 351] on div "**********" at bounding box center [491, 258] width 612 height 470
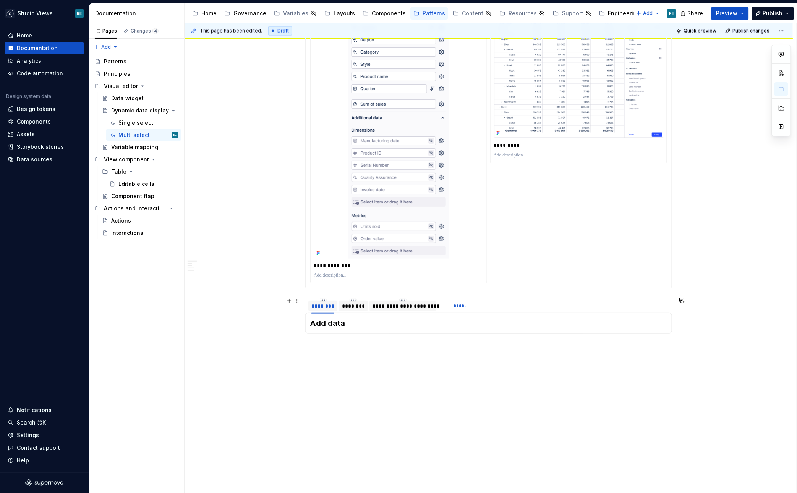
click at [362, 309] on div "********" at bounding box center [353, 306] width 29 height 12
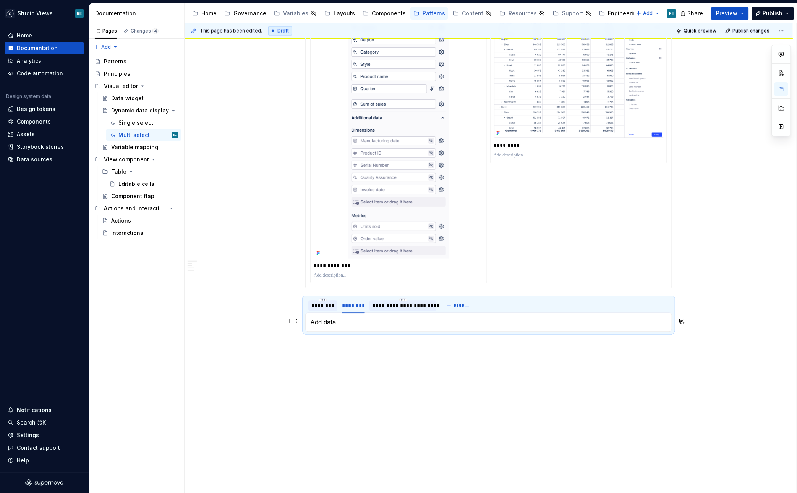
click at [329, 319] on p "Add data" at bounding box center [488, 322] width 357 height 9
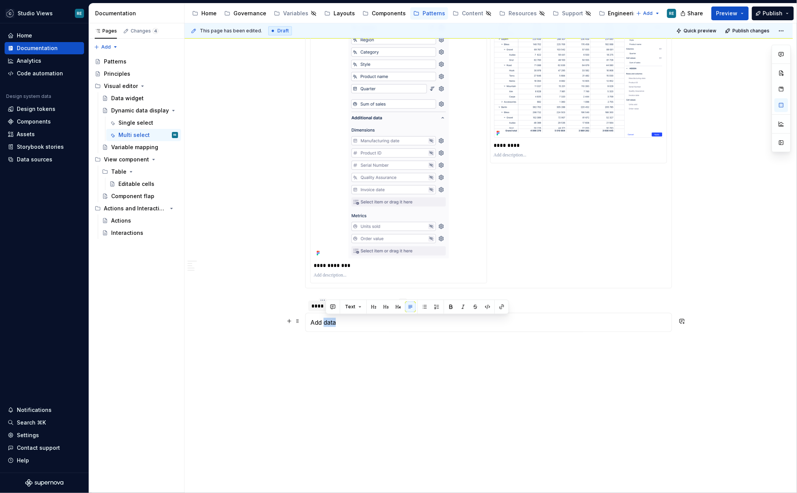
click at [329, 319] on p "Add data" at bounding box center [488, 322] width 357 height 9
click at [373, 308] on button "button" at bounding box center [372, 306] width 11 height 11
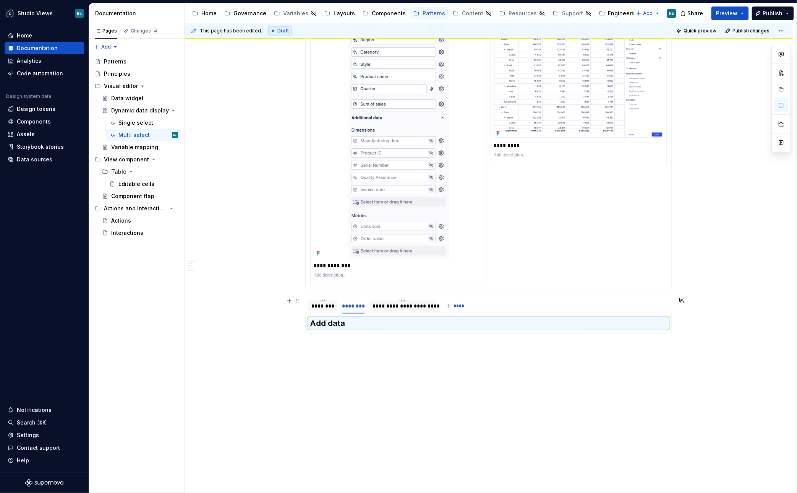
click at [407, 303] on div "**********" at bounding box center [403, 306] width 61 height 8
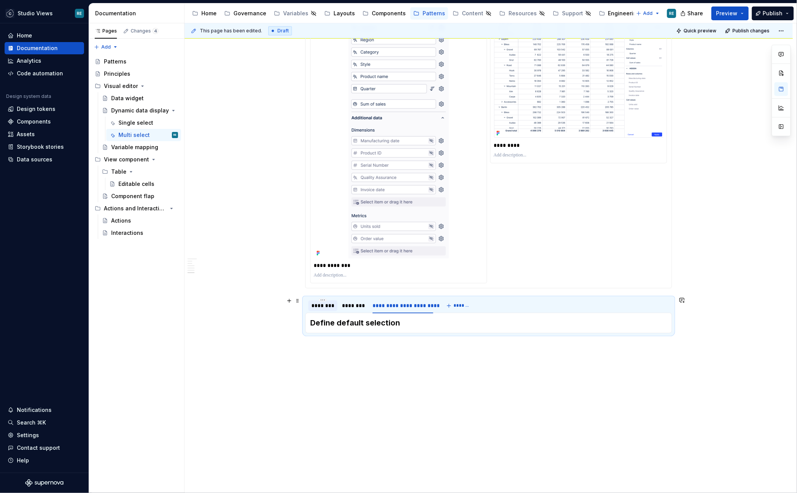
click at [331, 303] on div "********" at bounding box center [322, 306] width 23 height 8
click at [383, 368] on div "**********" at bounding box center [489, 93] width 608 height 807
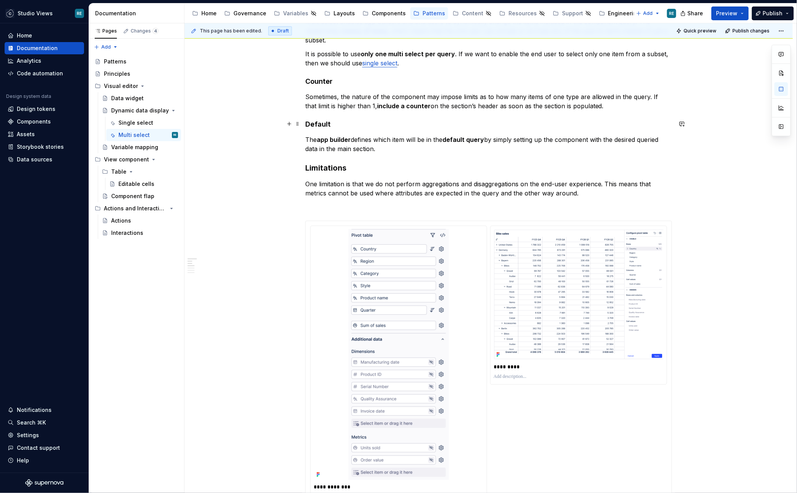
scroll to position [0, 0]
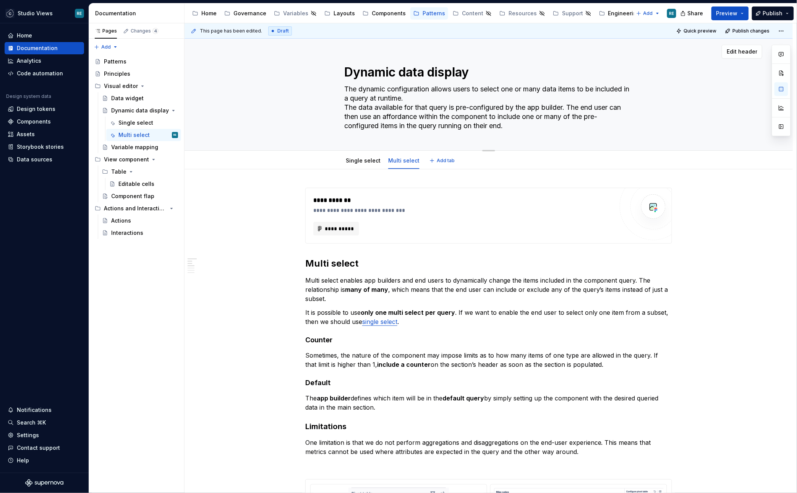
click at [430, 109] on textarea "The dynamic configuration allows users to select one or many data items to be i…" at bounding box center [487, 107] width 289 height 49
click at [433, 98] on textarea "The dynamic configuration allows users to select one or many data items to be i…" at bounding box center [487, 107] width 289 height 49
type textarea "*"
type textarea "The dynamic configuration allows users to select one or many data items to be i…"
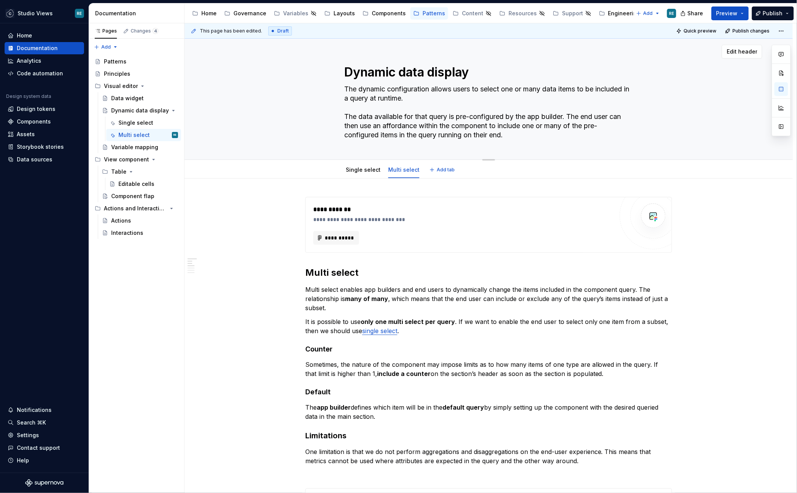
click at [412, 115] on textarea "The dynamic configuration allows users to select one or many data items to be i…" at bounding box center [487, 112] width 289 height 58
drag, startPoint x: 412, startPoint y: 115, endPoint x: 451, endPoint y: 118, distance: 39.5
click at [451, 118] on textarea "The dynamic configuration allows users to select one or many data items to be i…" at bounding box center [487, 112] width 289 height 58
type textarea "*"
type textarea "The dynamic configuration allows users to select one or many data items to be i…"
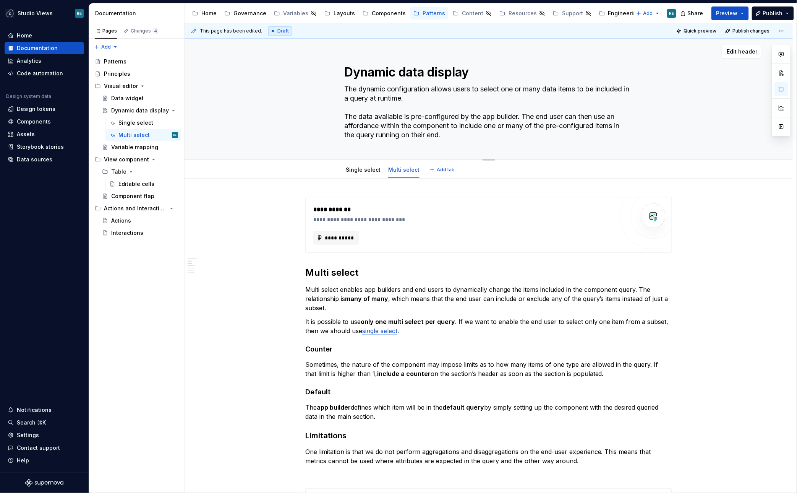
click at [533, 116] on textarea "The dynamic configuration allows users to select one or many data items to be i…" at bounding box center [487, 112] width 289 height 58
drag, startPoint x: 533, startPoint y: 116, endPoint x: 555, endPoint y: 156, distance: 46.0
click at [556, 156] on div "Dynamic data display The dynamic configuration allows users to select one or ma…" at bounding box center [488, 99] width 289 height 121
click at [538, 138] on textarea "The dynamic configuration allows users to select one or many data items to be i…" at bounding box center [487, 112] width 289 height 58
click at [574, 118] on textarea "The dynamic configuration allows users to select one or many data items to be i…" at bounding box center [487, 112] width 289 height 58
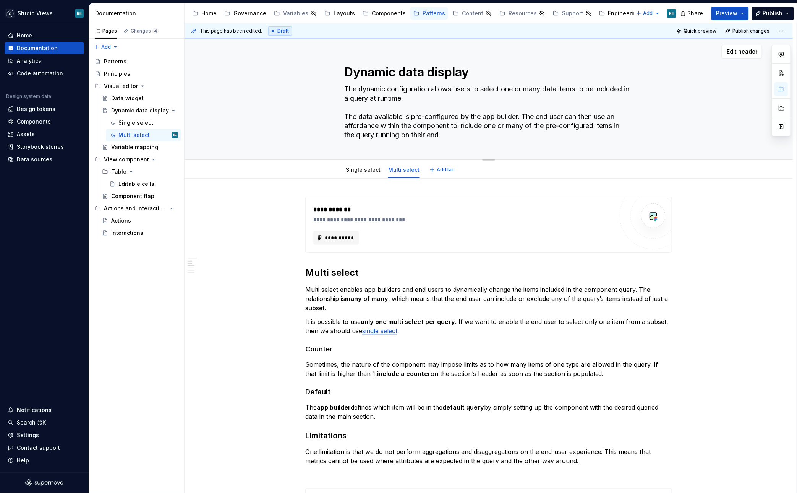
drag, startPoint x: 574, startPoint y: 118, endPoint x: 459, endPoint y: 127, distance: 115.0
click at [459, 127] on textarea "The dynamic configuration allows users to select one or many data items to be i…" at bounding box center [487, 112] width 289 height 58
type textarea "*"
type textarea "The dynamic configuration allows users to select one or many data items to be i…"
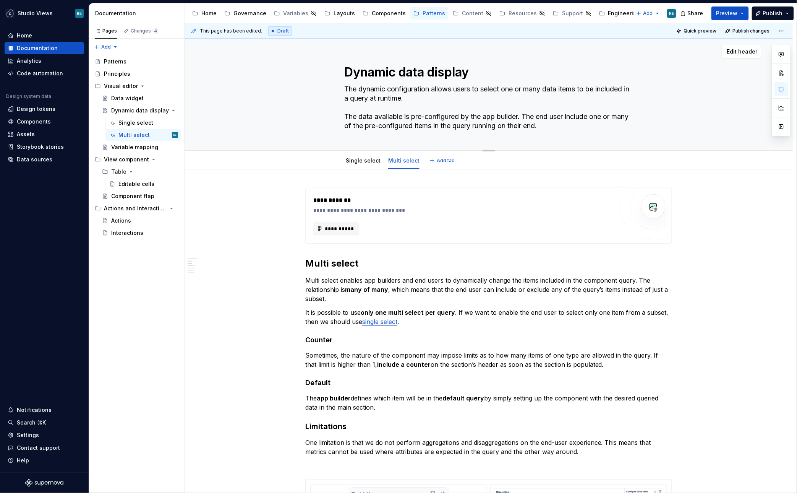
click at [622, 125] on textarea "The dynamic configuration allows users to select one or many data items to be i…" at bounding box center [487, 107] width 289 height 49
type textarea "*"
type textarea "The dynamic configuration allows users to select one or many data items to be i…"
click at [533, 135] on div "Dynamic data display The dynamic configuration allows users to select one or ma…" at bounding box center [488, 95] width 289 height 112
click at [556, 130] on textarea "The dynamic configuration allows users to select one or many data items to be i…" at bounding box center [487, 107] width 289 height 49
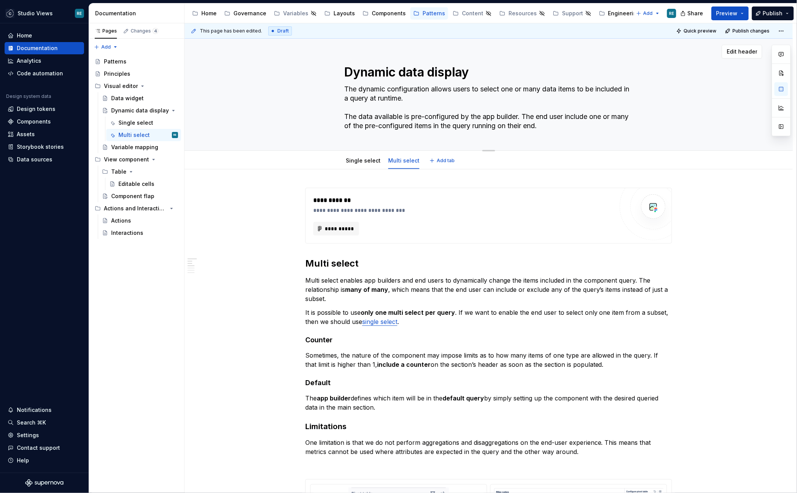
click at [578, 129] on textarea "The dynamic configuration allows users to select one or many data items to be i…" at bounding box center [487, 107] width 289 height 49
click at [347, 231] on span "**********" at bounding box center [339, 229] width 30 height 8
click at [782, 11] on span "Publish" at bounding box center [773, 14] width 20 height 8
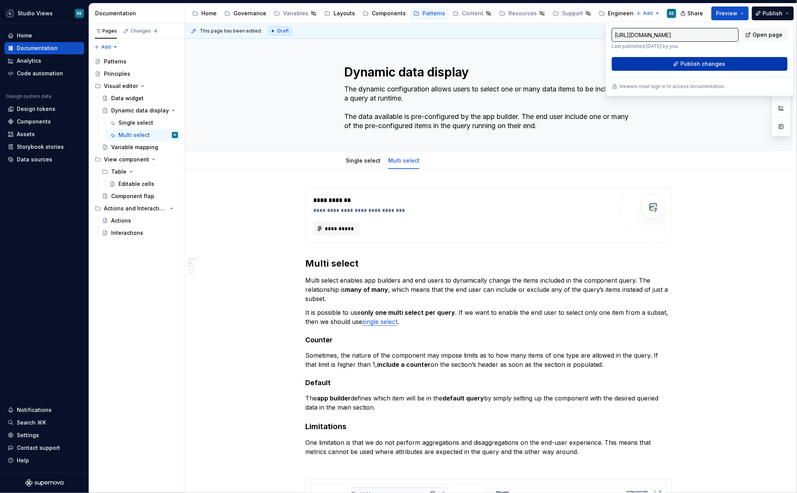
click at [712, 63] on span "Publish changes" at bounding box center [703, 64] width 45 height 8
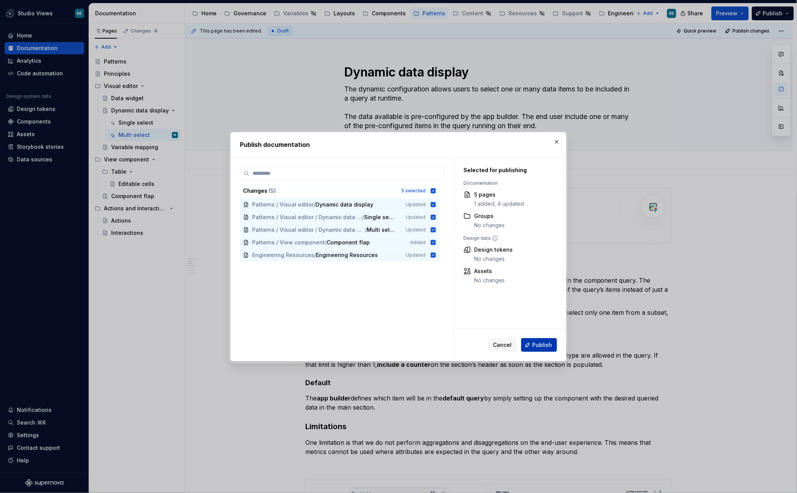
click at [546, 344] on span "Publish" at bounding box center [542, 345] width 20 height 8
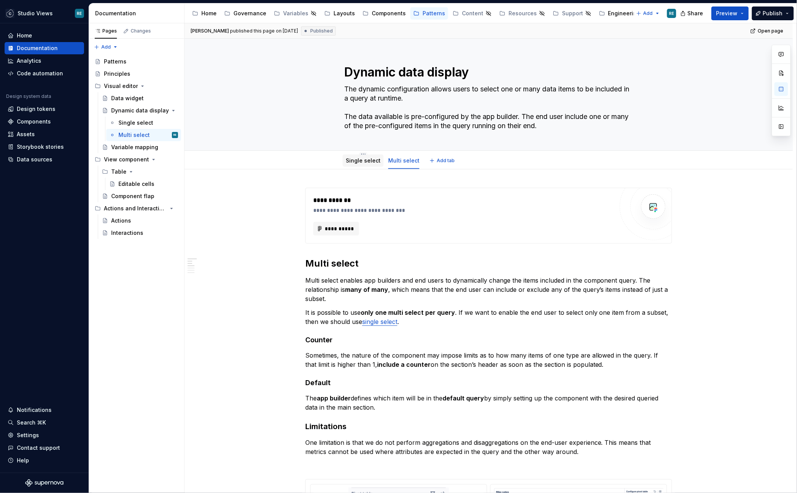
click at [365, 164] on div "Single select" at bounding box center [363, 161] width 35 height 8
click at [363, 157] on link "Single select" at bounding box center [363, 160] width 35 height 6
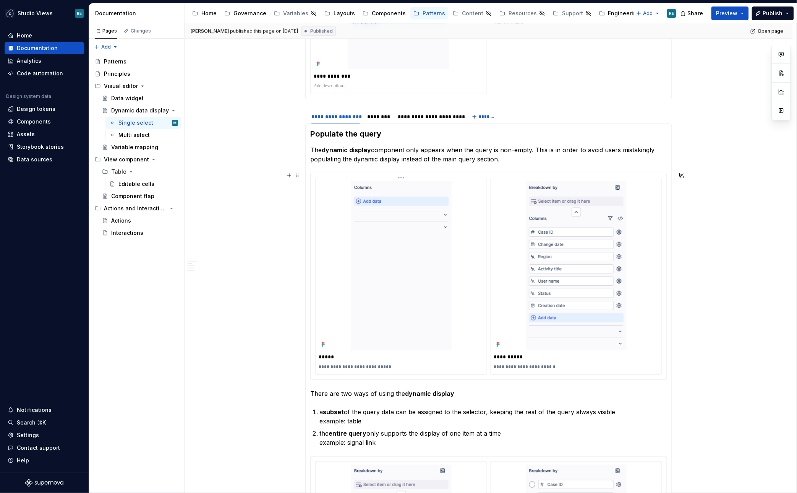
scroll to position [626, 0]
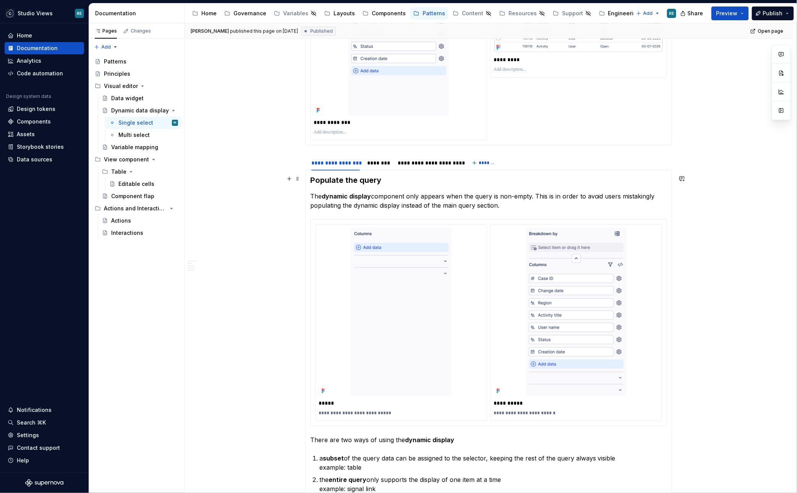
click at [357, 179] on strong "Populate the query" at bounding box center [345, 179] width 71 height 9
click at [451, 193] on p "The dynamic display component only appears when the query is non-empty. This is…" at bounding box center [488, 200] width 357 height 18
click at [441, 201] on p "The dynamic display component only appears when the query is non-empty. This is…" at bounding box center [488, 200] width 357 height 18
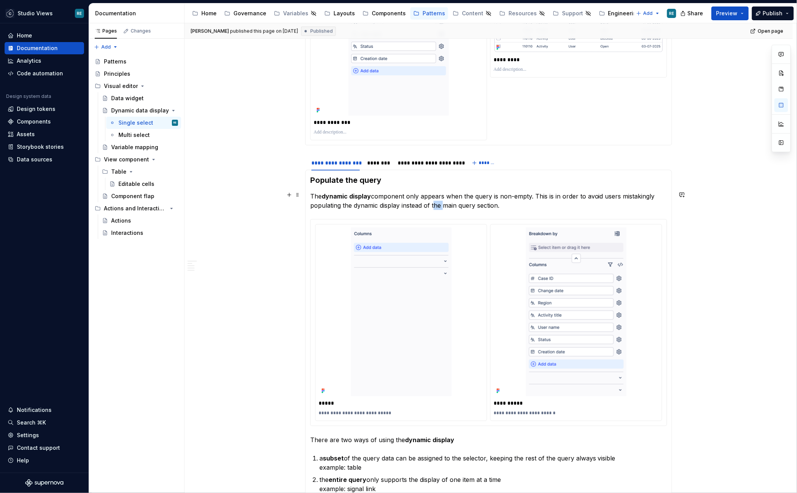
click at [441, 201] on p "The dynamic display component only appears when the query is non-empty. This is…" at bounding box center [488, 200] width 357 height 18
copy p "The dynamic display component only appears when the query is non-empty. This is…"
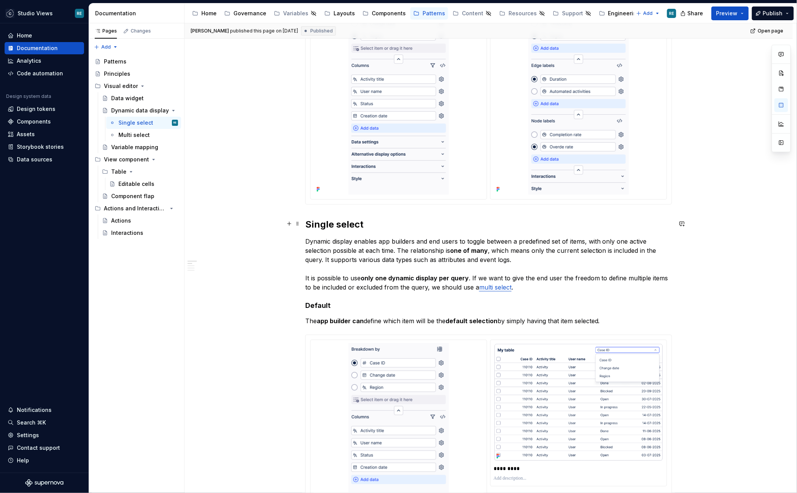
scroll to position [0, 0]
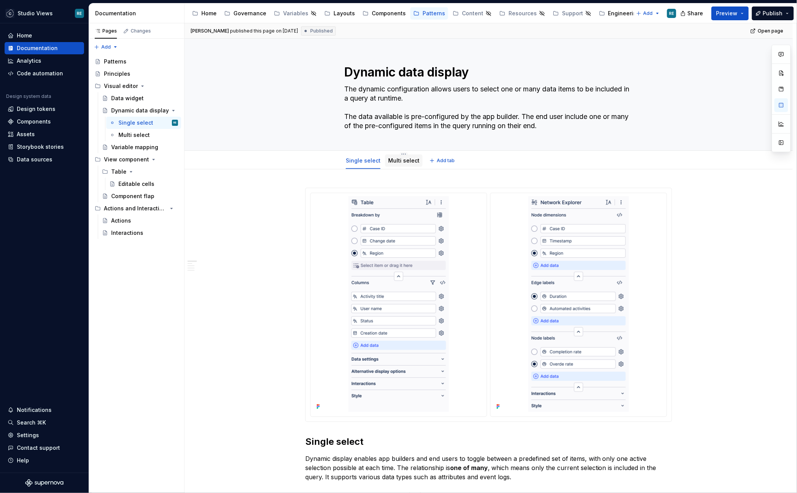
click at [394, 166] on div "Multi select" at bounding box center [403, 160] width 37 height 12
click at [394, 162] on link "Multi select" at bounding box center [403, 160] width 31 height 6
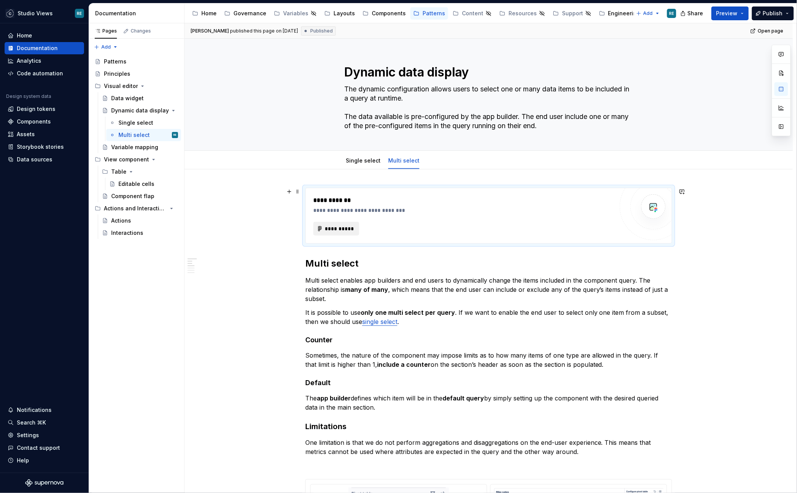
click at [331, 228] on span "**********" at bounding box center [339, 229] width 30 height 8
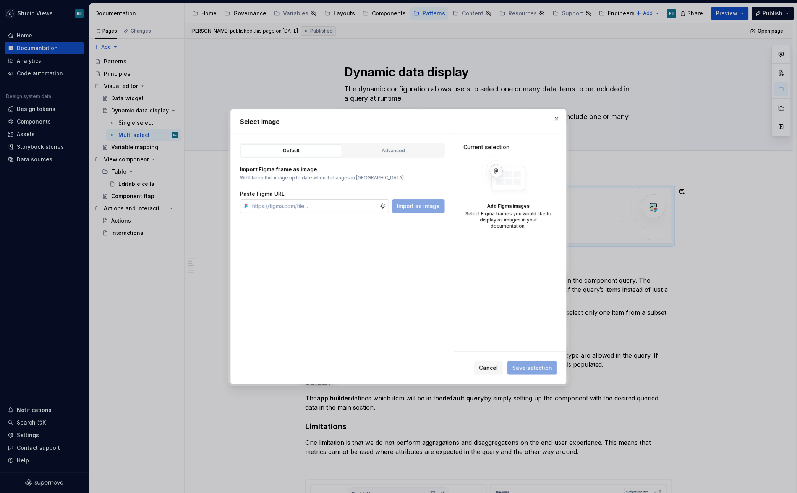
type textarea "*"
type input "[URL][DOMAIN_NAME]"
type textarea "*"
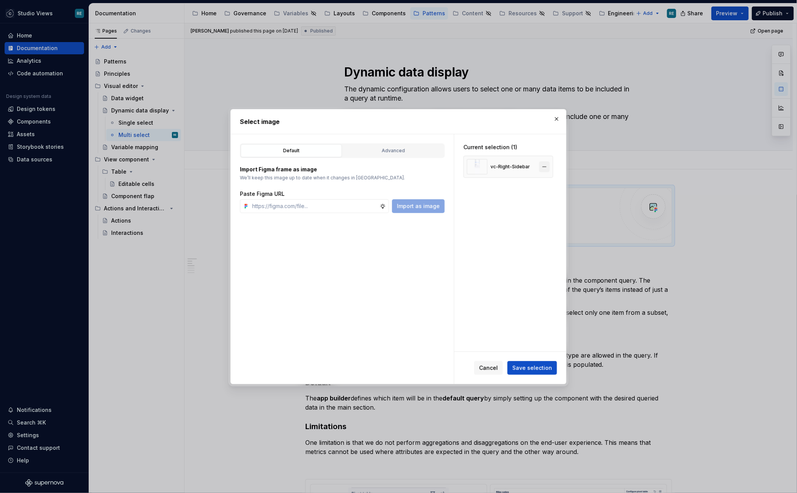
click at [545, 165] on button "button" at bounding box center [544, 166] width 11 height 11
click at [357, 201] on input "text" at bounding box center [314, 206] width 131 height 14
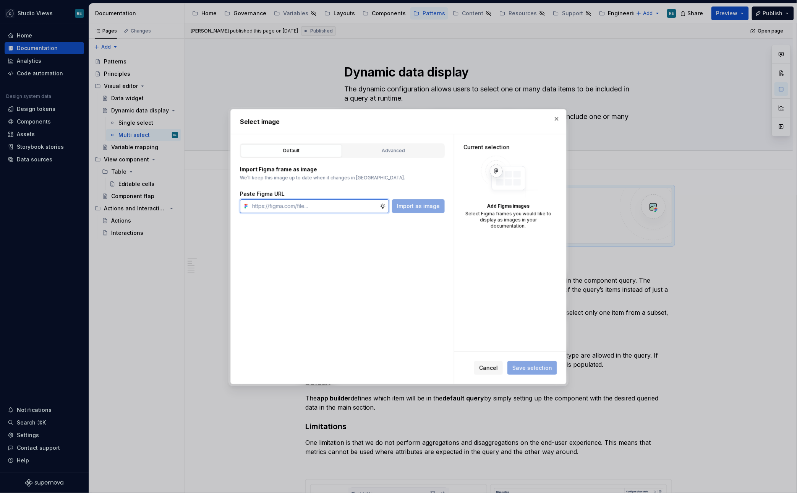
paste input "[URL][DOMAIN_NAME]"
type input "[URL][DOMAIN_NAME]"
click at [297, 206] on input "text" at bounding box center [314, 206] width 131 height 14
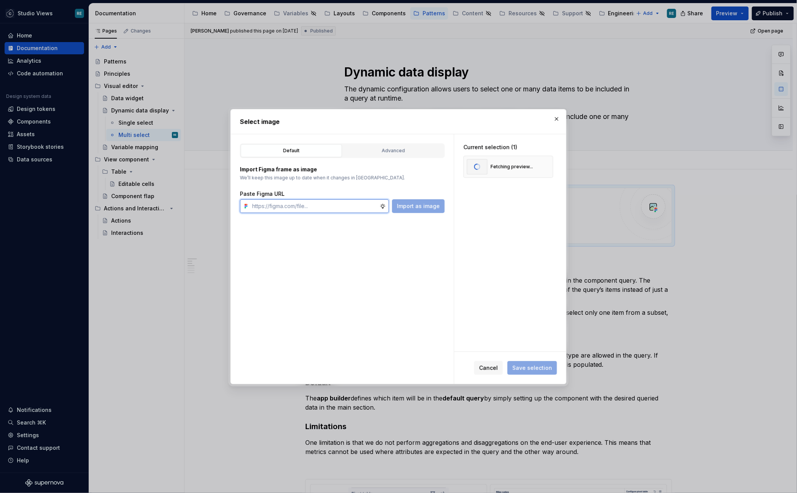
paste input "[URL][DOMAIN_NAME]"
type input "[URL][DOMAIN_NAME]"
click at [538, 365] on span "Save selection" at bounding box center [532, 368] width 40 height 8
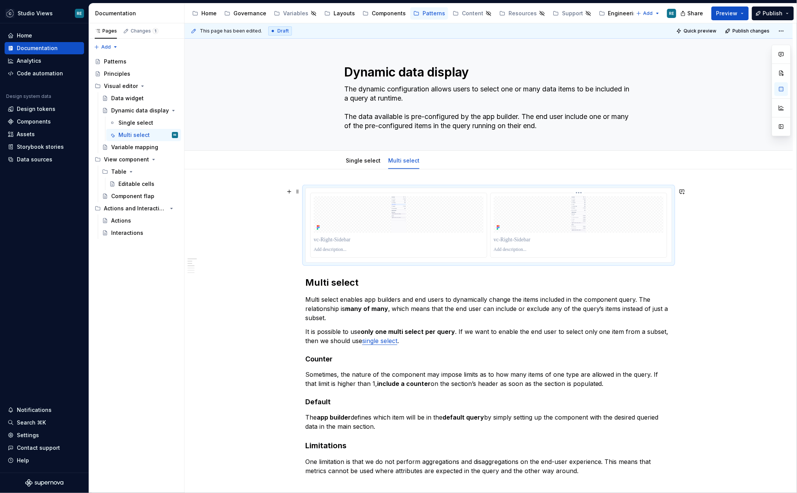
click at [619, 210] on img at bounding box center [578, 214] width 101 height 37
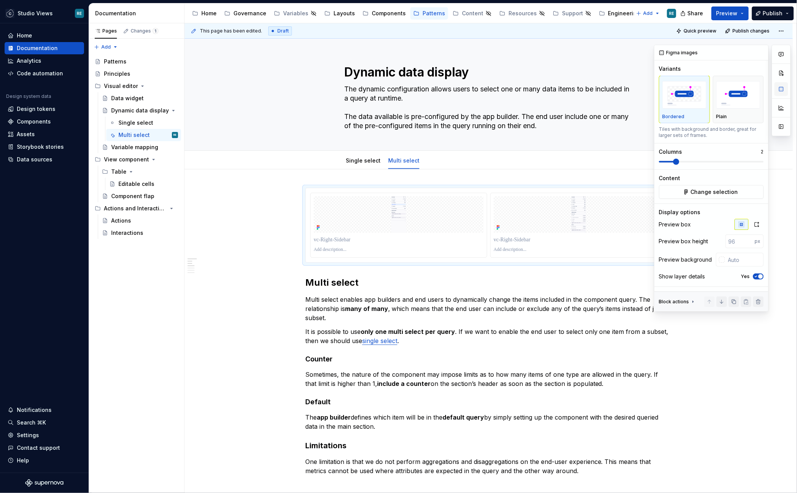
click at [778, 89] on button "button" at bounding box center [782, 89] width 14 height 14
type textarea "*"
click at [751, 226] on button "button" at bounding box center [757, 224] width 14 height 11
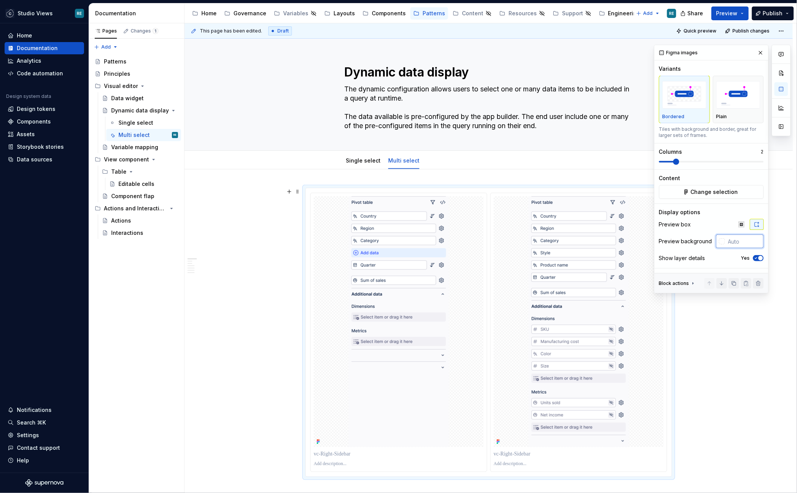
click at [742, 242] on input "text" at bounding box center [744, 241] width 39 height 14
type input "#"
click at [545, 316] on img at bounding box center [578, 321] width 101 height 251
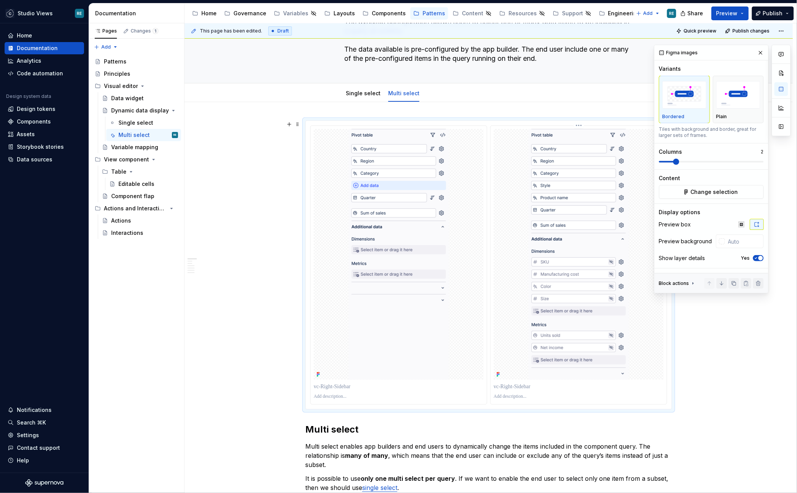
scroll to position [65, 0]
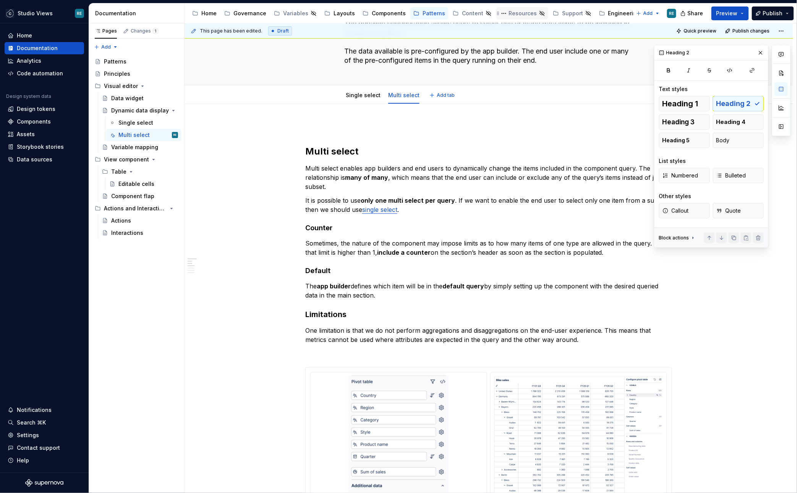
type textarea "*"
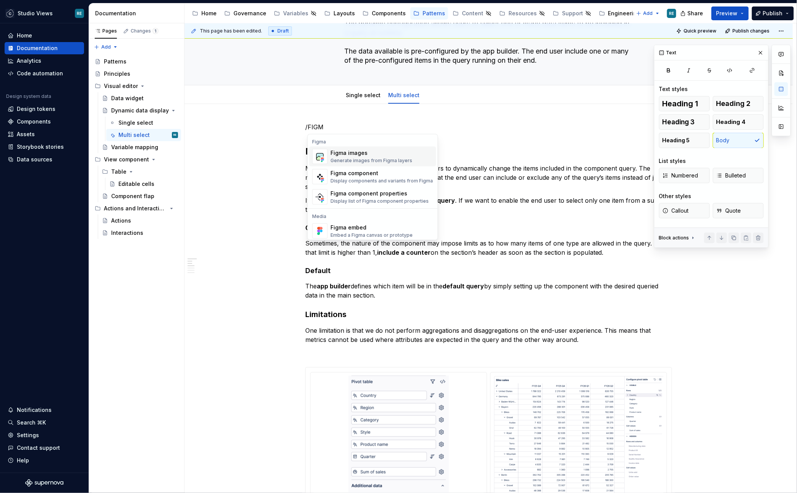
click at [405, 156] on div "Figma images" at bounding box center [372, 153] width 82 height 8
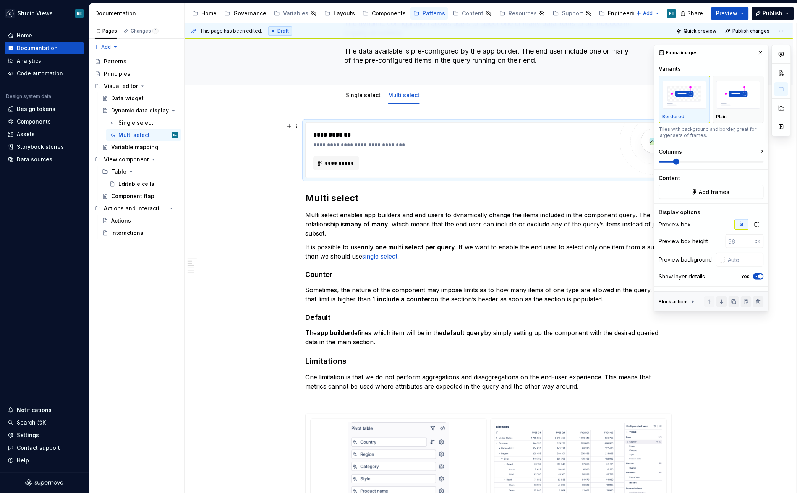
click at [673, 162] on span at bounding box center [711, 162] width 105 height 6
click at [737, 243] on input "number" at bounding box center [740, 241] width 29 height 14
click at [755, 224] on icon "button" at bounding box center [757, 224] width 4 height 5
click at [699, 186] on button "Add frames" at bounding box center [711, 192] width 105 height 14
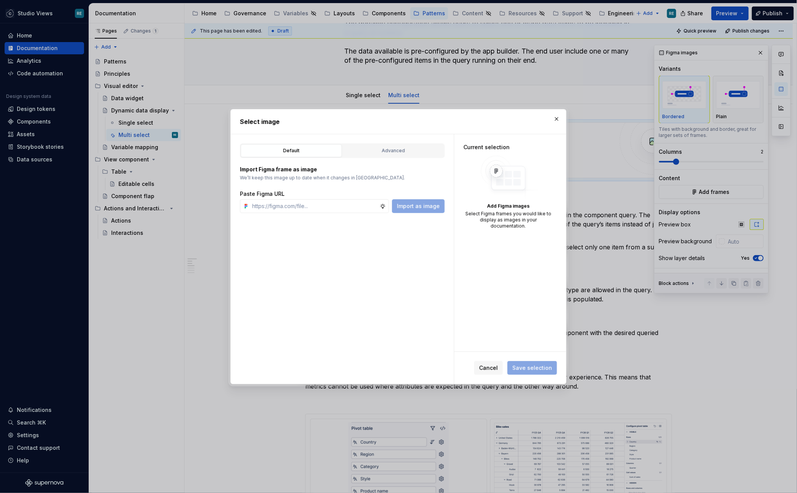
type textarea "*"
click at [362, 204] on input "text" at bounding box center [314, 206] width 131 height 14
paste input "[URL][DOMAIN_NAME]"
type input "[URL][DOMAIN_NAME]"
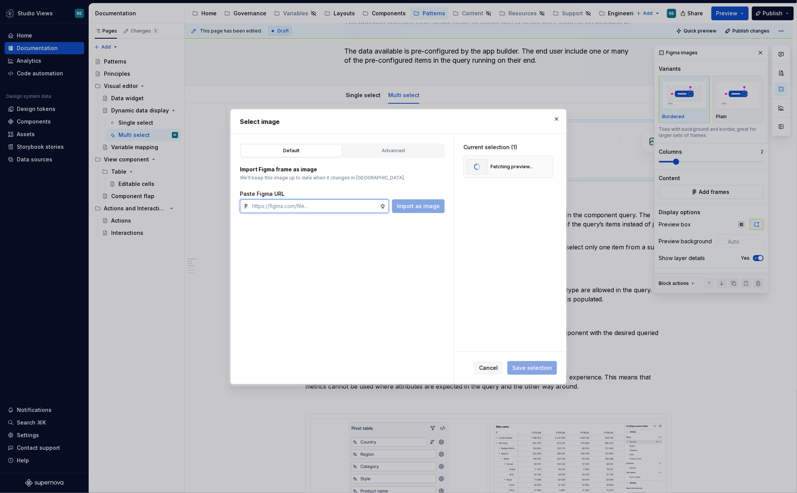
click at [330, 207] on input "text" at bounding box center [314, 206] width 131 height 14
paste input "[URL][DOMAIN_NAME]"
type input "[URL][DOMAIN_NAME]"
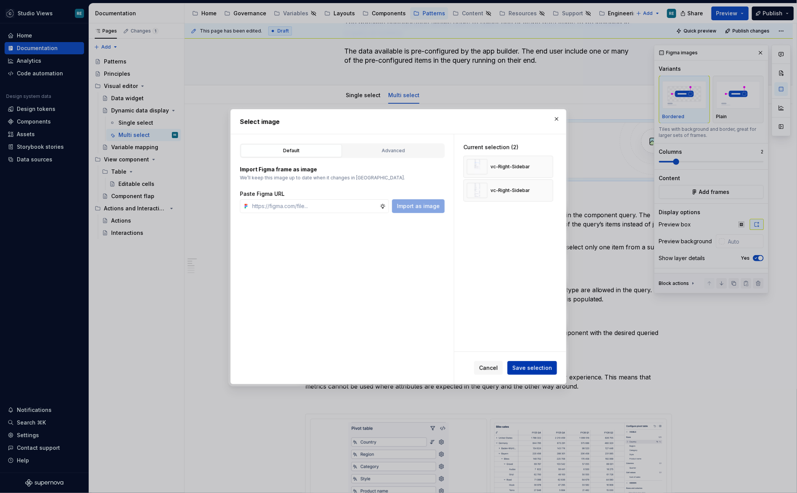
click at [537, 371] on button "Save selection" at bounding box center [532, 368] width 50 height 14
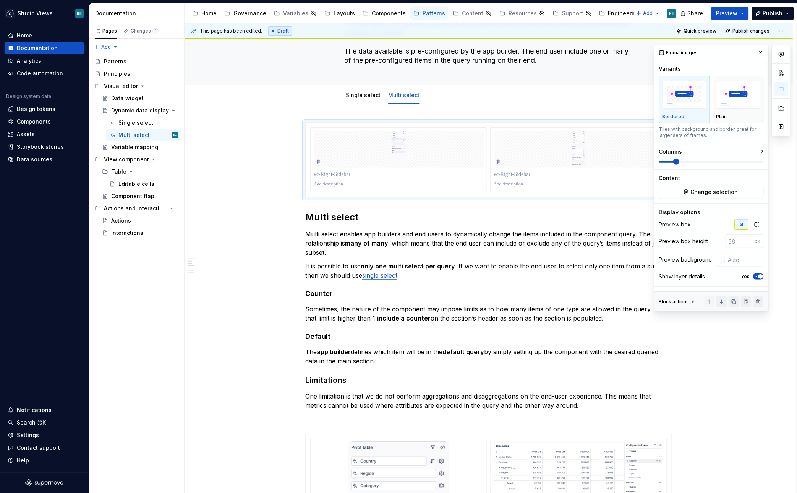
type textarea "*"
click at [757, 223] on icon "button" at bounding box center [757, 224] width 6 height 6
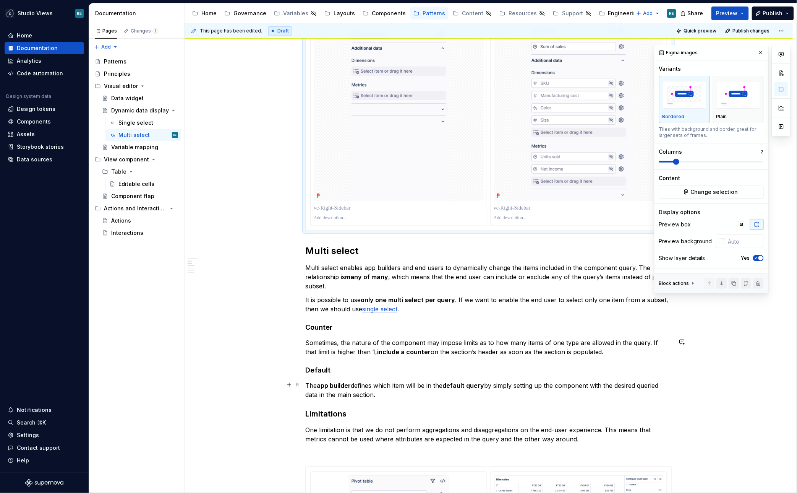
scroll to position [348, 0]
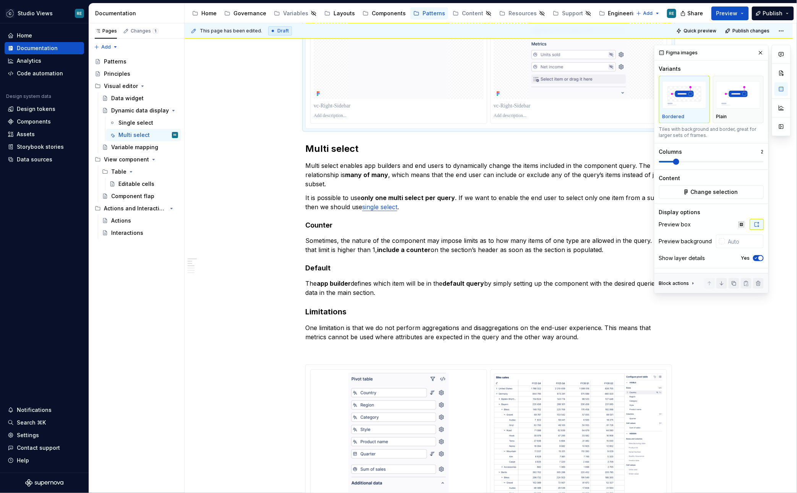
click at [759, 257] on span "button" at bounding box center [761, 258] width 5 height 5
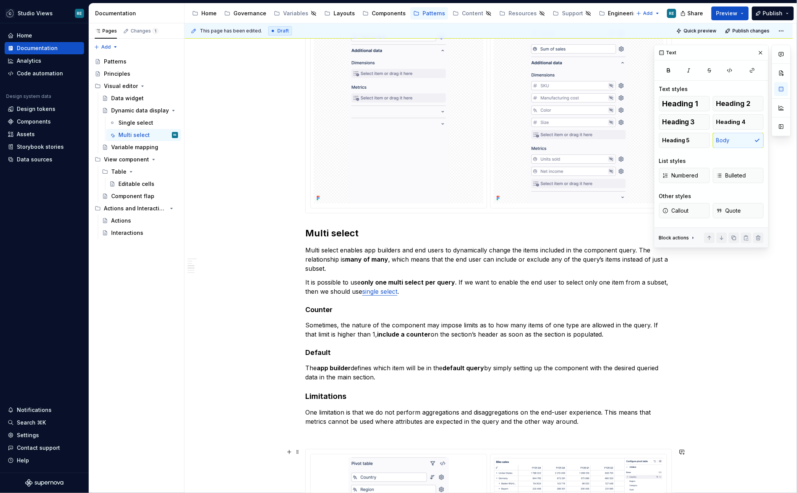
scroll to position [151, 0]
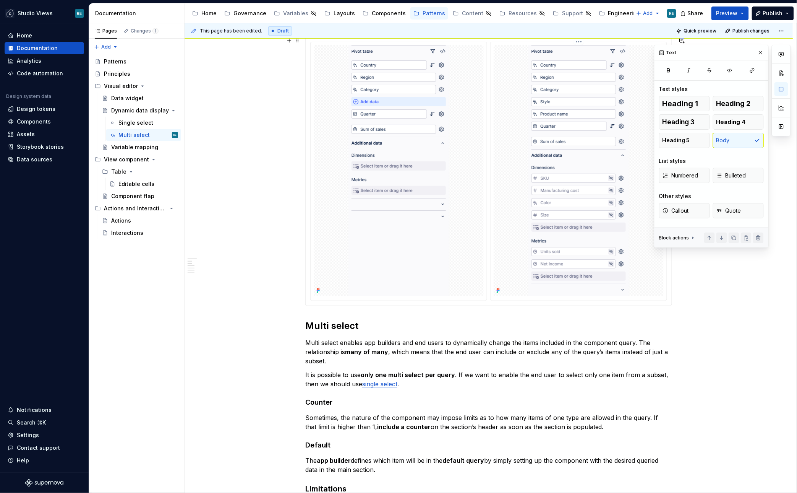
drag, startPoint x: 531, startPoint y: 196, endPoint x: 537, endPoint y: 196, distance: 5.7
click at [532, 196] on img at bounding box center [578, 170] width 101 height 251
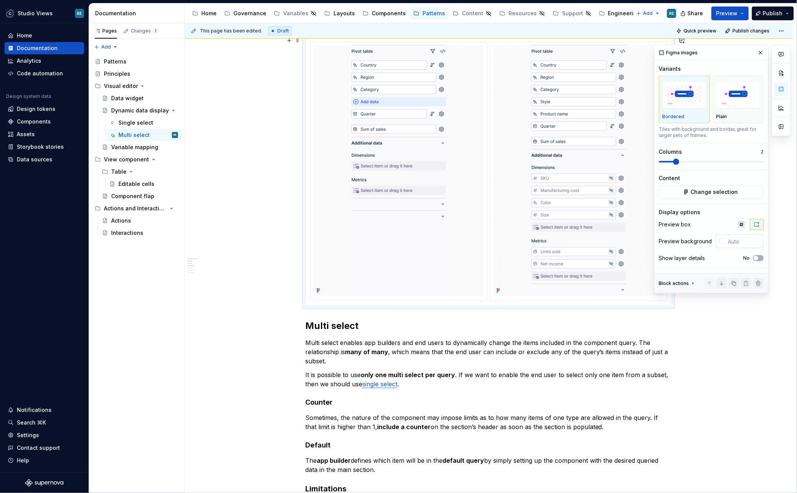
click at [729, 237] on input "text" at bounding box center [744, 241] width 39 height 14
type input "#FFFFFF"
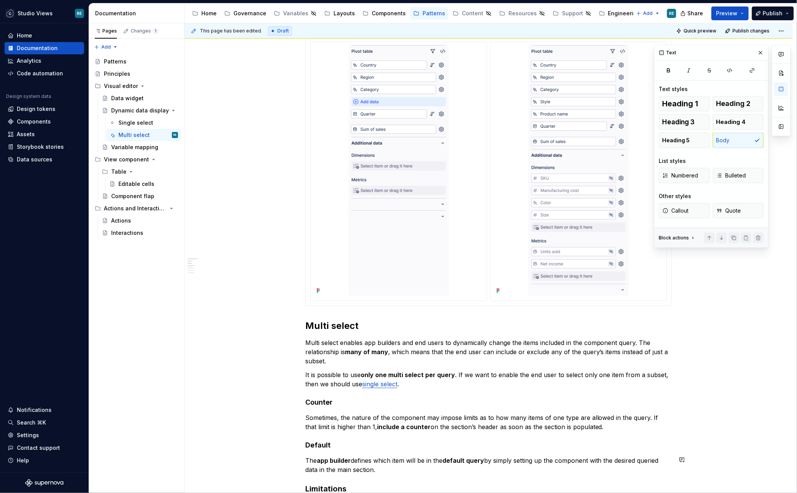
click at [632, 448] on div "**********" at bounding box center [488, 465] width 367 height 857
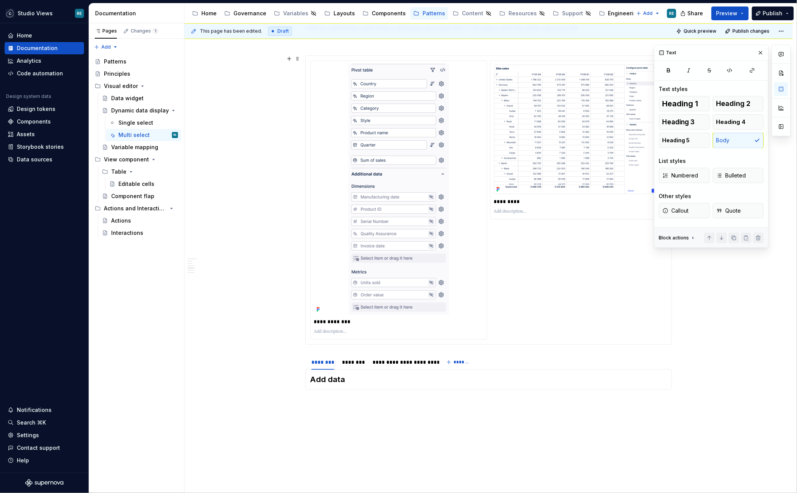
scroll to position [706, 0]
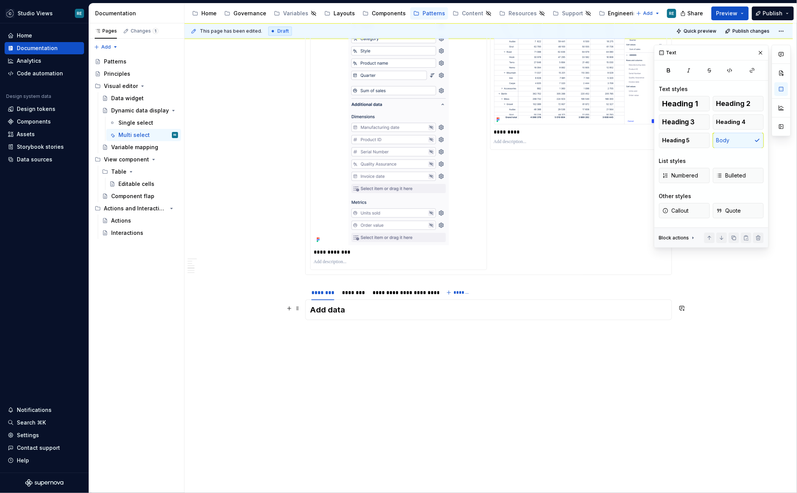
click at [349, 306] on h3 "Add data" at bounding box center [488, 309] width 357 height 11
click at [769, 14] on span "Publish" at bounding box center [773, 14] width 20 height 8
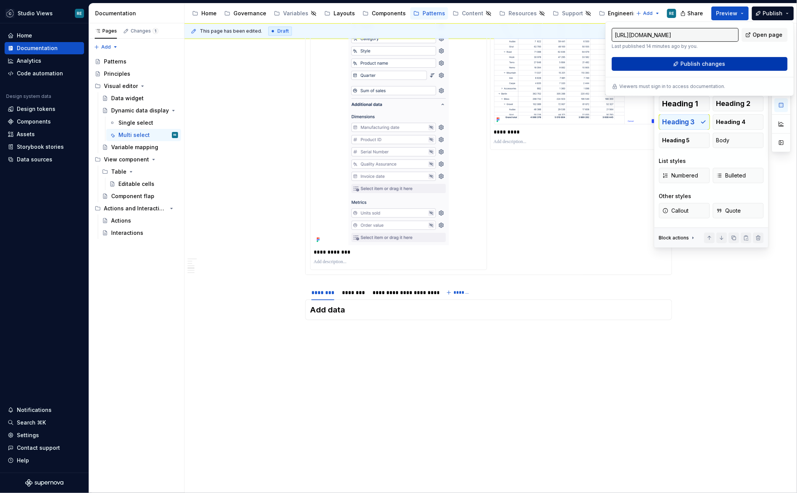
click at [714, 69] on button "Publish changes" at bounding box center [700, 64] width 176 height 14
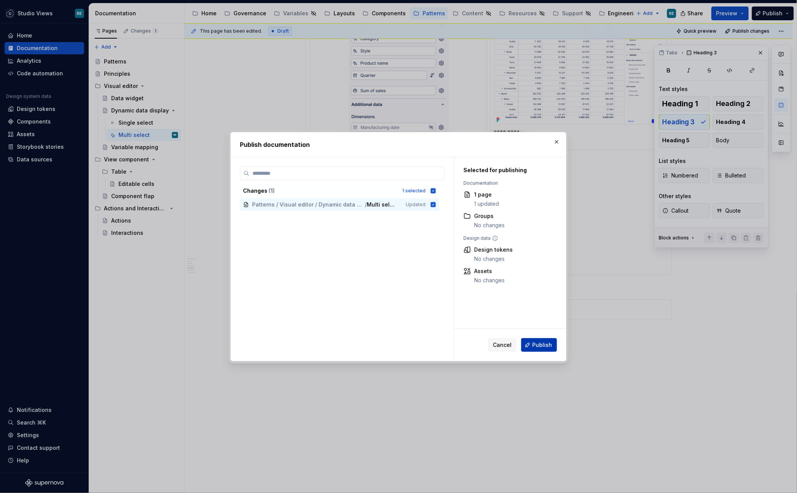
click at [542, 344] on span "Publish" at bounding box center [542, 345] width 20 height 8
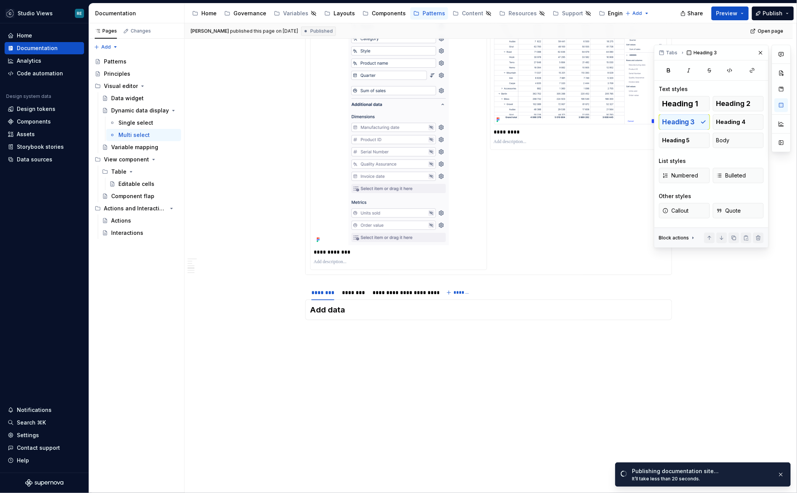
type textarea "*"
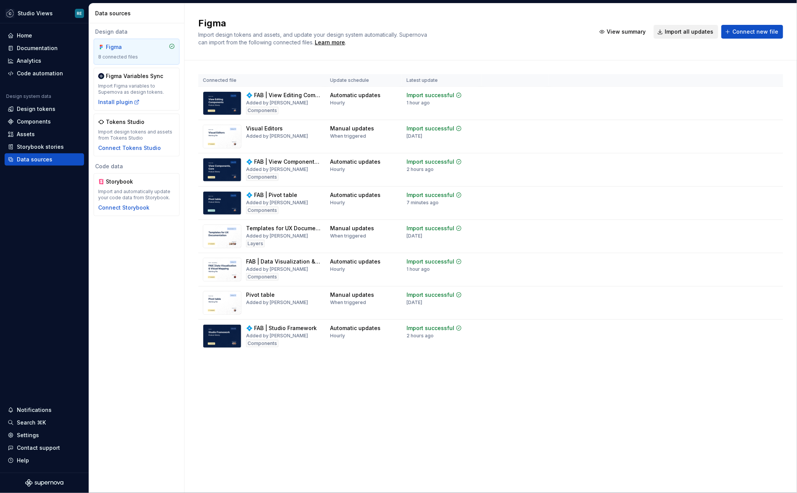
click at [704, 30] on span "Import all updates" at bounding box center [689, 32] width 49 height 8
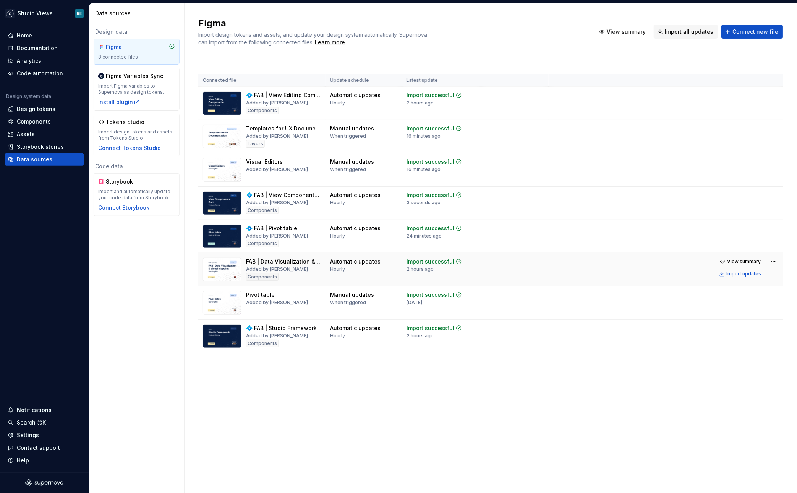
click at [282, 263] on div "FAB | Data Visualization & Visual Mapping" at bounding box center [283, 262] width 75 height 8
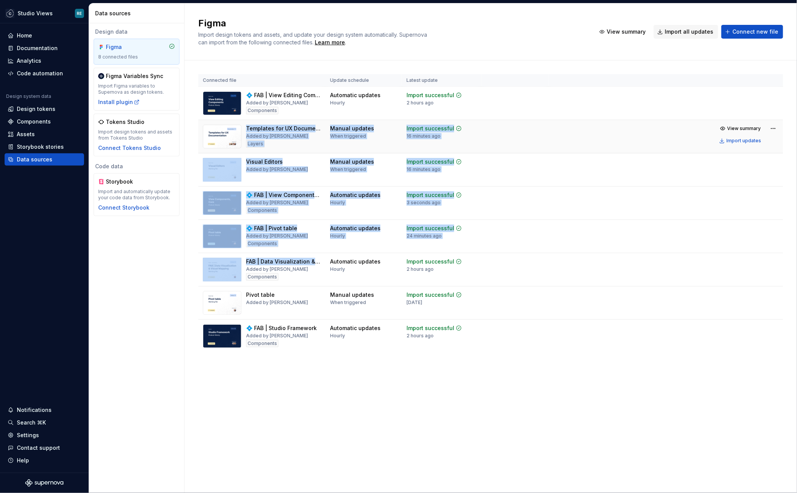
drag, startPoint x: 282, startPoint y: 263, endPoint x: 297, endPoint y: 120, distance: 143.6
click at [297, 120] on tbody "💠 FAB | View Editing Components Added by Ramona Enache Components Automatic upd…" at bounding box center [490, 220] width 585 height 266
click at [736, 261] on span "View summary" at bounding box center [745, 261] width 34 height 6
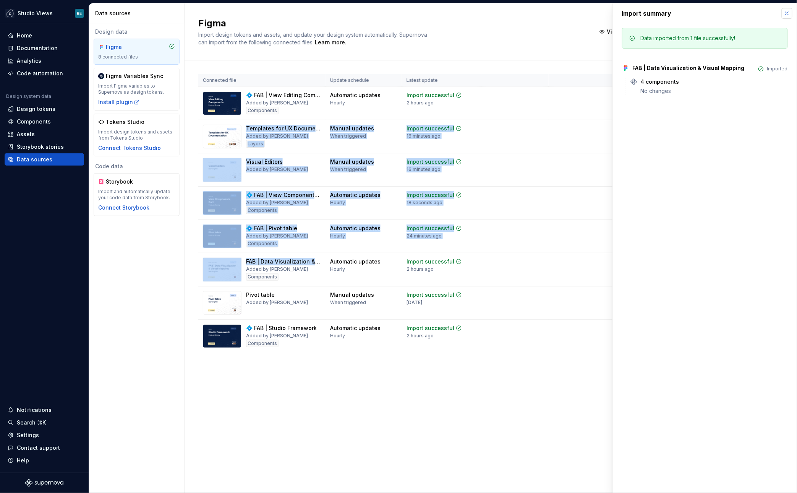
click at [784, 12] on button "button" at bounding box center [787, 13] width 11 height 11
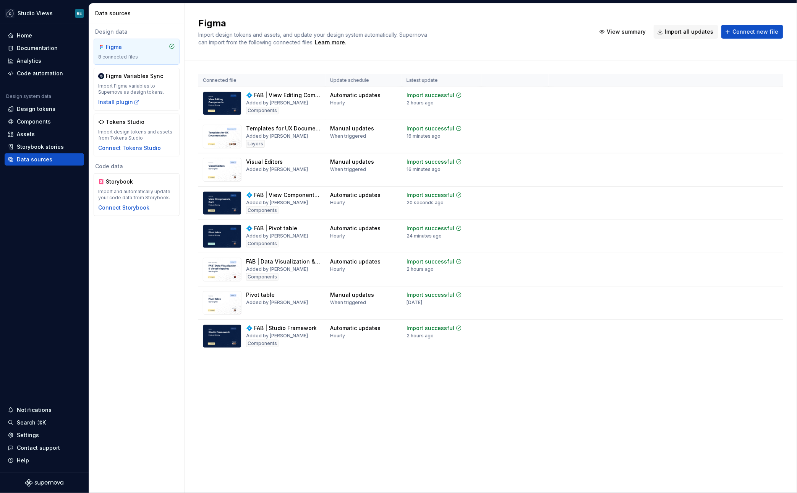
click at [789, 13] on div "Figma Import design tokens and assets, and update your design system automatica…" at bounding box center [491, 31] width 613 height 57
